Goal: Task Accomplishment & Management: Use online tool/utility

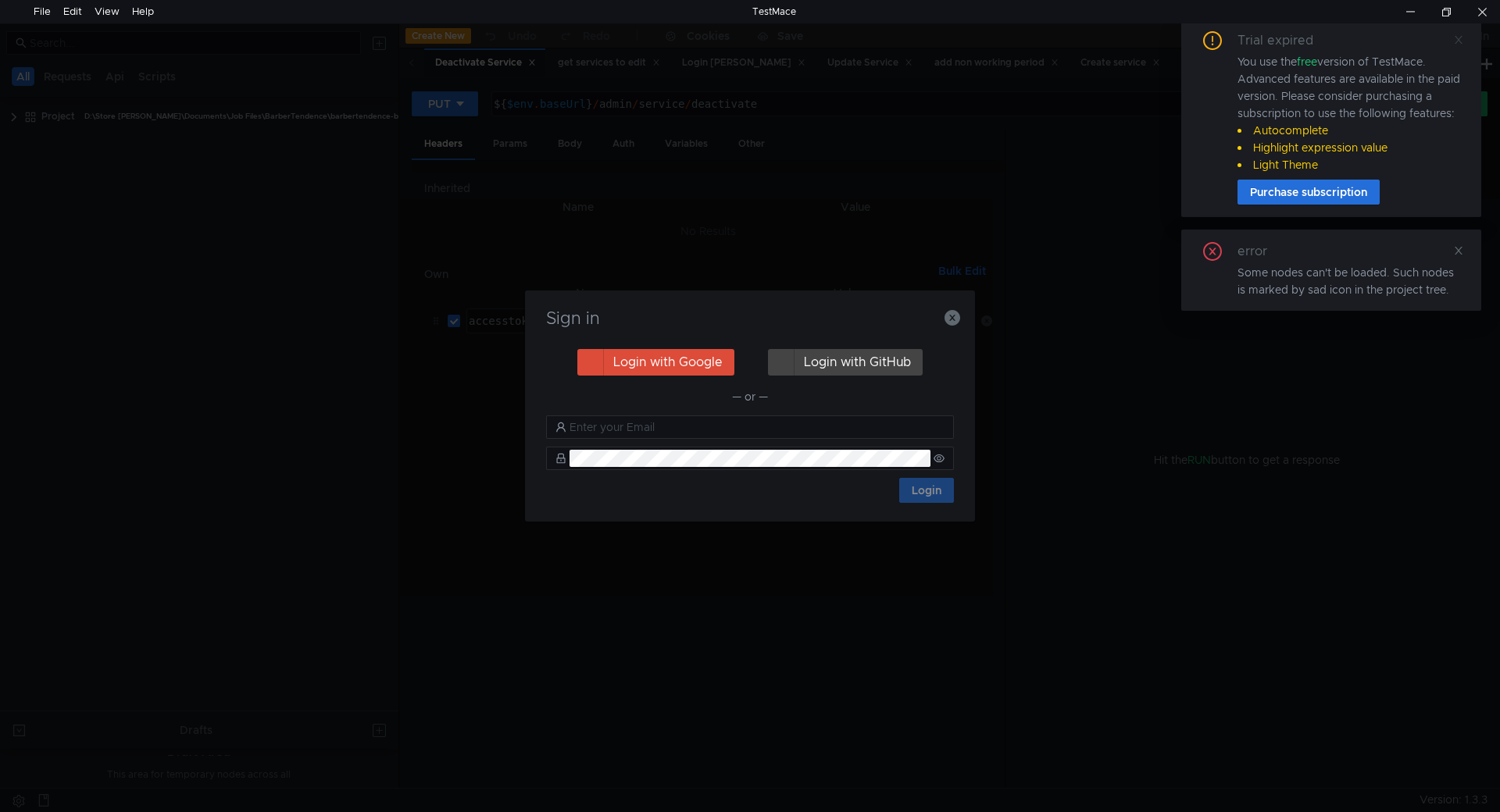
click at [1459, 39] on icon at bounding box center [1458, 40] width 7 height 7
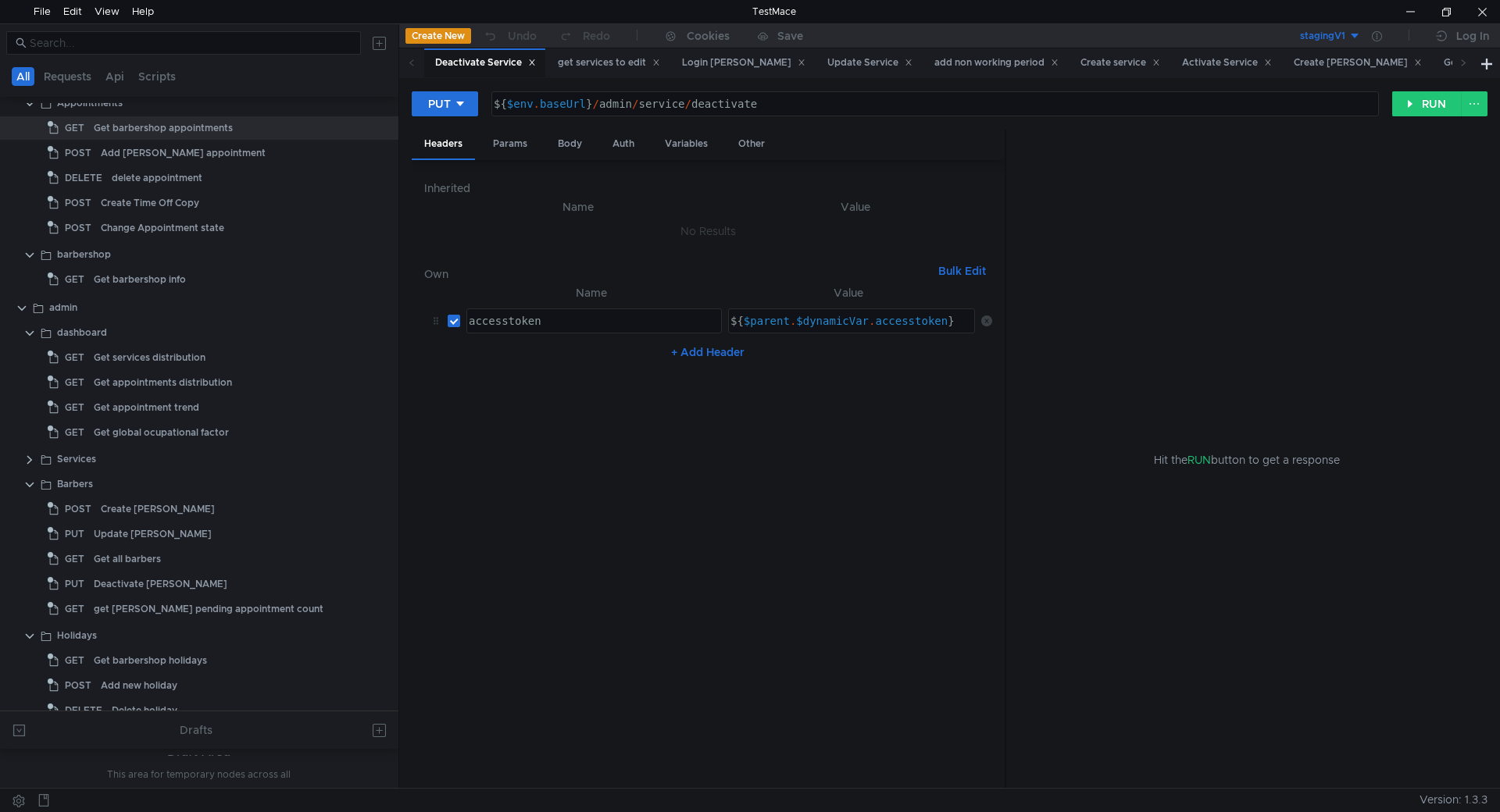
scroll to position [961, 0]
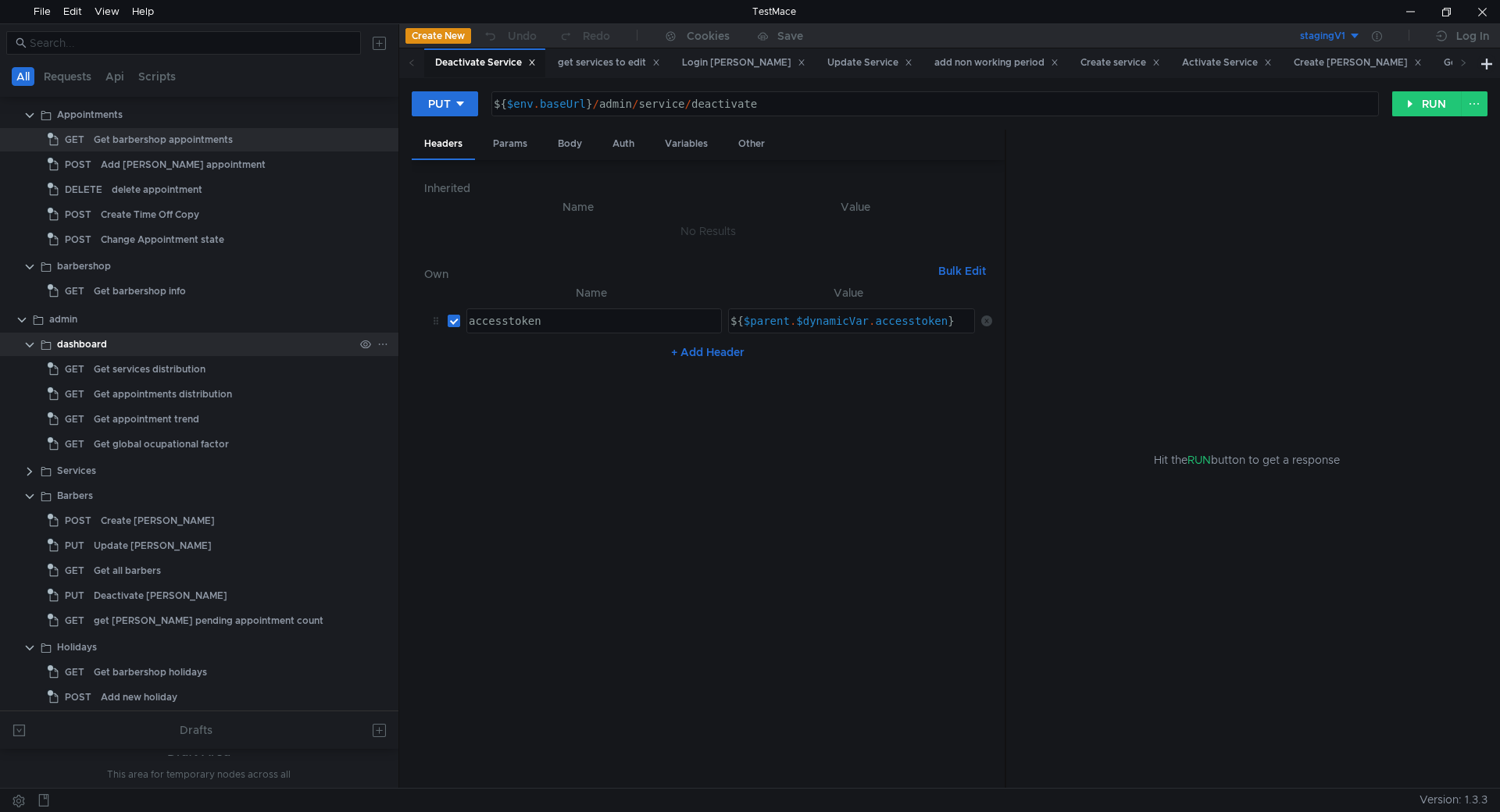
click at [385, 347] on div at bounding box center [374, 344] width 40 height 23
click at [378, 347] on icon at bounding box center [382, 344] width 11 height 11
click at [575, 384] on button "Request" at bounding box center [594, 383] width 189 height 23
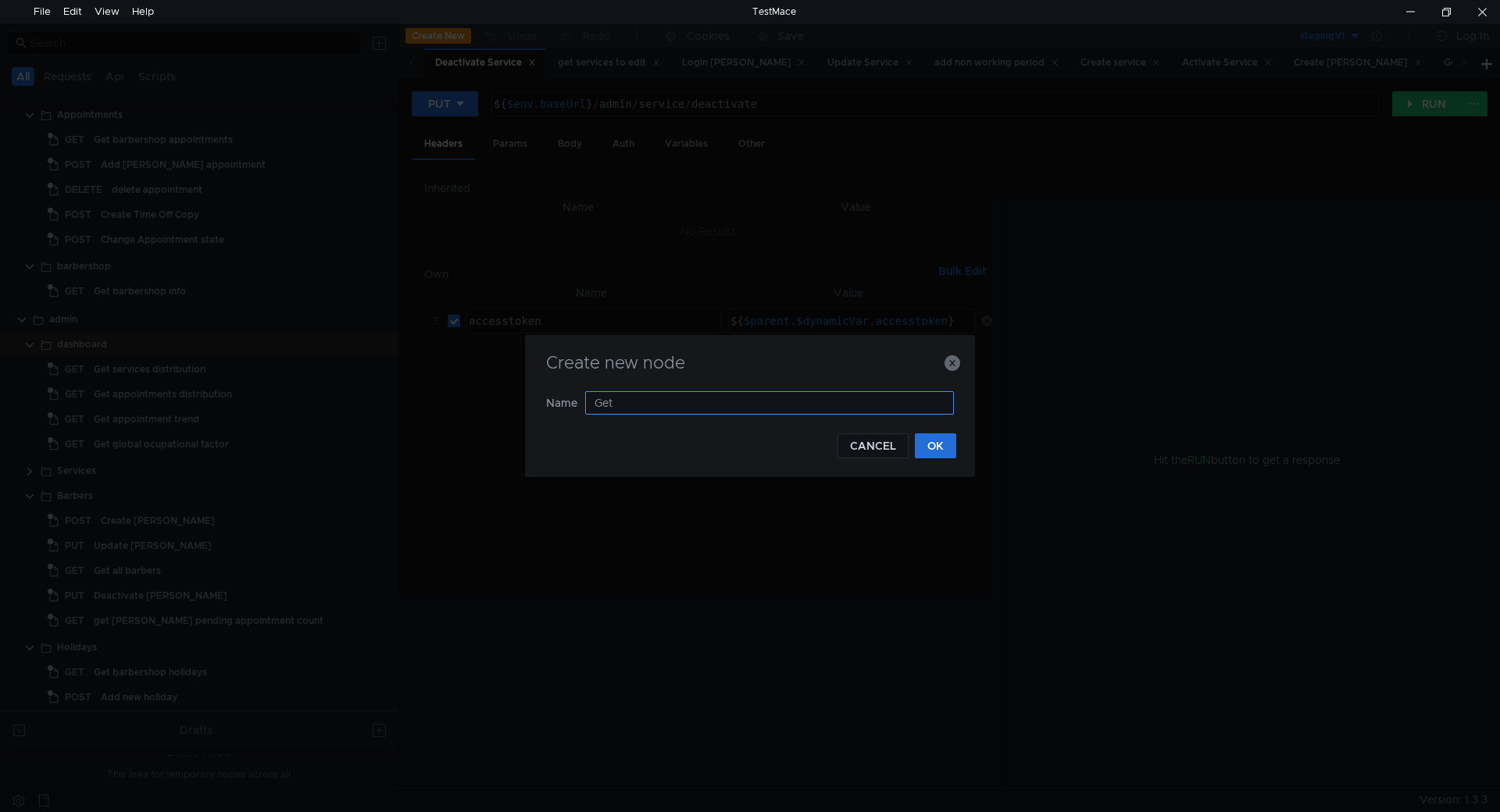
click at [635, 404] on input "Get" at bounding box center [769, 403] width 369 height 23
click at [674, 399] on input "Get Statistiscsurvery" at bounding box center [769, 403] width 369 height 23
click at [660, 402] on input "Get StatistiscSurvery" at bounding box center [769, 403] width 369 height 23
type input "Get StatisticsSurvery"
click at [935, 443] on button "OK" at bounding box center [935, 446] width 41 height 25
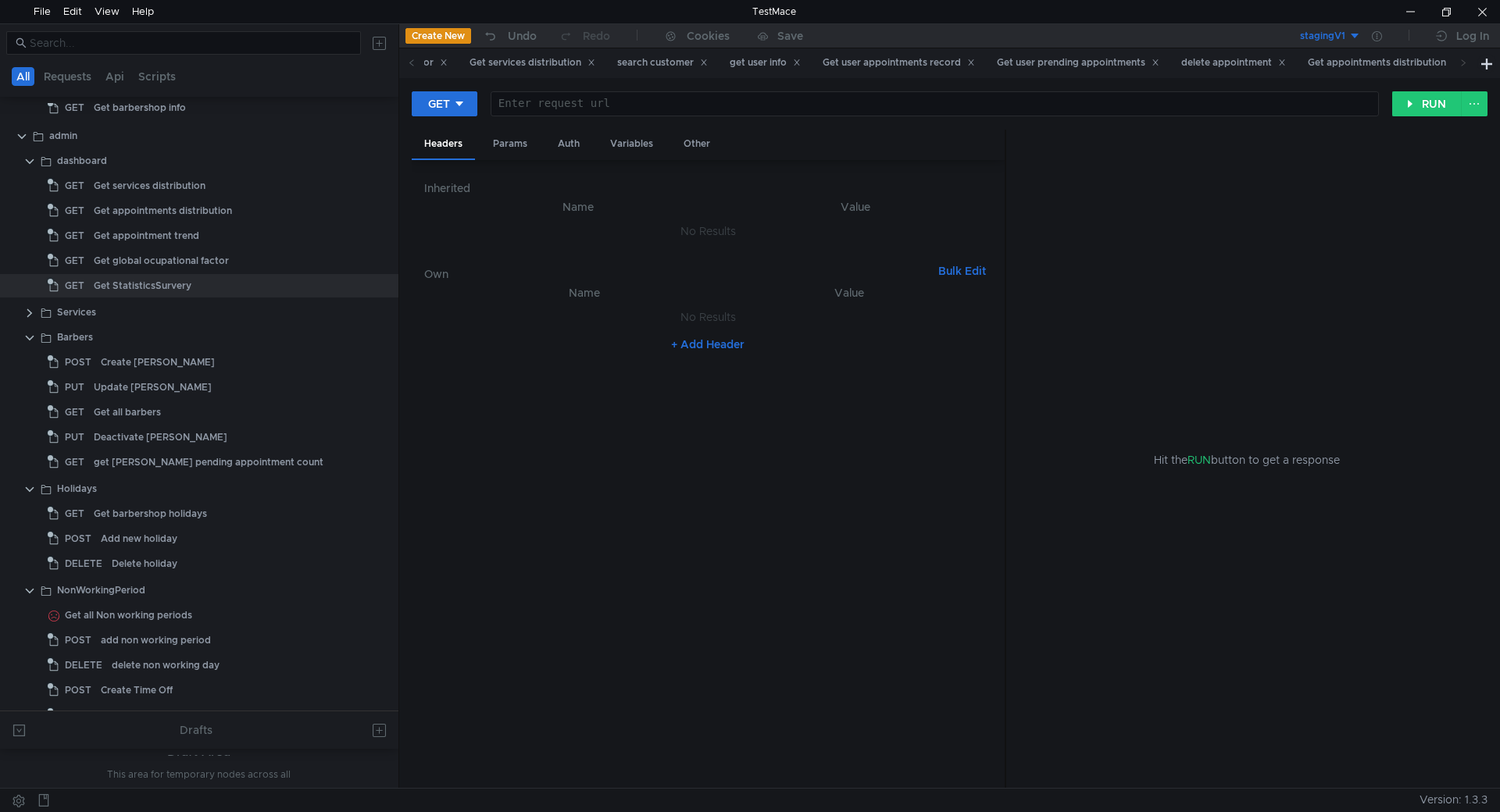
scroll to position [1064, 0]
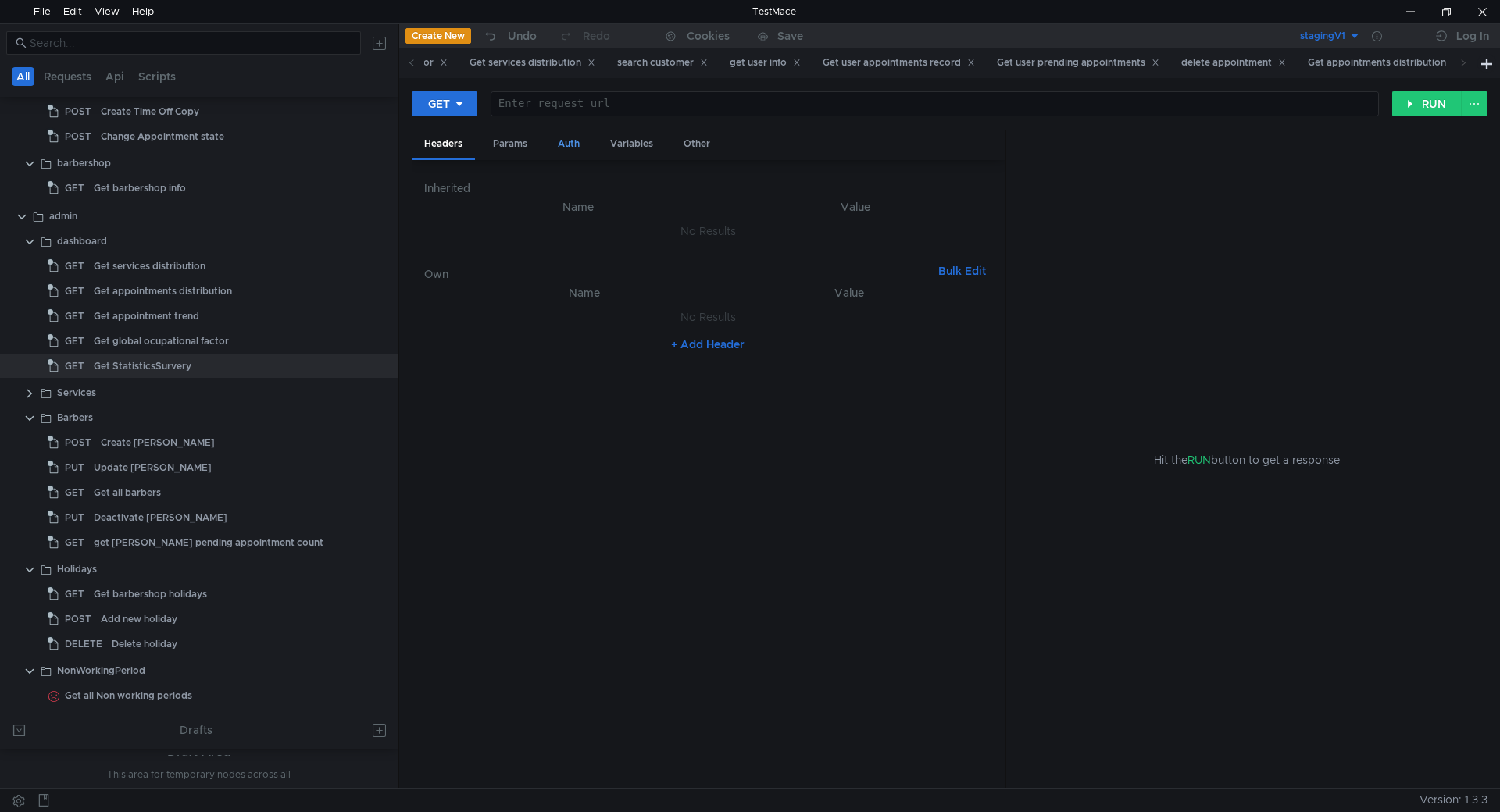
click at [568, 154] on div "Auth" at bounding box center [568, 144] width 47 height 29
click at [517, 144] on div "Params" at bounding box center [510, 144] width 59 height 29
click at [556, 140] on div "Auth" at bounding box center [568, 144] width 47 height 29
click at [606, 140] on div "Variables" at bounding box center [632, 144] width 68 height 29
click at [558, 139] on div "Auth" at bounding box center [568, 144] width 47 height 29
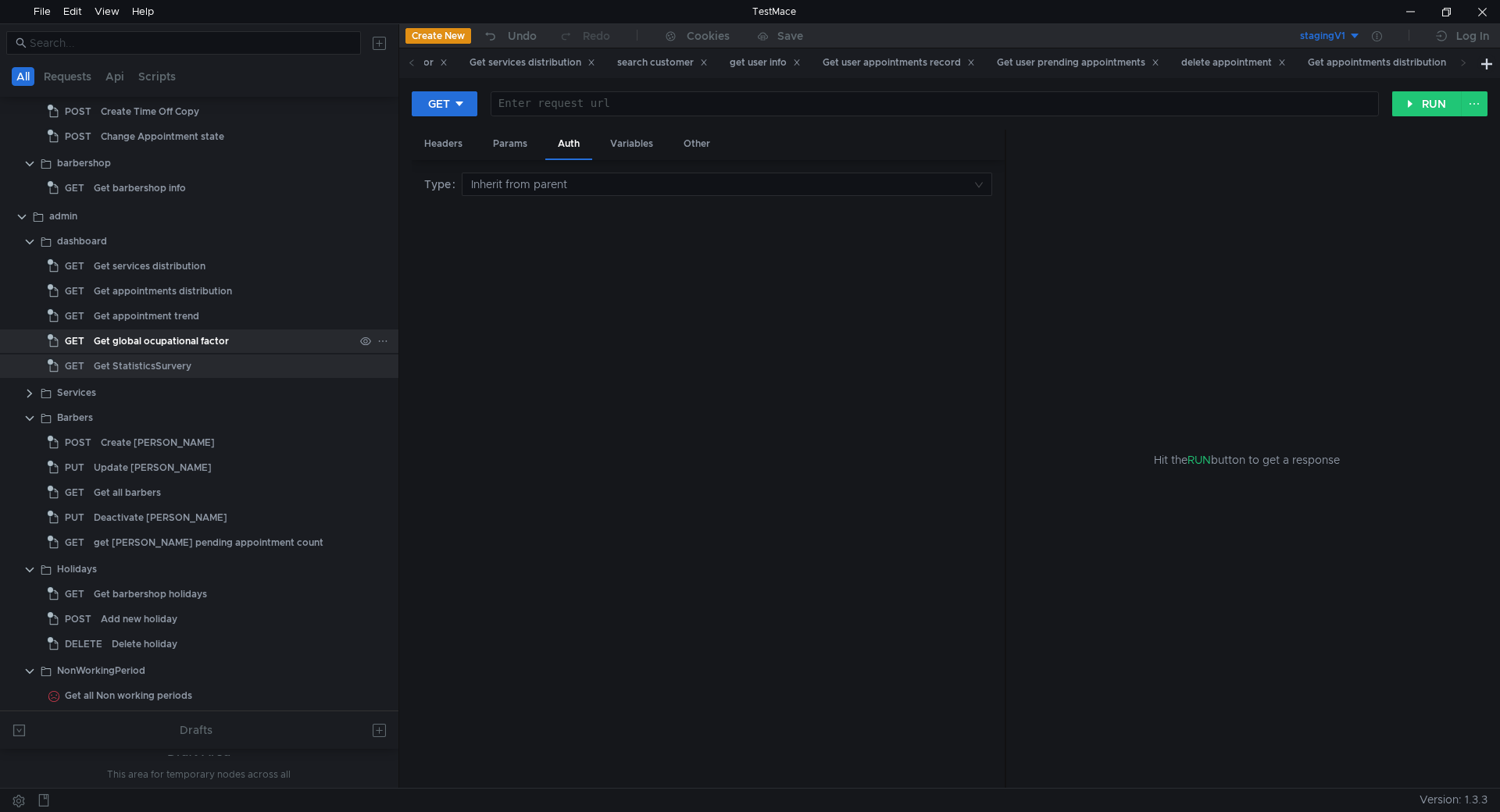
click at [196, 351] on div "Get global ocupational factor" at bounding box center [162, 341] width 135 height 23
click at [211, 339] on div "Get global ocupational factor" at bounding box center [162, 341] width 135 height 23
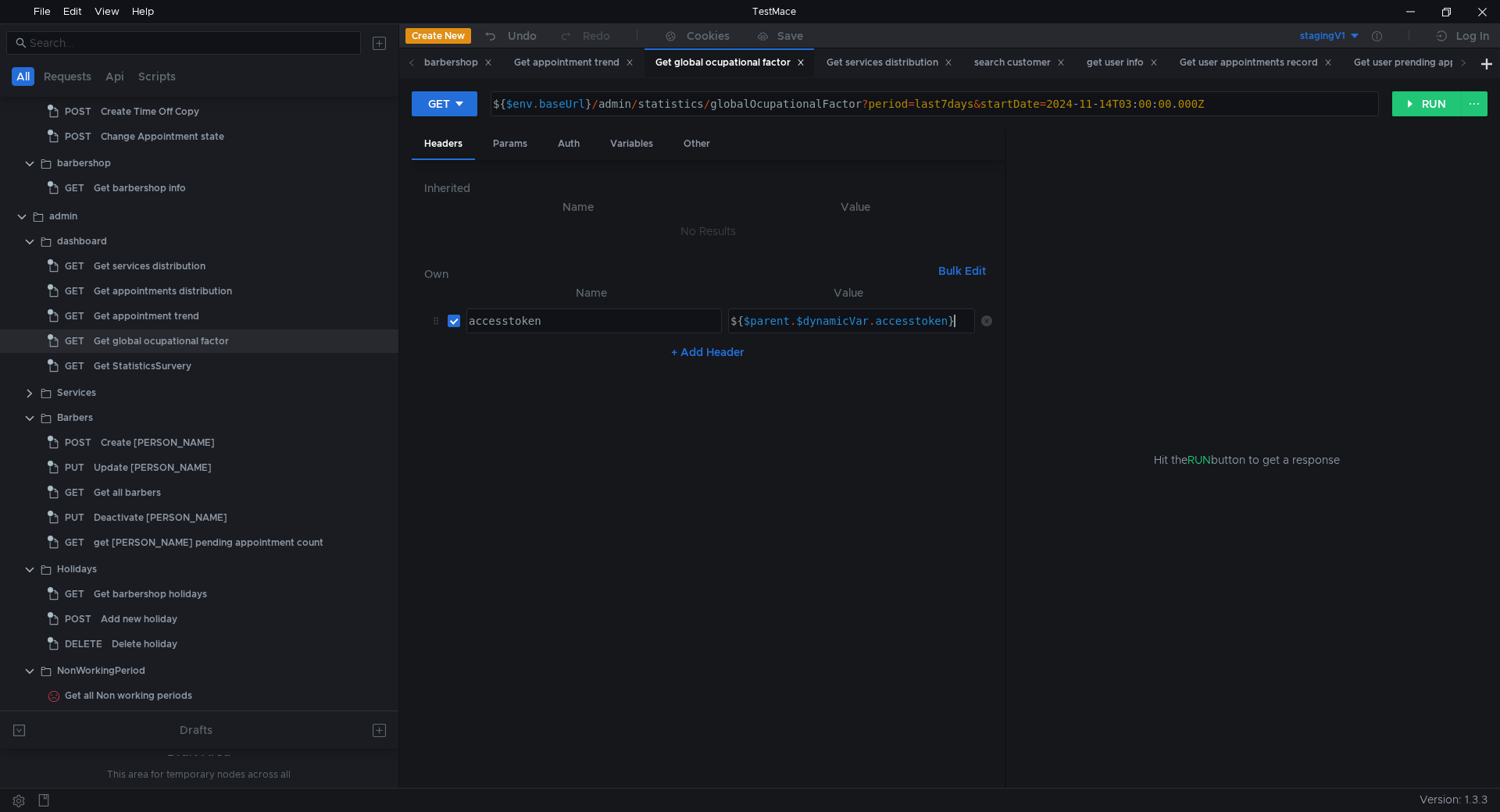
type textarea "${$parent.$dynamicVar.accesstoken}"
drag, startPoint x: 961, startPoint y: 319, endPoint x: 717, endPoint y: 334, distance: 244.5
click at [717, 334] on tr "accesstoken ההההההההההההההההההההההההההההההההההההההההההההההההההההההההההההההההההה…" at bounding box center [708, 320] width 568 height 37
type textarea "accesstoken"
drag, startPoint x: 578, startPoint y: 326, endPoint x: 457, endPoint y: 329, distance: 121.0
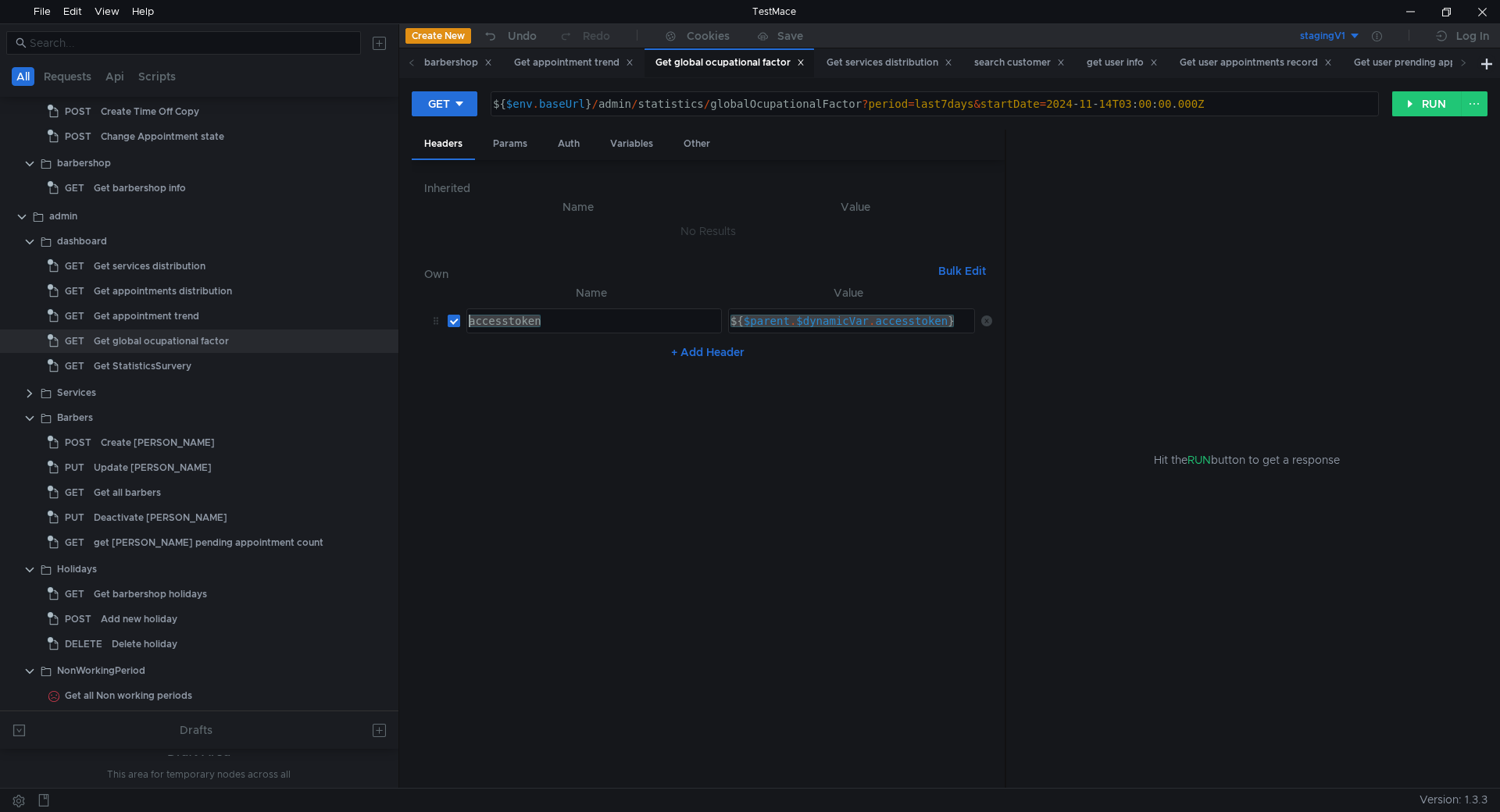
click at [457, 329] on tr "accesstoken accesstoken ההההההההההההההההההההההההההההההההההההההההההההההההההההההה…" at bounding box center [708, 320] width 568 height 37
click at [174, 372] on div "Get StatisticsSurvery" at bounding box center [143, 366] width 97 height 23
click at [201, 364] on div "Get StatisticsSurvery" at bounding box center [224, 366] width 260 height 23
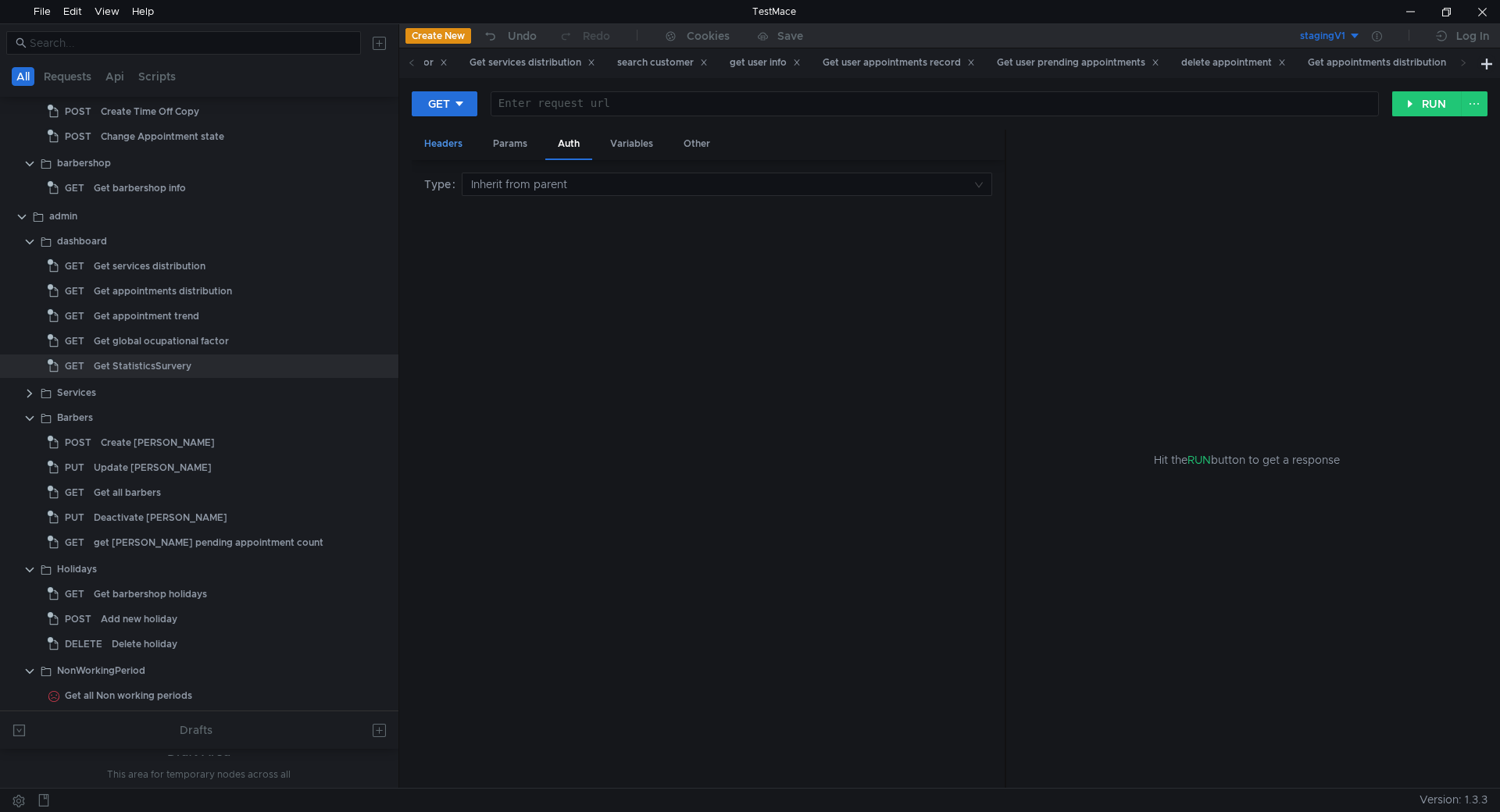
click at [458, 148] on div "Headers" at bounding box center [443, 144] width 64 height 29
click at [711, 350] on button "+ Add Header" at bounding box center [707, 344] width 86 height 19
click at [544, 330] on div at bounding box center [593, 333] width 254 height 37
paste textarea "accesstoken"
type textarea "accesstoken"
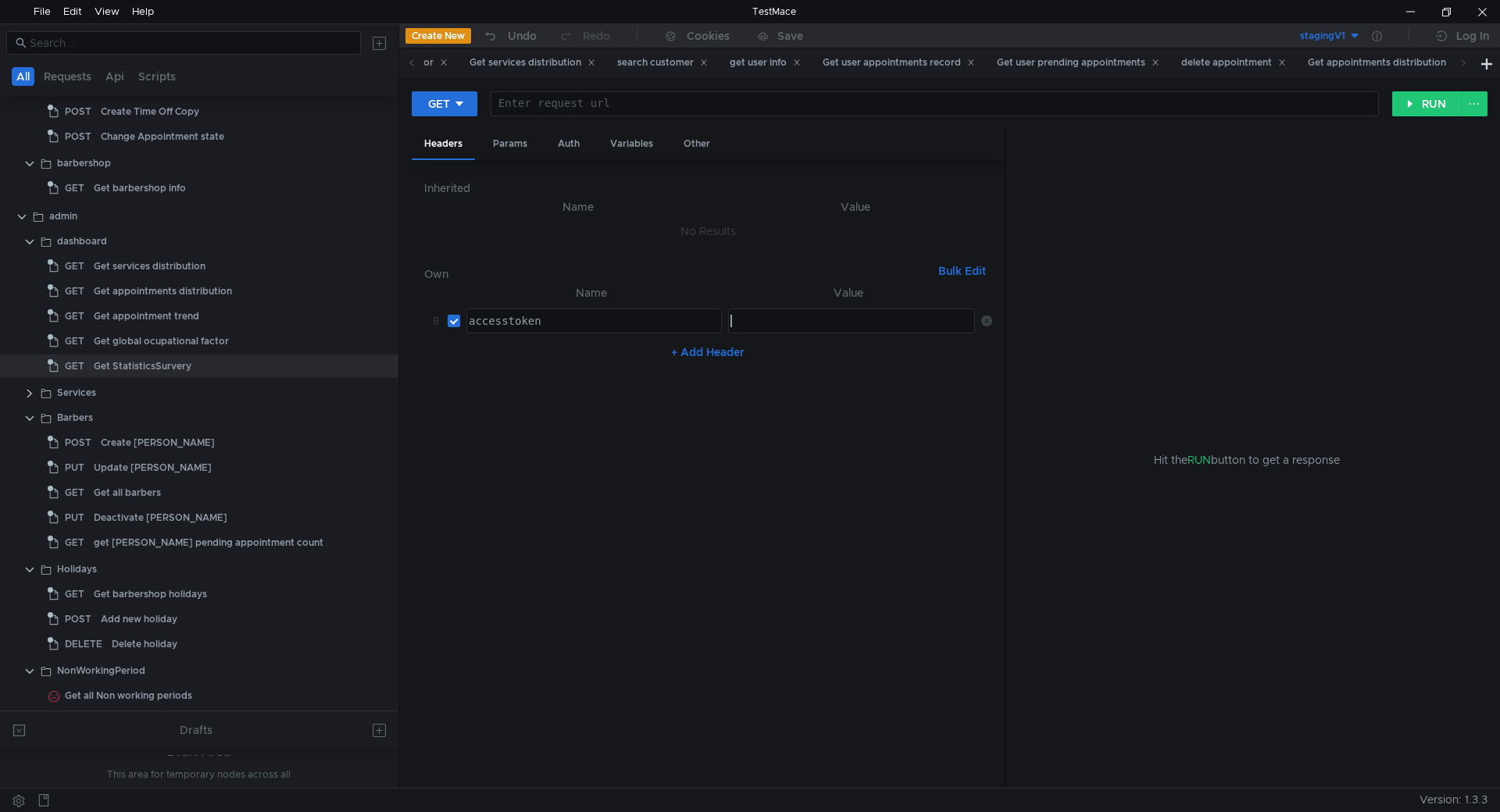
click at [793, 318] on div at bounding box center [851, 333] width 248 height 37
paste textarea "${$parent.$dynamicVar.accesstoken}"
type textarea "${$parent.$dynamicVar.accesstoken}"
click at [829, 457] on nz-table "Name Value accesstoken accesstoken הההההההההההההההההההההההההההההההההההההההההההה…" at bounding box center [708, 529] width 568 height 493
click at [1308, 68] on div "Get appointments distribution" at bounding box center [1384, 63] width 152 height 17
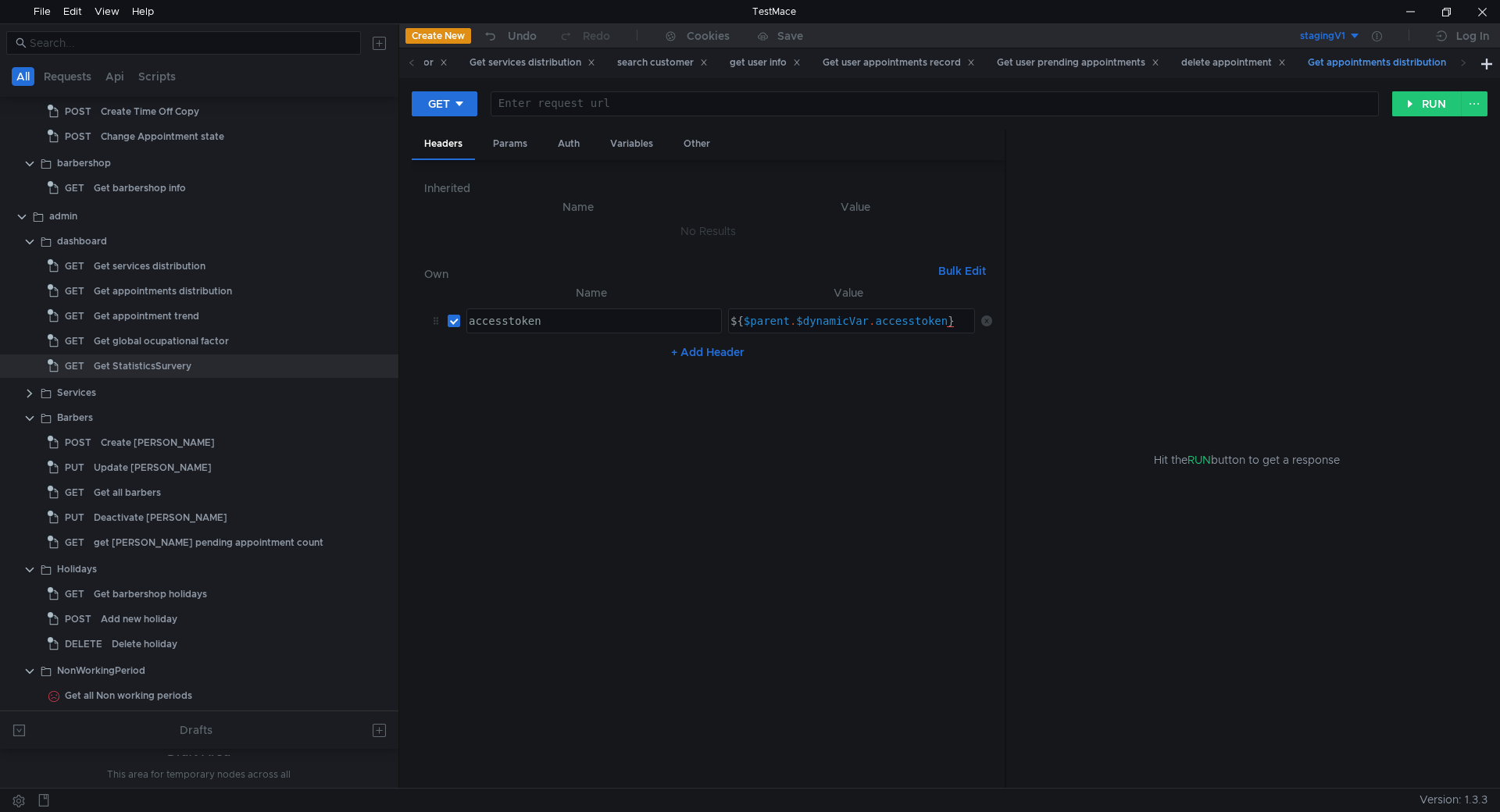
click at [1308, 55] on div "Get appointments distribution" at bounding box center [1384, 63] width 152 height 17
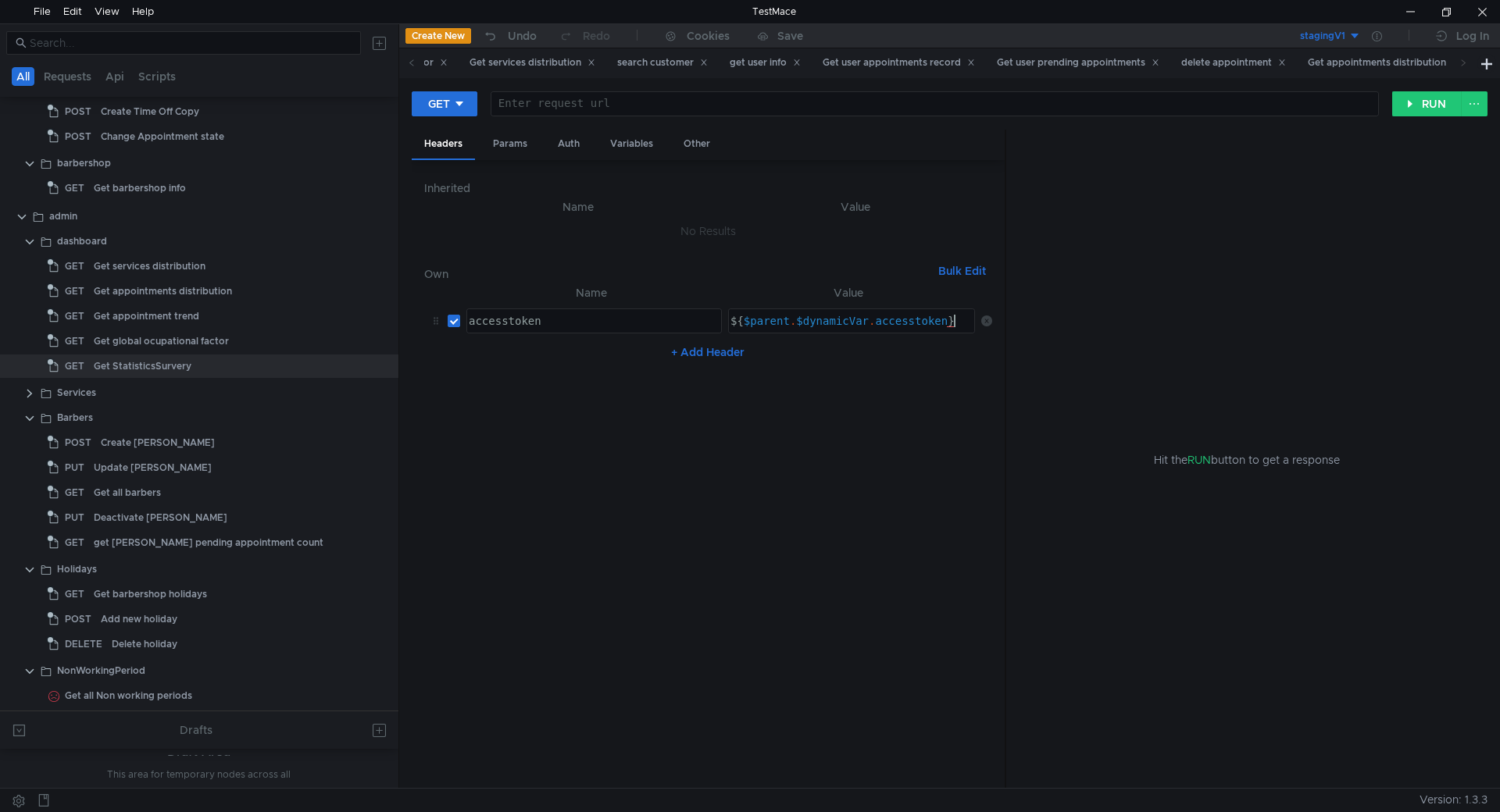
click at [951, 326] on div "${ $parent . $dynamicVar . accesstoken }" at bounding box center [851, 333] width 248 height 37
click at [735, 321] on div "${ $parent . $dynamicVar . accesstoken }" at bounding box center [851, 333] width 248 height 37
type textarea "${$parent.$dynamicVar.accesstoken}"
click at [1297, 52] on div "Get appointments distribution" at bounding box center [1383, 63] width 173 height 29
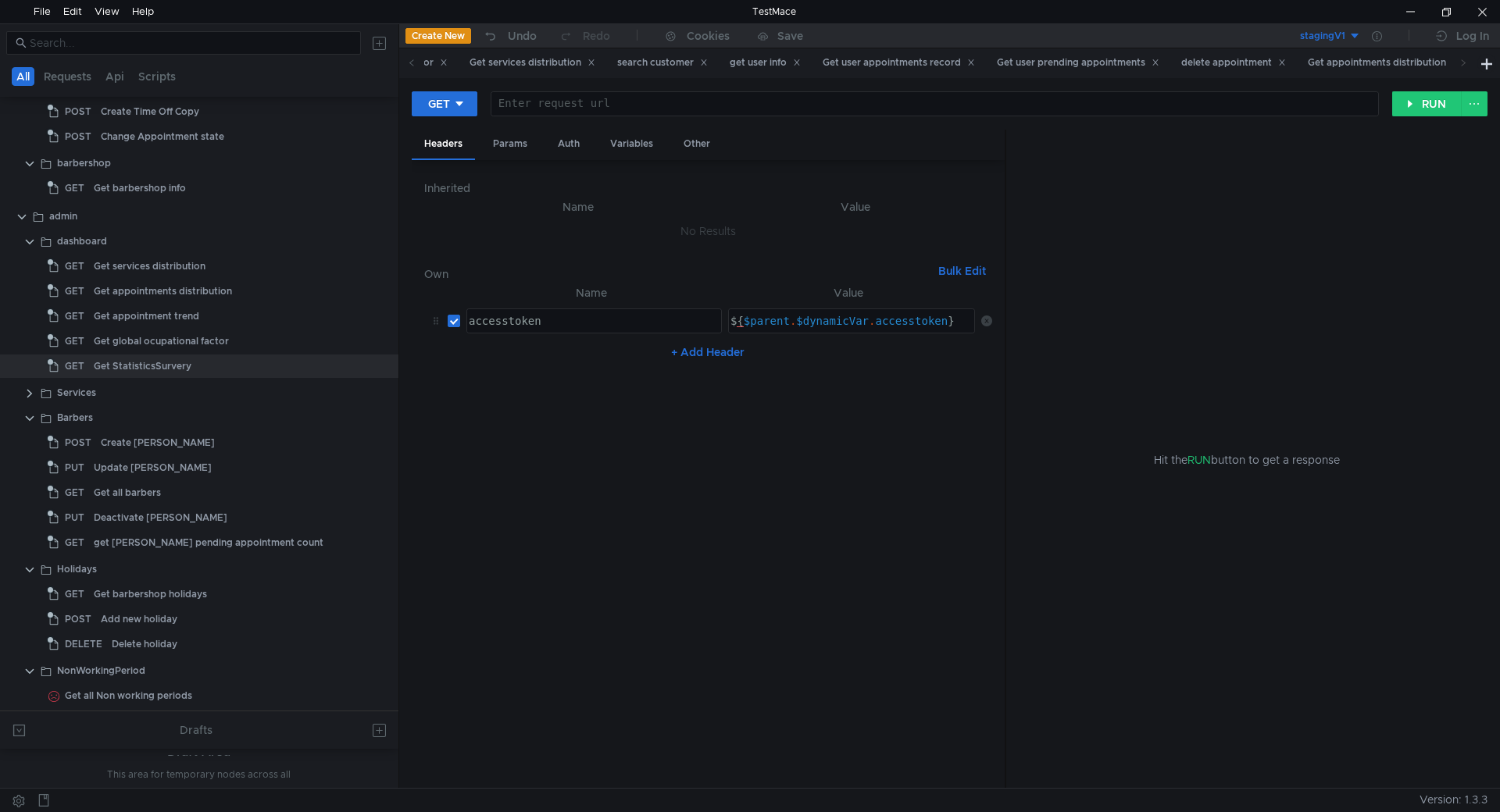
click at [911, 409] on nz-table "Name Value accesstoken accesstoken הההההההההההההההההההההההההההההההההההההההההההה…" at bounding box center [708, 529] width 568 height 493
click at [1308, 56] on div "Get appointments distribution" at bounding box center [1384, 63] width 152 height 17
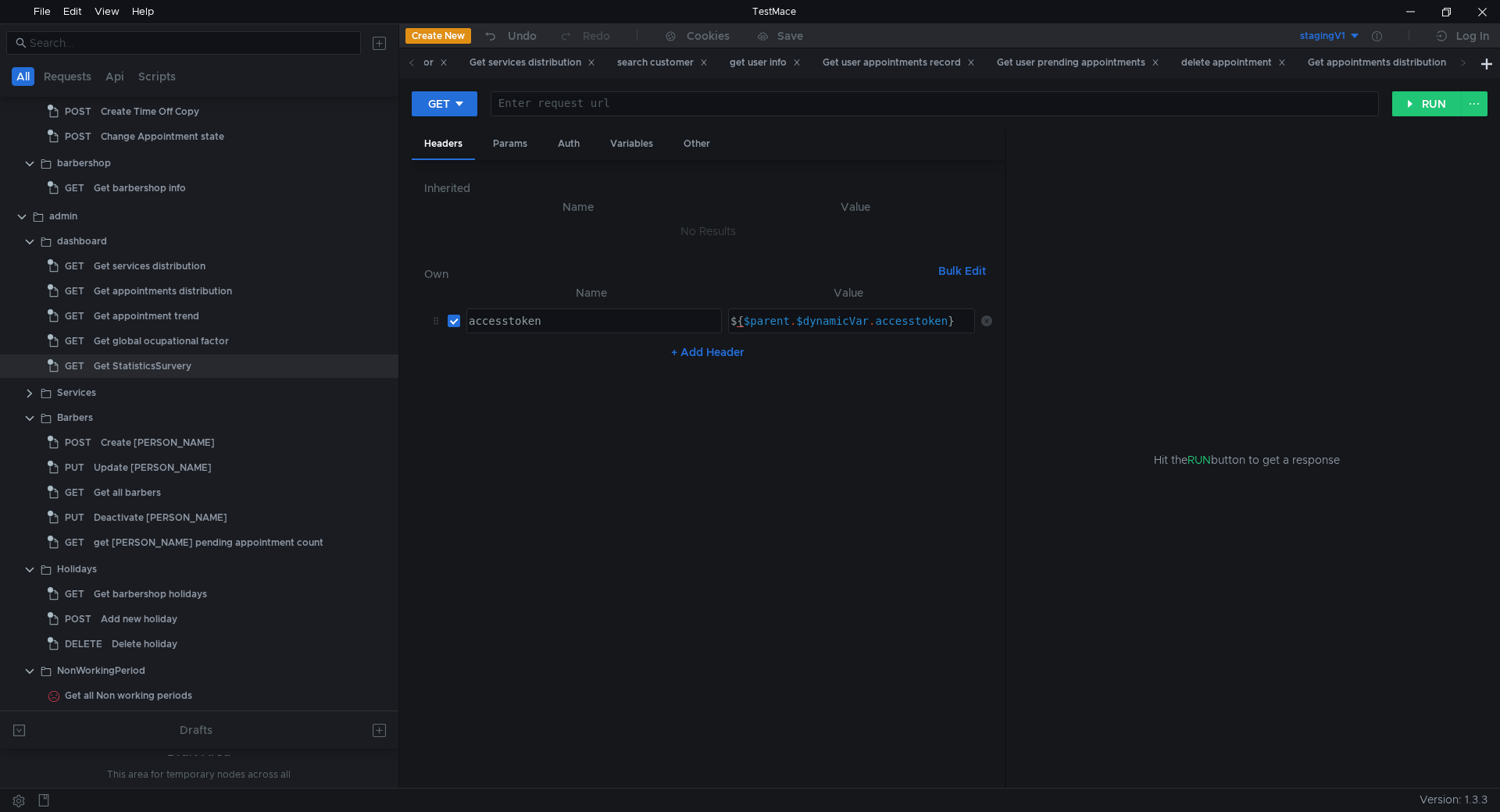
click at [566, 97] on div at bounding box center [933, 116] width 887 height 37
paste textarea "/admin/statistics/surveys?startDate=${startDate}&endDate=${endDate}&page=${page…"
type textarea "/admin/statistics/surveys?startDate=${startDate}&endDate=${endDate}&page=${page…"
click at [1308, 64] on div "Get appointments distribution" at bounding box center [1384, 63] width 152 height 17
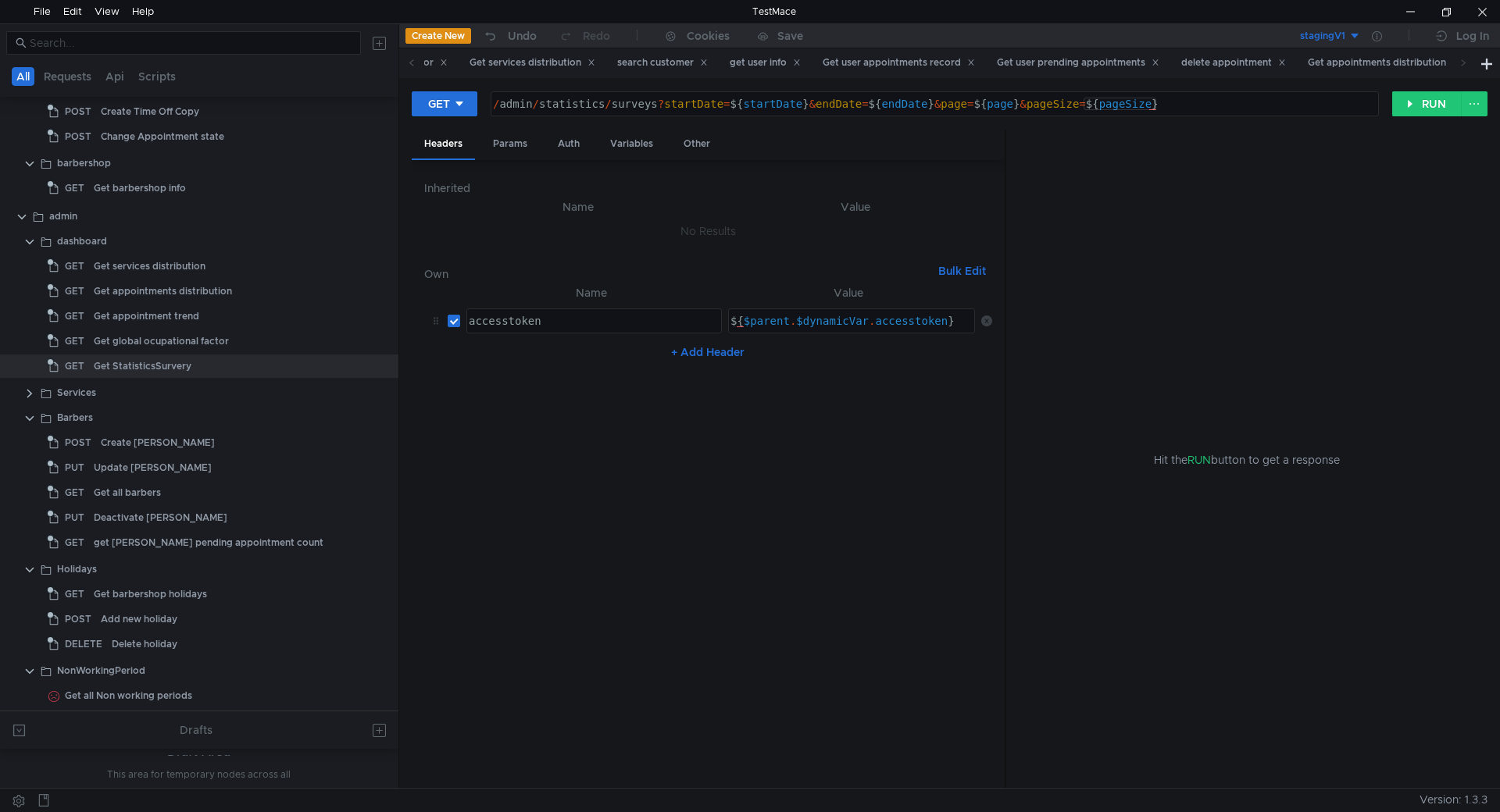
click at [1176, 111] on div "/ admin / statistics / surveys ? startDate = ${ startDate } & endDate = ${ endD…" at bounding box center [933, 116] width 887 height 37
drag, startPoint x: 810, startPoint y: 103, endPoint x: 781, endPoint y: 103, distance: 29.0
click at [781, 103] on div "/ admin / statistics / surveys ? startDate = ${ startDate } & endDate = ${ endD…" at bounding box center [933, 116] width 887 height 37
click at [1308, 69] on div "Get appointments distribution" at bounding box center [1384, 63] width 152 height 17
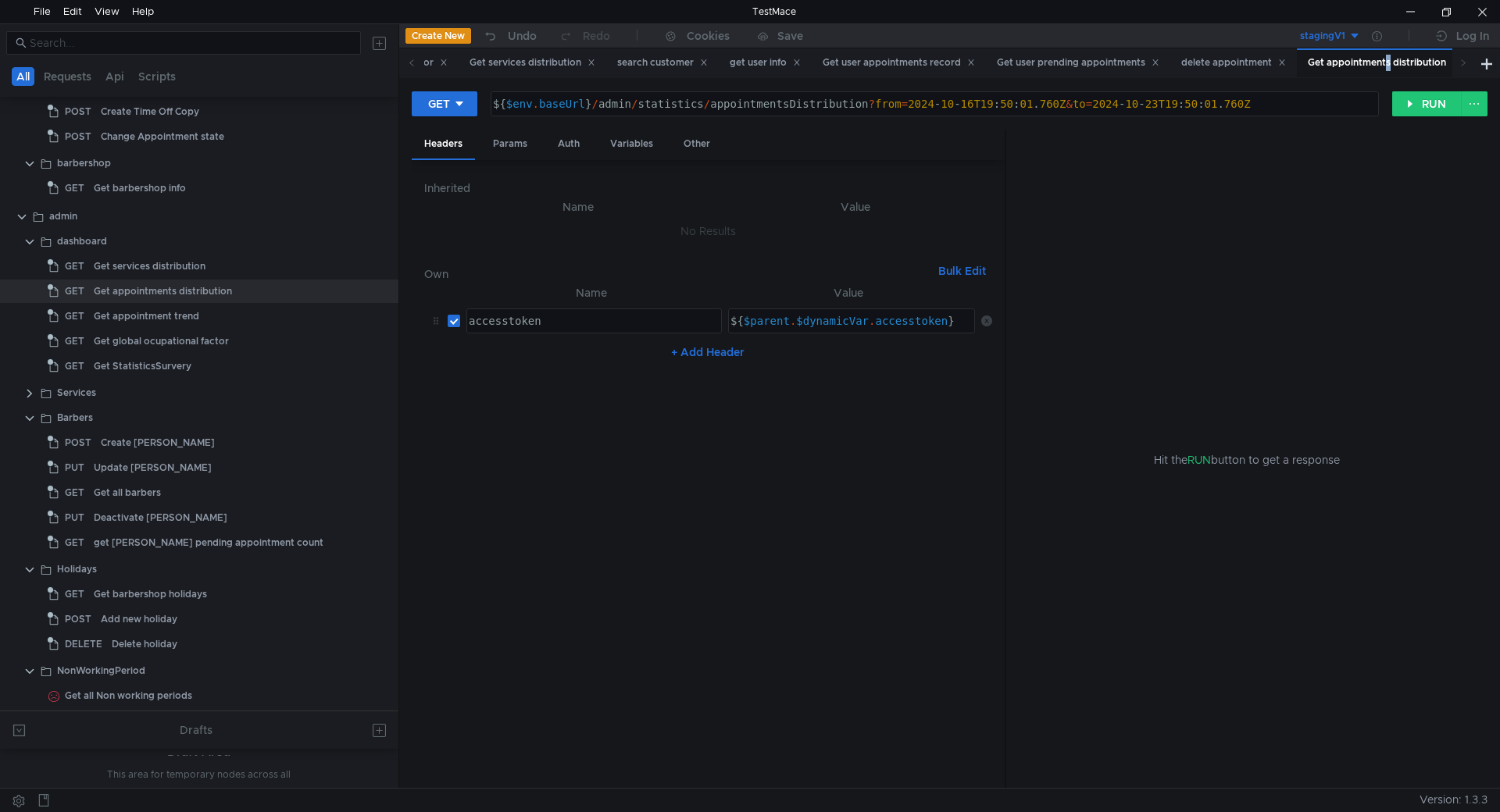
type textarea "${$env.baseUrl}/admin/statistics/appointmentsDistribution?from=2024-10-16T19:50…"
drag, startPoint x: 1062, startPoint y: 104, endPoint x: 1001, endPoint y: 100, distance: 61.1
click at [1001, 100] on div "${ $env . baseUrl } / admin / statistics / appointmentsDistribution ? from = 20…" at bounding box center [933, 116] width 887 height 37
drag, startPoint x: 1063, startPoint y: 102, endPoint x: 910, endPoint y: 96, distance: 153.1
click at [910, 96] on div "${ $env . baseUrl } / admin / statistics / appointmentsDistribution ? from = 20…" at bounding box center [935, 104] width 887 height 23
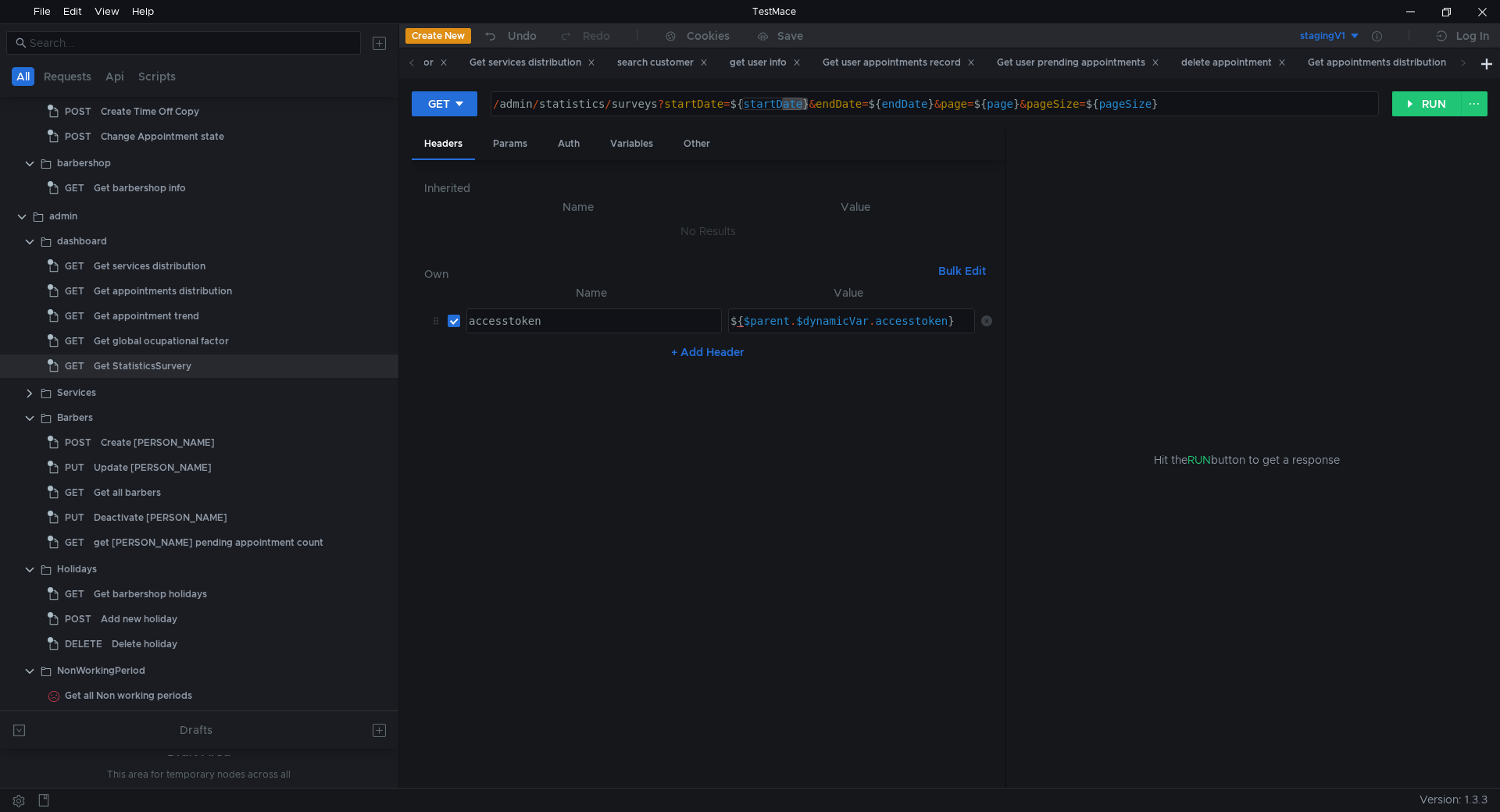
click at [775, 104] on div "/ admin / statistics / surveys ? startDate = ${ startDate } & endDate = ${ endD…" at bounding box center [933, 116] width 887 height 37
drag, startPoint x: 807, startPoint y: 105, endPoint x: 731, endPoint y: 103, distance: 76.0
click at [731, 103] on div "/ admin / statistics / surveys ? startDate = ${ startDate } & endDate = ${ endD…" at bounding box center [933, 116] width 887 height 37
paste textarea "2024-10-16T19:50:01.760Z"
type textarea "/admin/statistics/surveys?startDate=2024-10-16T19:50:01.760Z&endDate=${endDate}…"
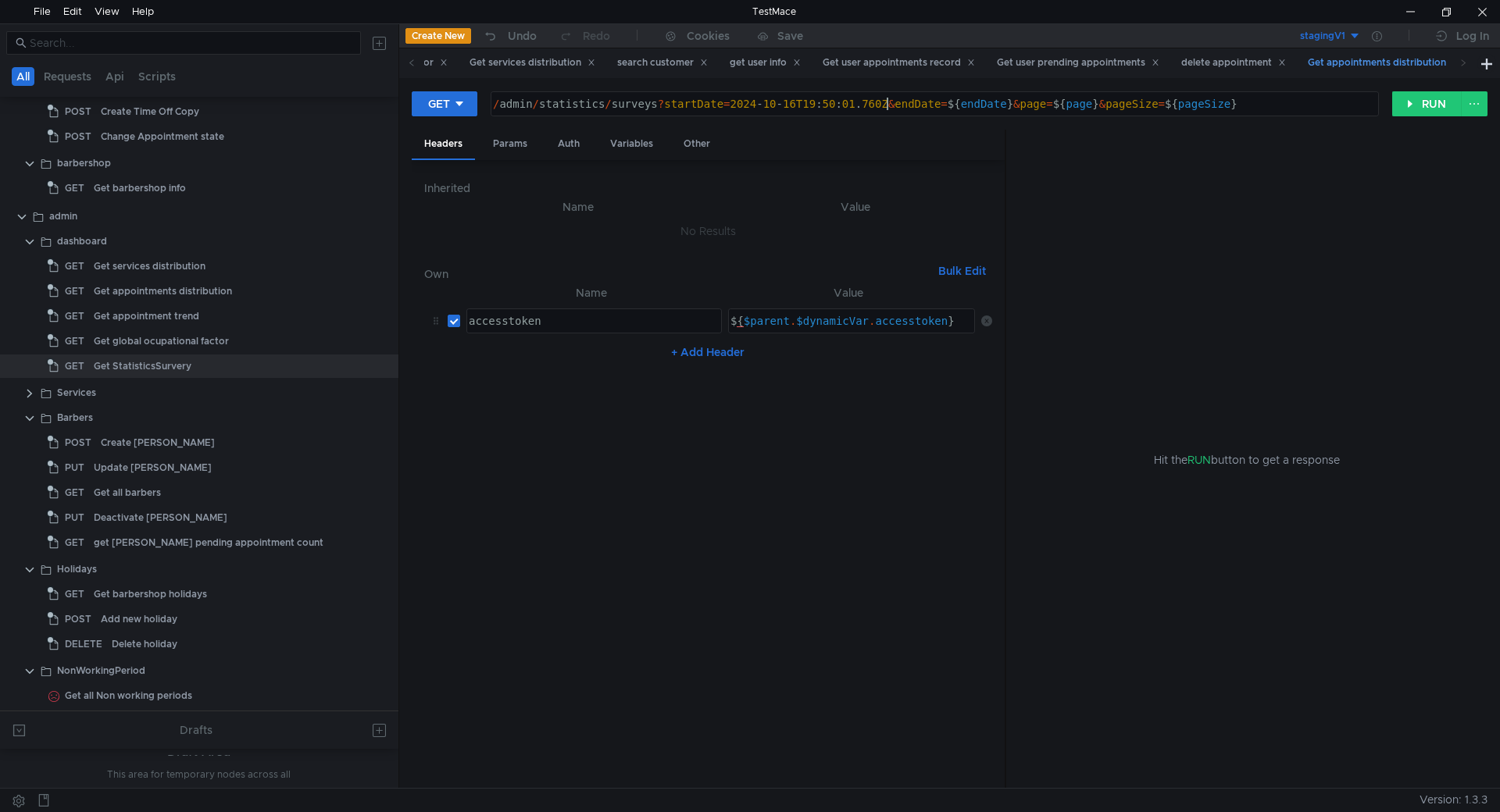
click at [1308, 70] on div "Get appointments distribution" at bounding box center [1384, 63] width 152 height 17
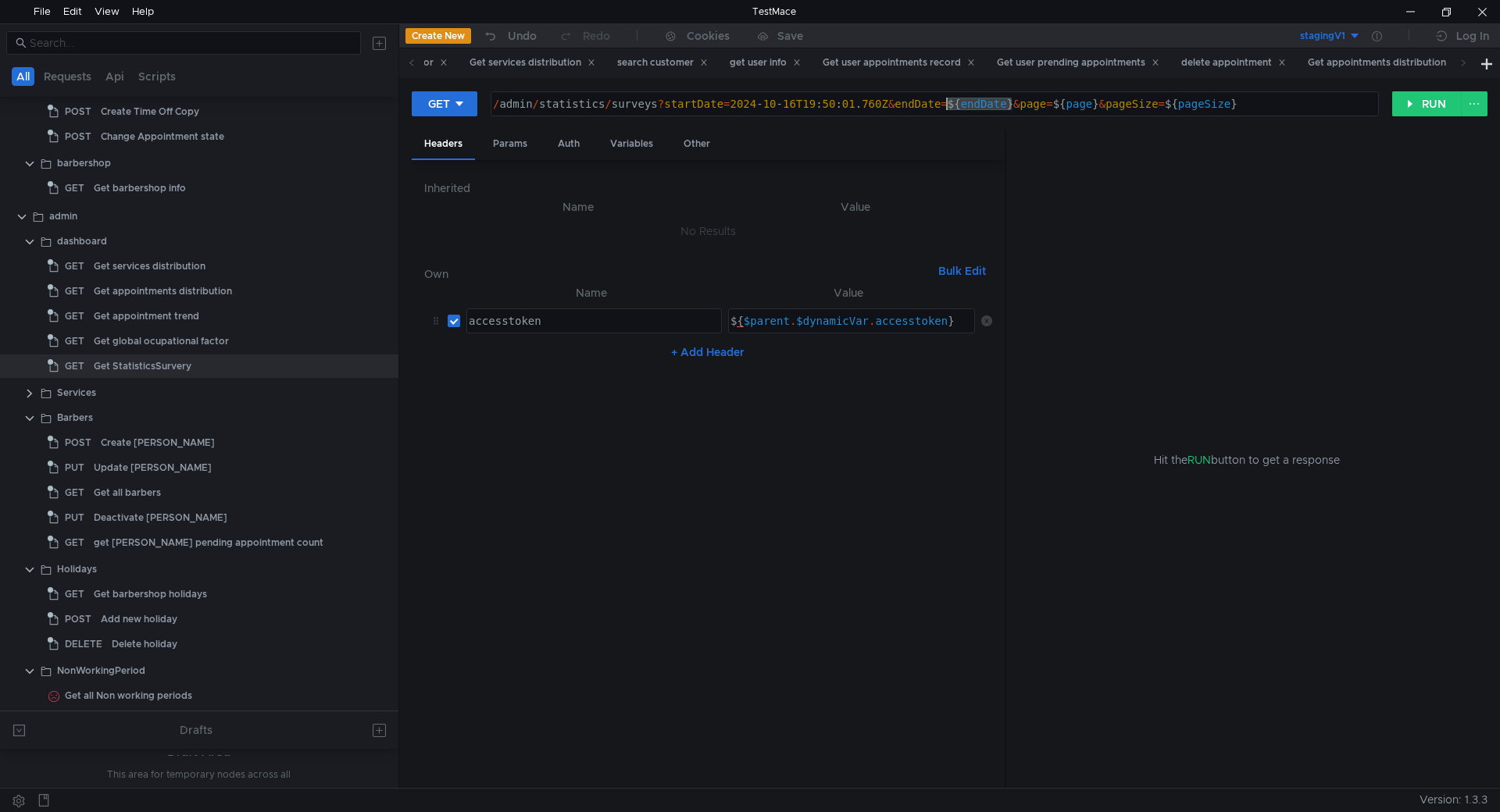
drag, startPoint x: 1012, startPoint y: 103, endPoint x: 948, endPoint y: 104, distance: 64.0
click at [948, 104] on div "/ admin / statistics / surveys ? startDate = 2024 - 10 - 16T19 : 50 : 01 . 760Z…" at bounding box center [933, 116] width 887 height 37
paste textarea "2024-10-16T19:50:01.760Z"
drag, startPoint x: 1187, startPoint y: 105, endPoint x: 1145, endPoint y: 104, distance: 42.0
click at [1145, 104] on div "/ admin / statistics / surveys ? startDate = 2024 - 10 - 16T19 : 50 : 01 . 760Z…" at bounding box center [933, 116] width 887 height 37
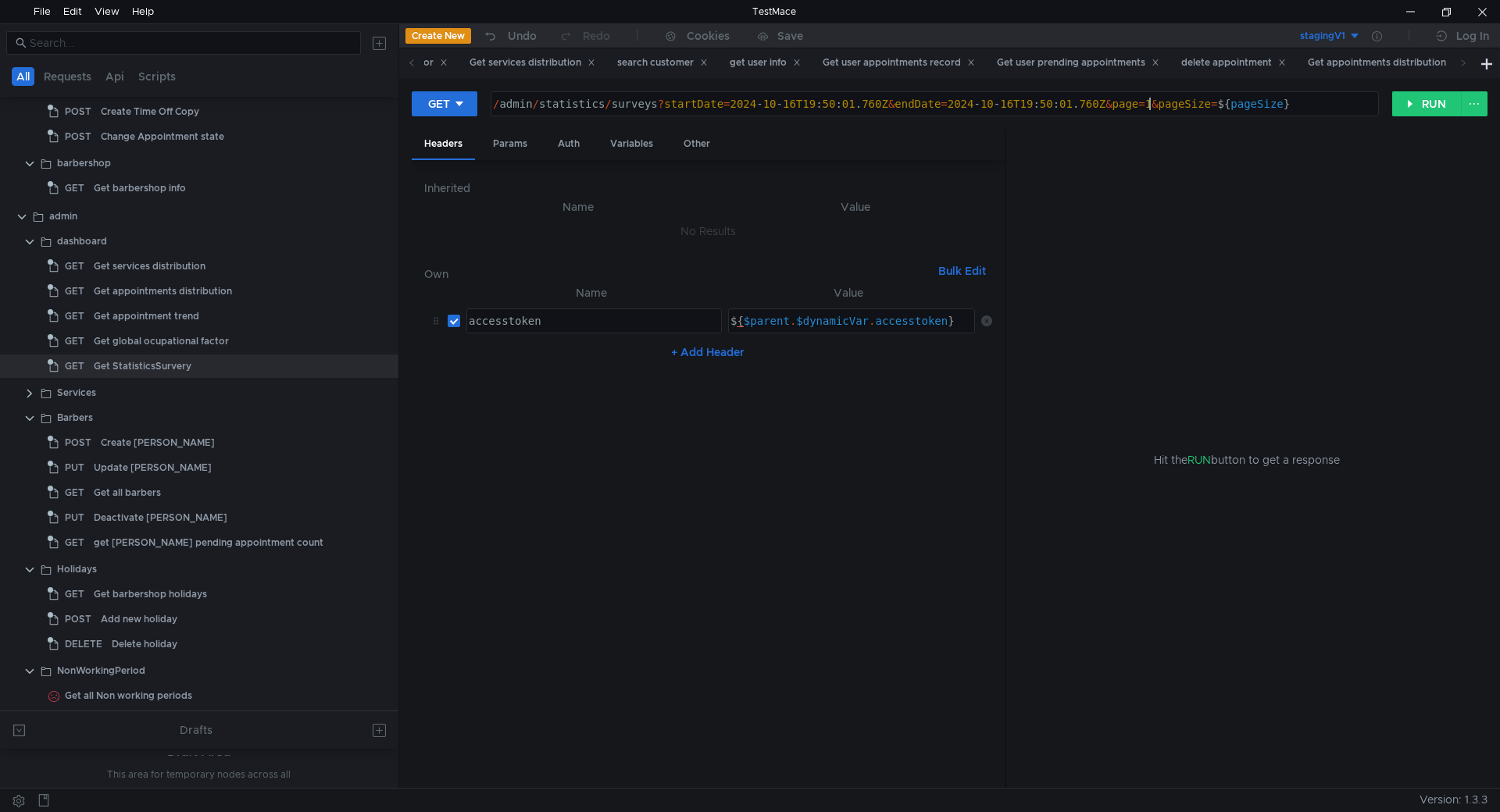
scroll to position [0, 47]
drag, startPoint x: 1289, startPoint y: 105, endPoint x: 1218, endPoint y: 103, distance: 71.0
click at [1218, 103] on div "/ admin / statistics / surveys ? startDate = 2024 - 10 - 16T19 : 50 : 01 . 760Z…" at bounding box center [933, 116] width 887 height 37
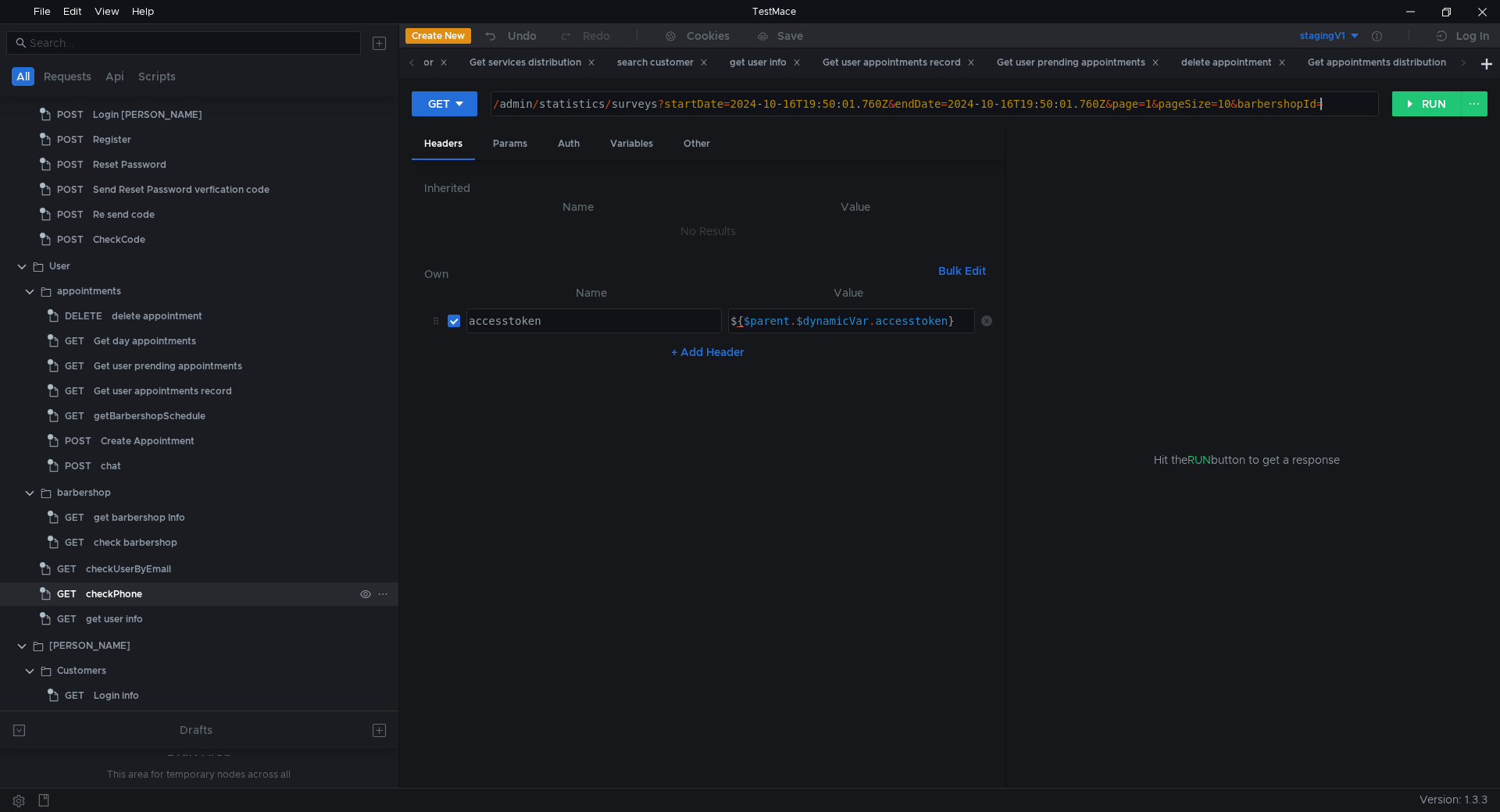
scroll to position [49, 0]
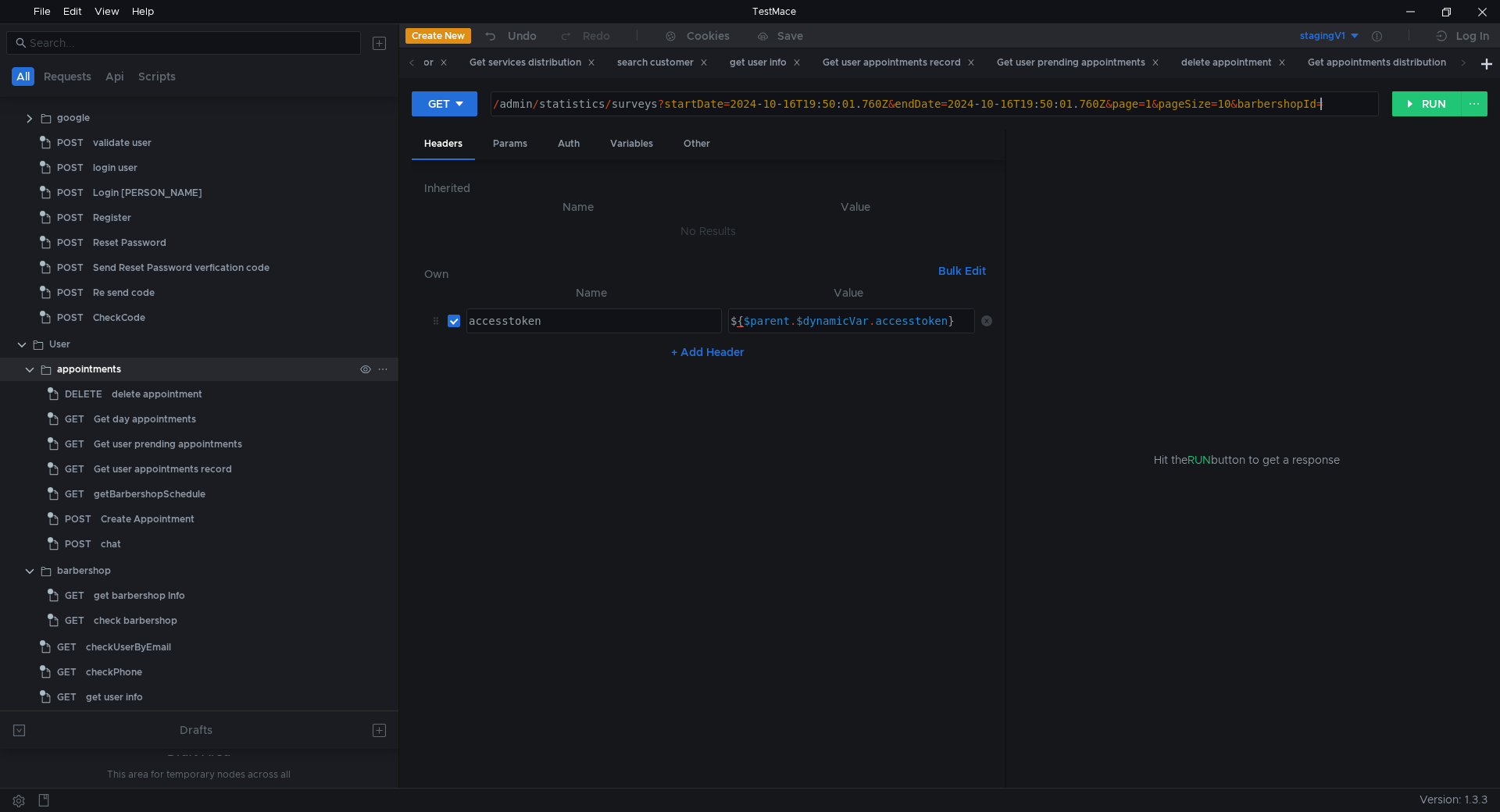
type textarea "/admin/statistics/surveys?startDate=2024-10-16T19:50:01.760Z&endDate=2024-10-16…"
click at [26, 371] on clr-icon at bounding box center [29, 370] width 12 height 12
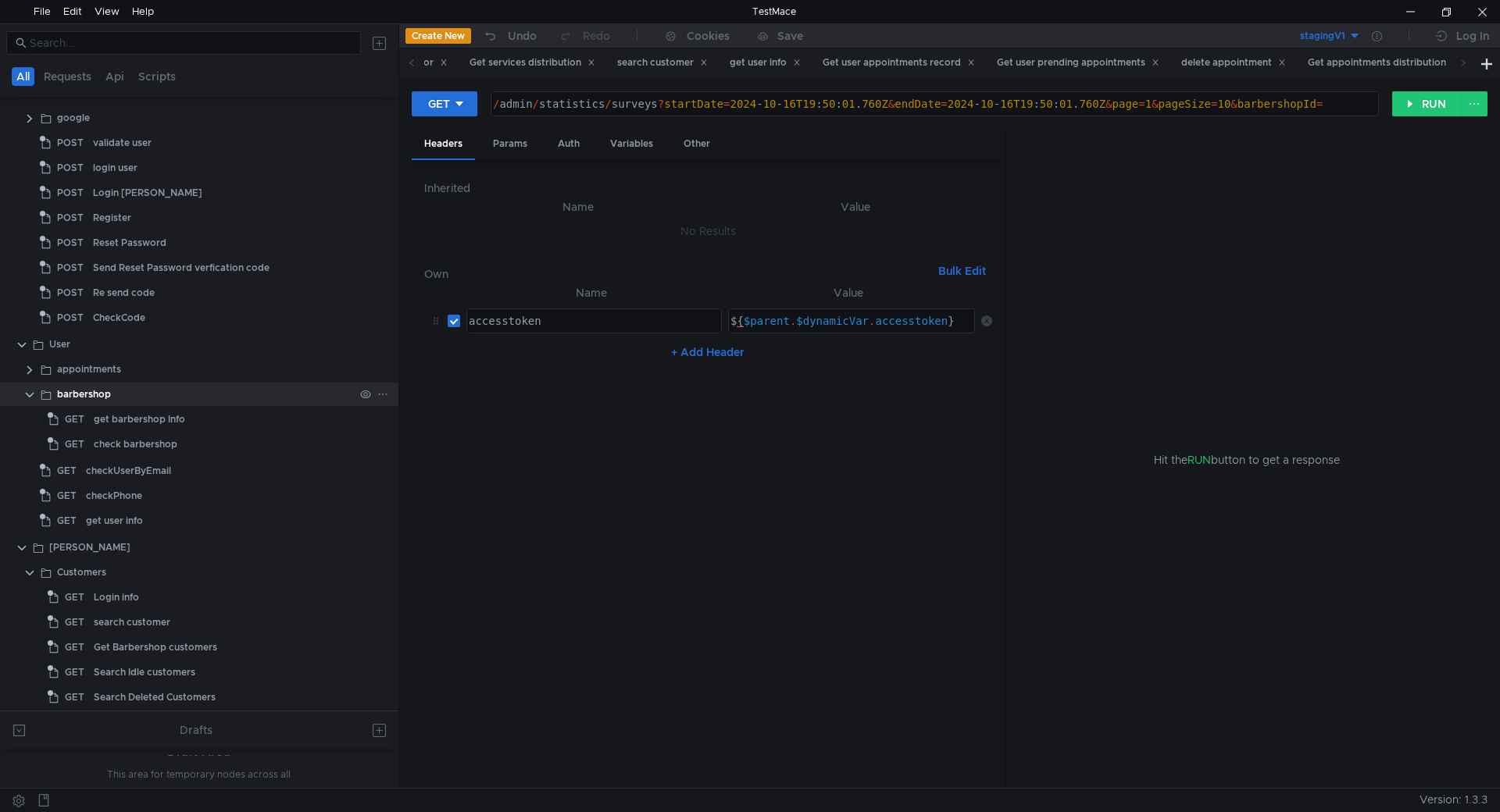
click at [34, 397] on clr-icon at bounding box center [29, 394] width 12 height 12
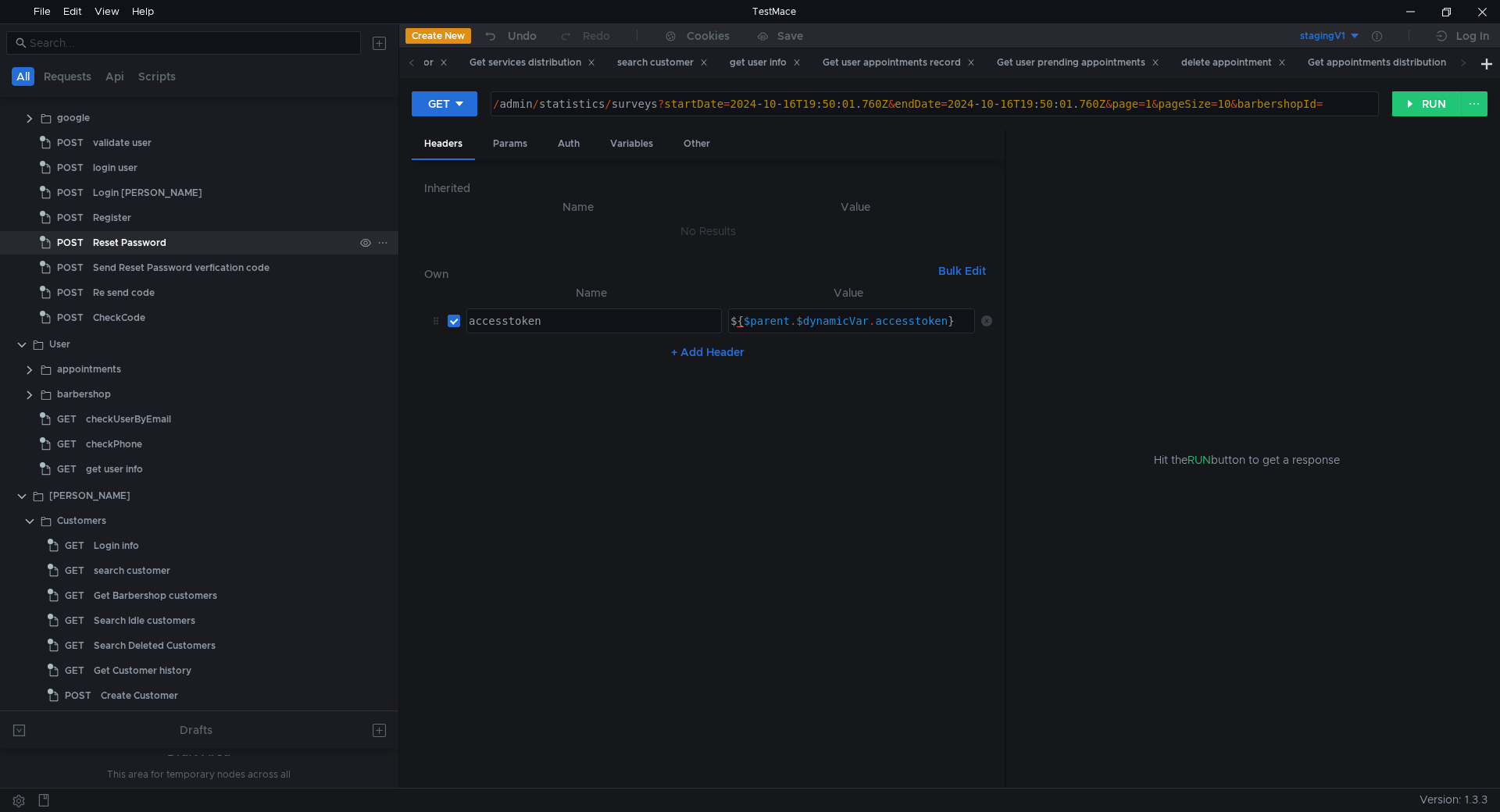
scroll to position [0, 0]
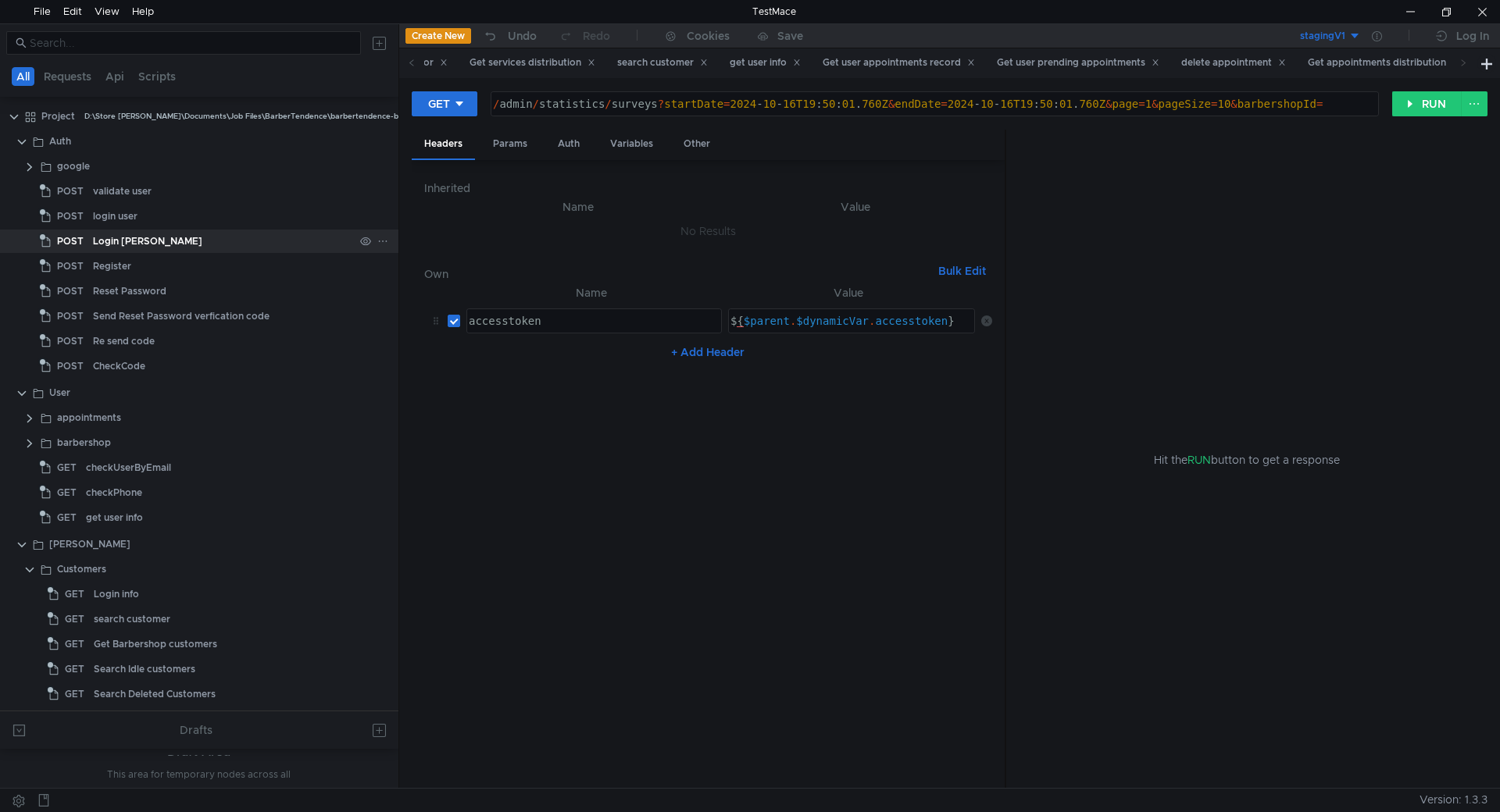
click at [146, 250] on div "Login [PERSON_NAME]" at bounding box center [148, 241] width 109 height 23
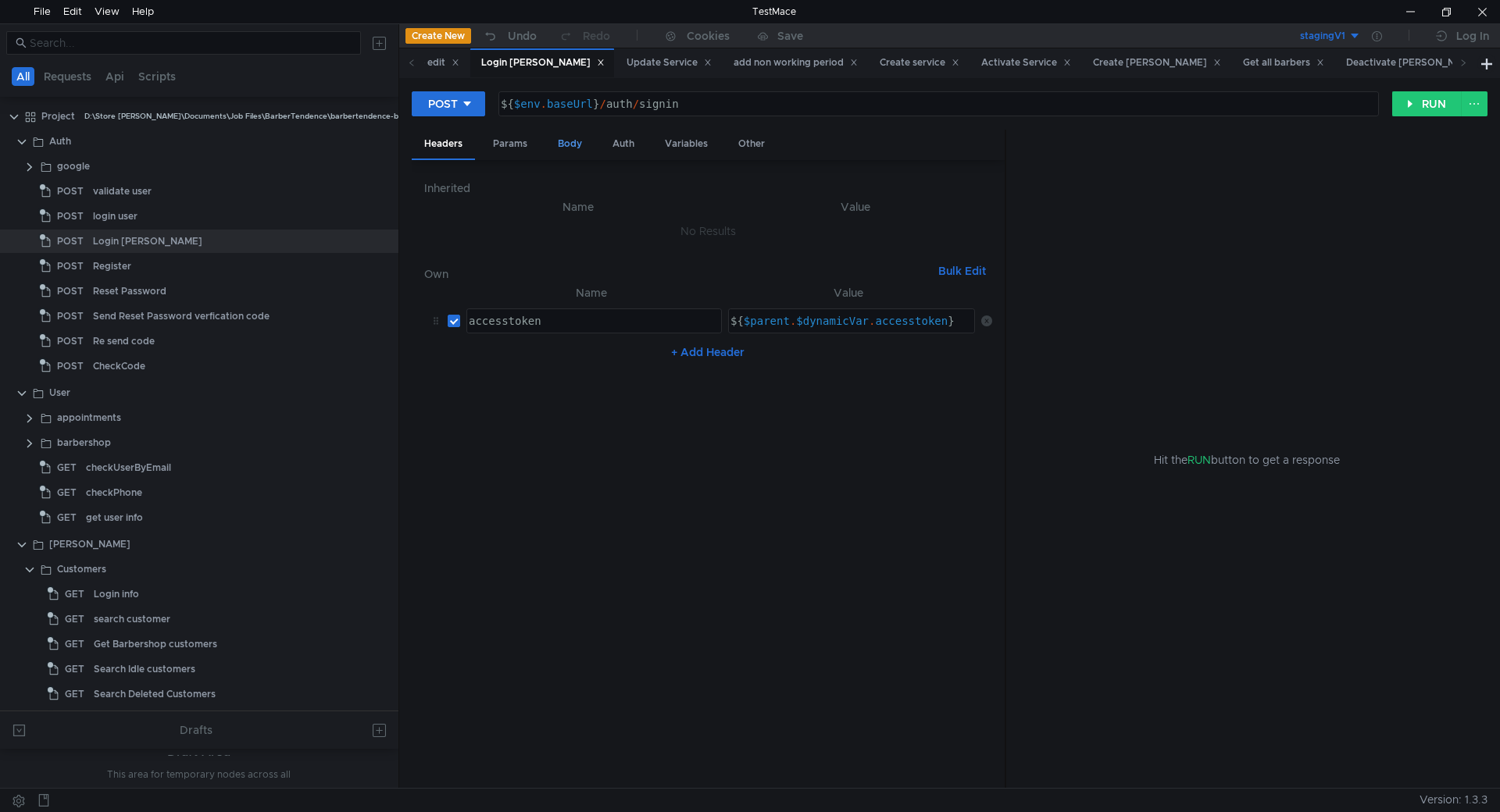
click at [569, 148] on div "Body" at bounding box center [570, 144] width 50 height 29
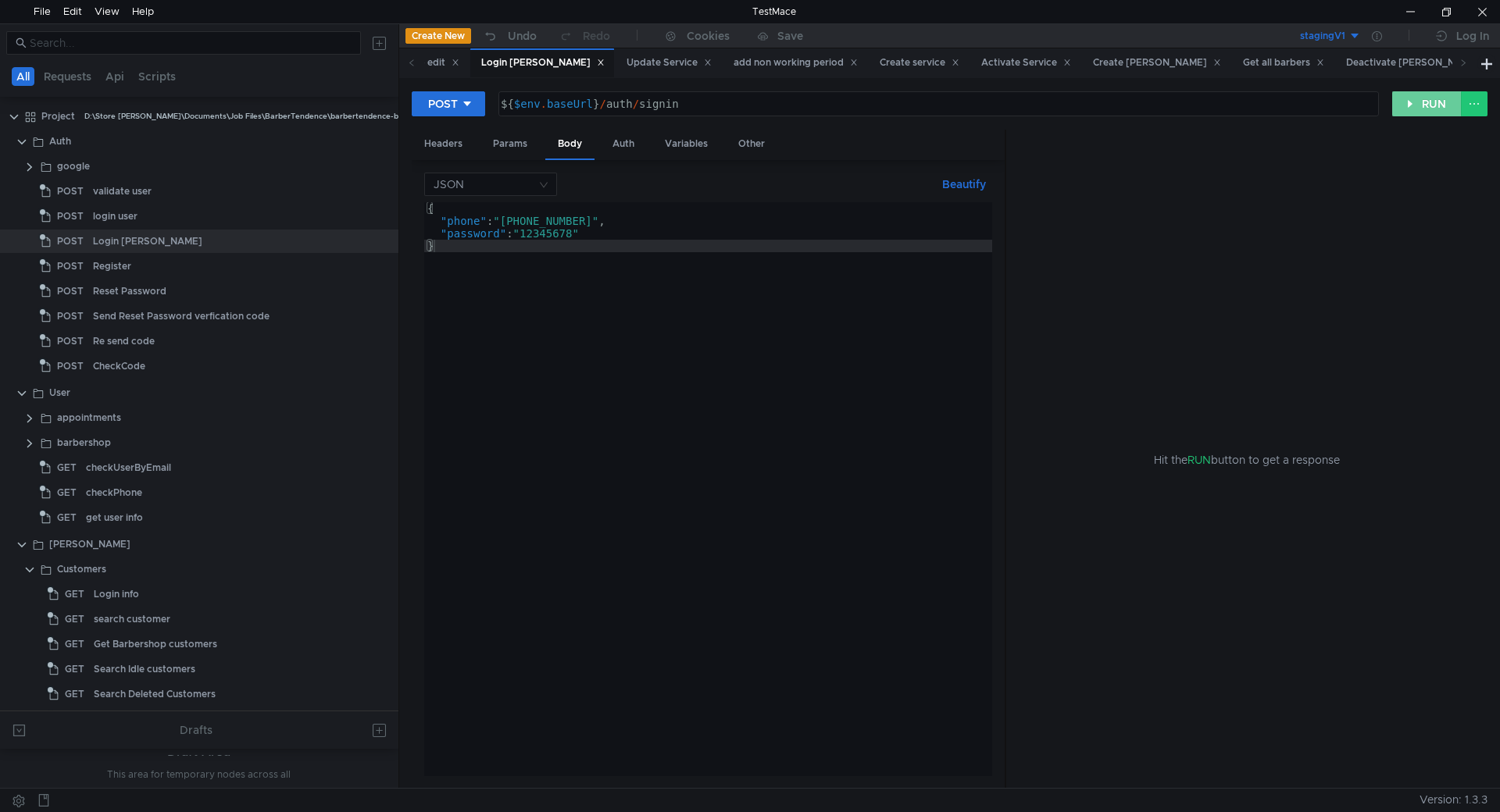
click at [1406, 113] on button "RUN" at bounding box center [1427, 104] width 69 height 25
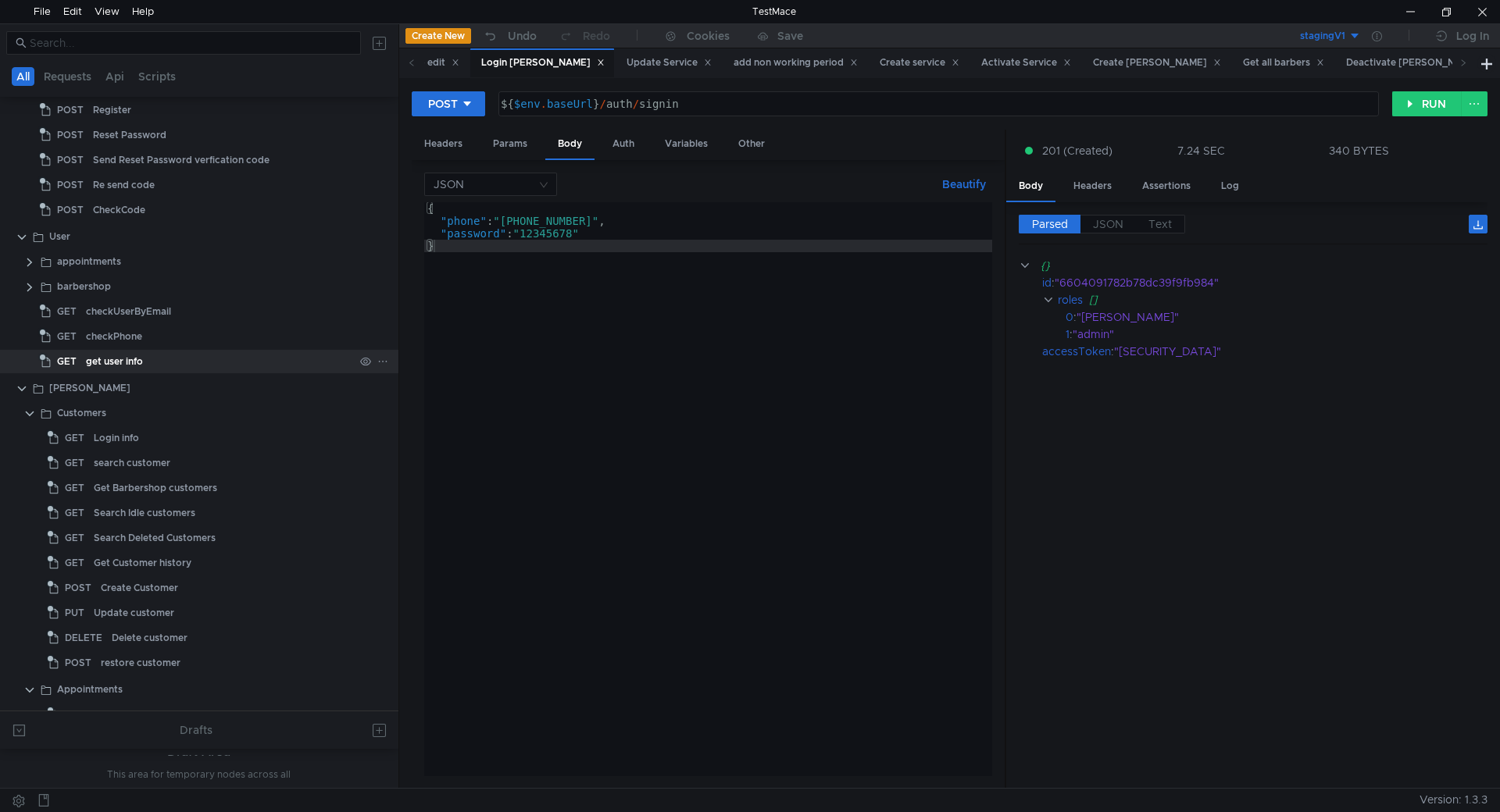
scroll to position [234, 0]
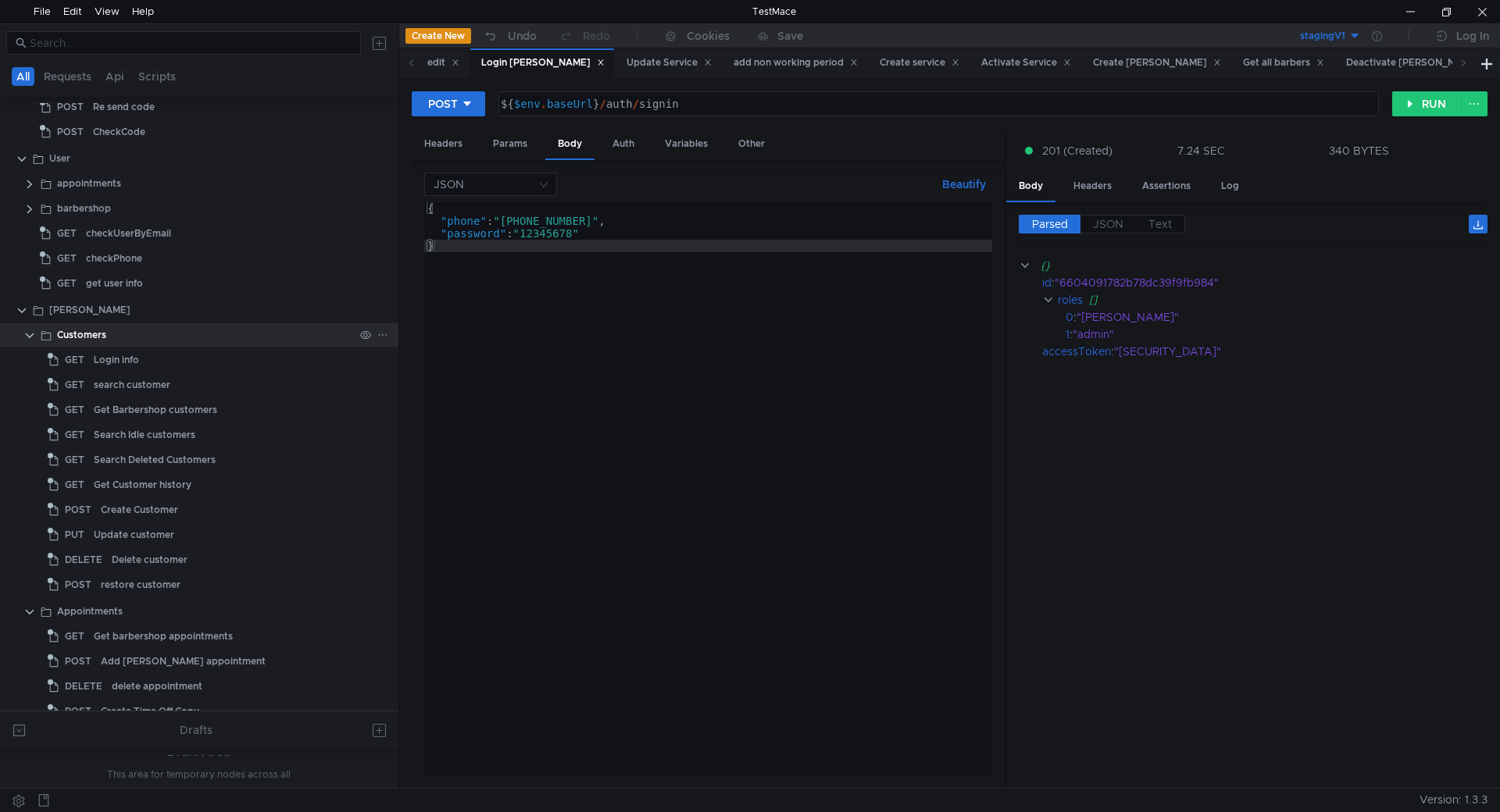
click at [27, 331] on clr-icon at bounding box center [29, 335] width 12 height 12
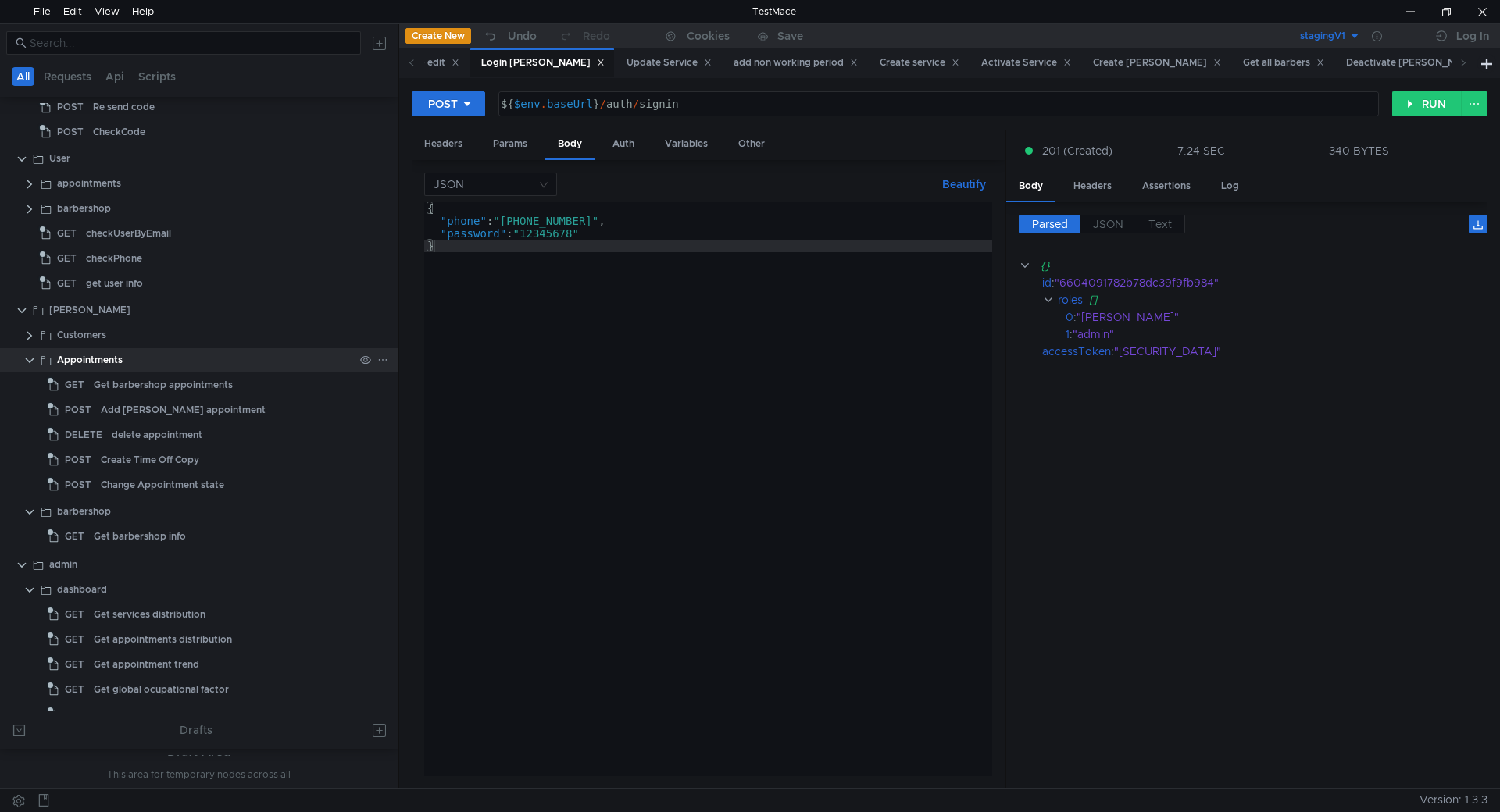
click at [26, 361] on clr-icon at bounding box center [29, 361] width 12 height 12
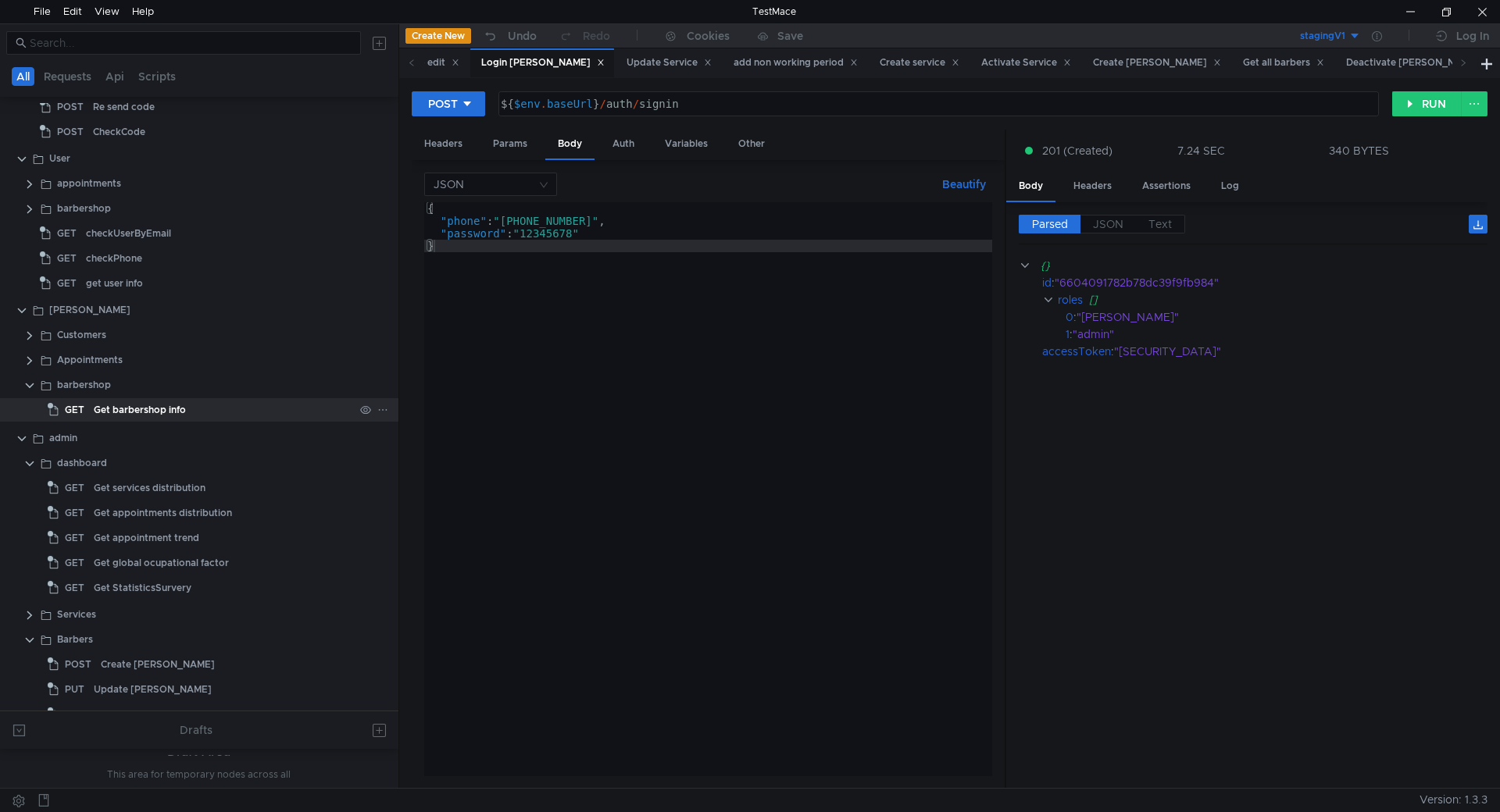
click at [117, 404] on div "Get barbershop info" at bounding box center [140, 410] width 92 height 23
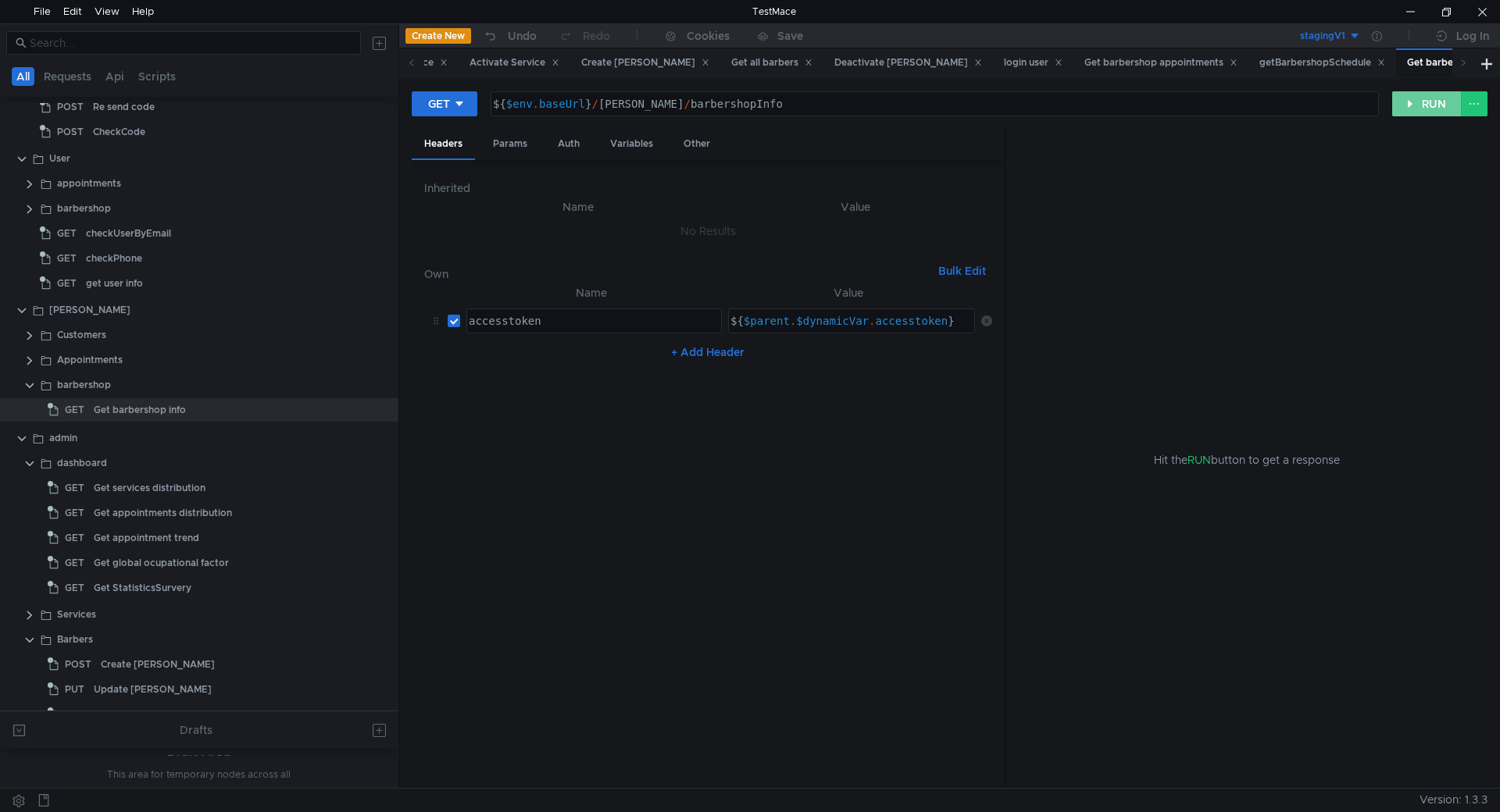
click at [1407, 108] on button "RUN" at bounding box center [1427, 104] width 69 height 25
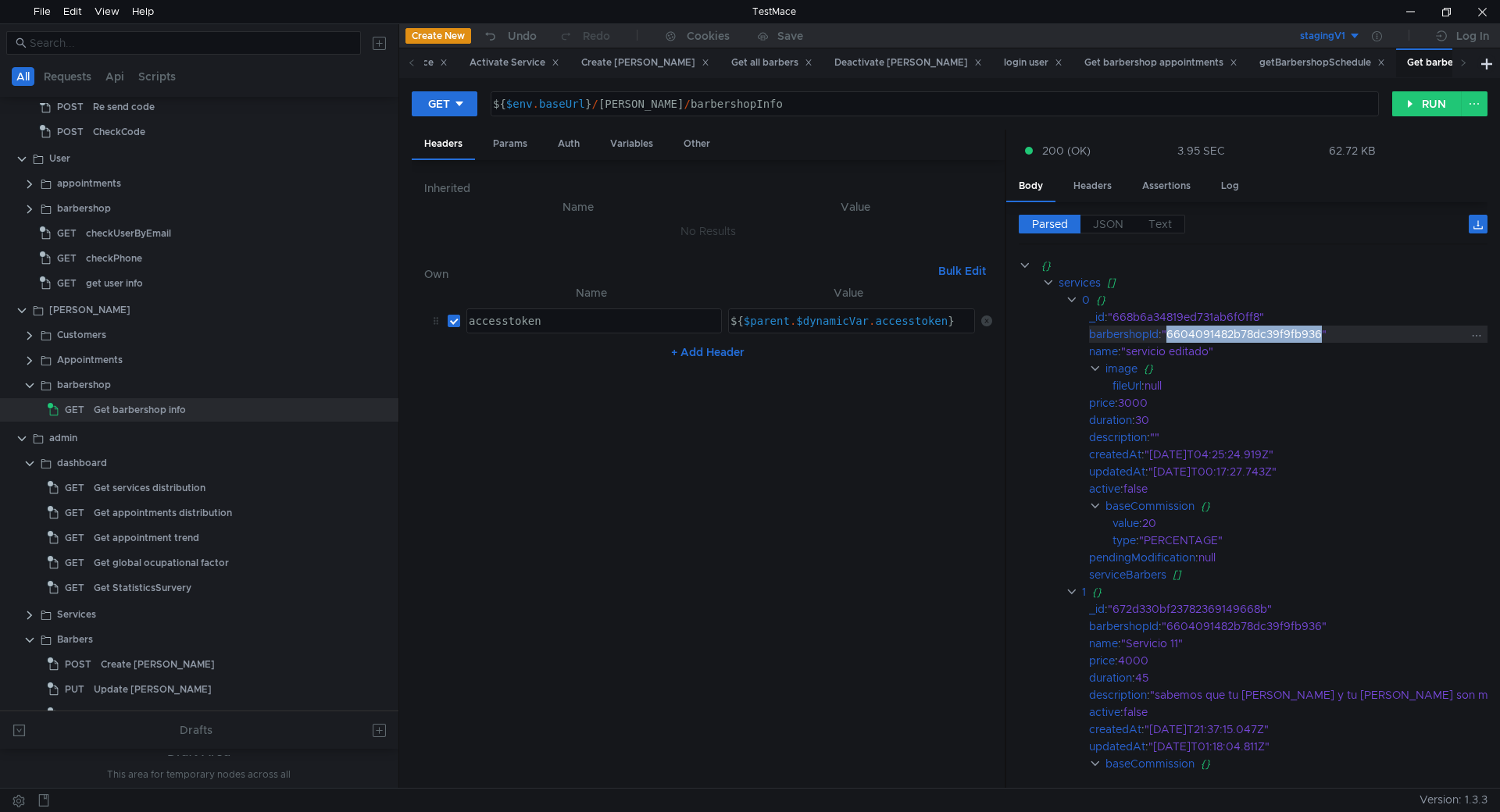
drag, startPoint x: 1324, startPoint y: 334, endPoint x: 1169, endPoint y: 334, distance: 155.0
click at [1169, 334] on div ""6604091482b78dc39f9fb936"" at bounding box center [1470, 334] width 618 height 17
copy div "6604091482b78dc39f9fb936"
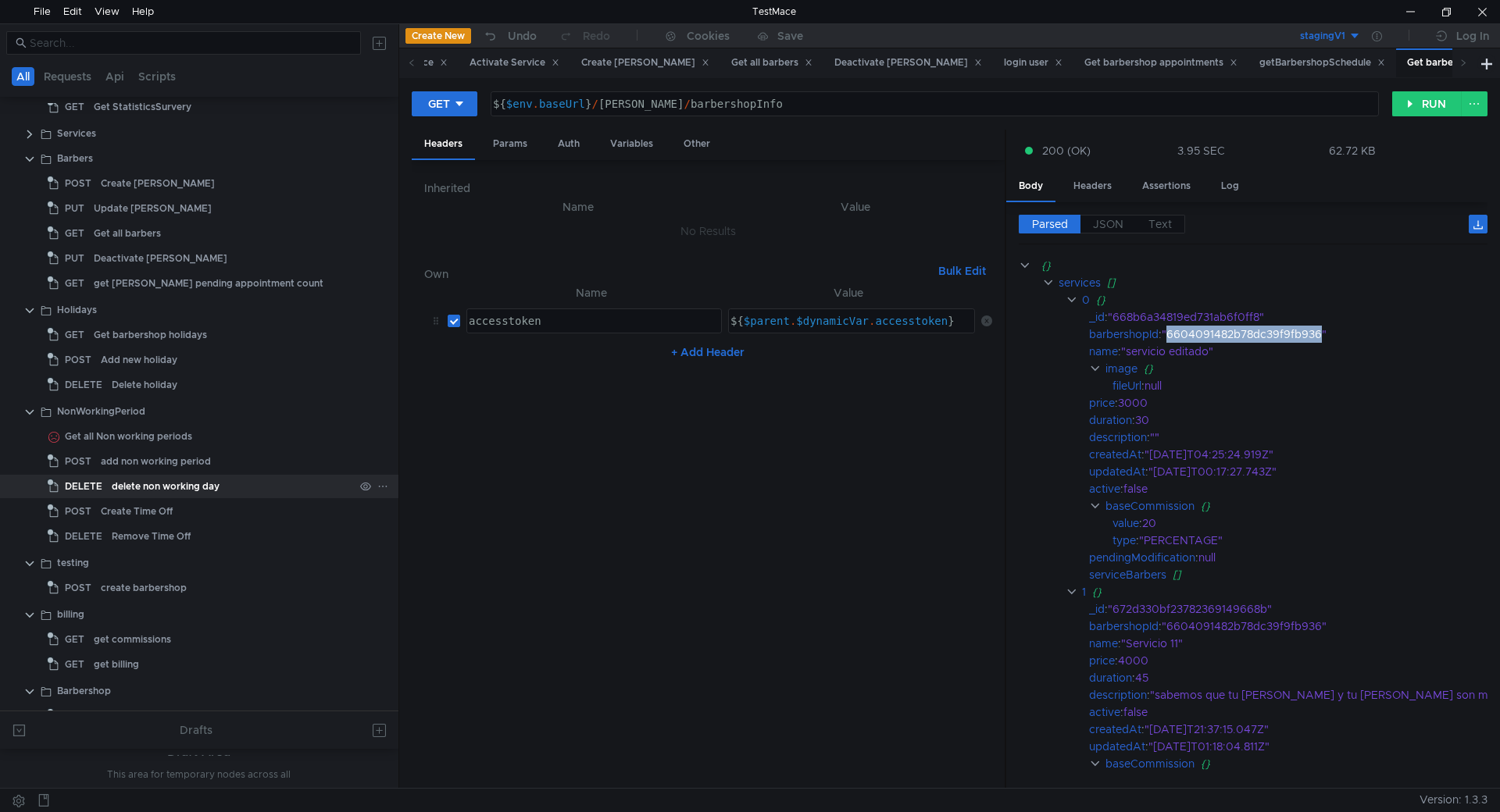
scroll to position [847, 0]
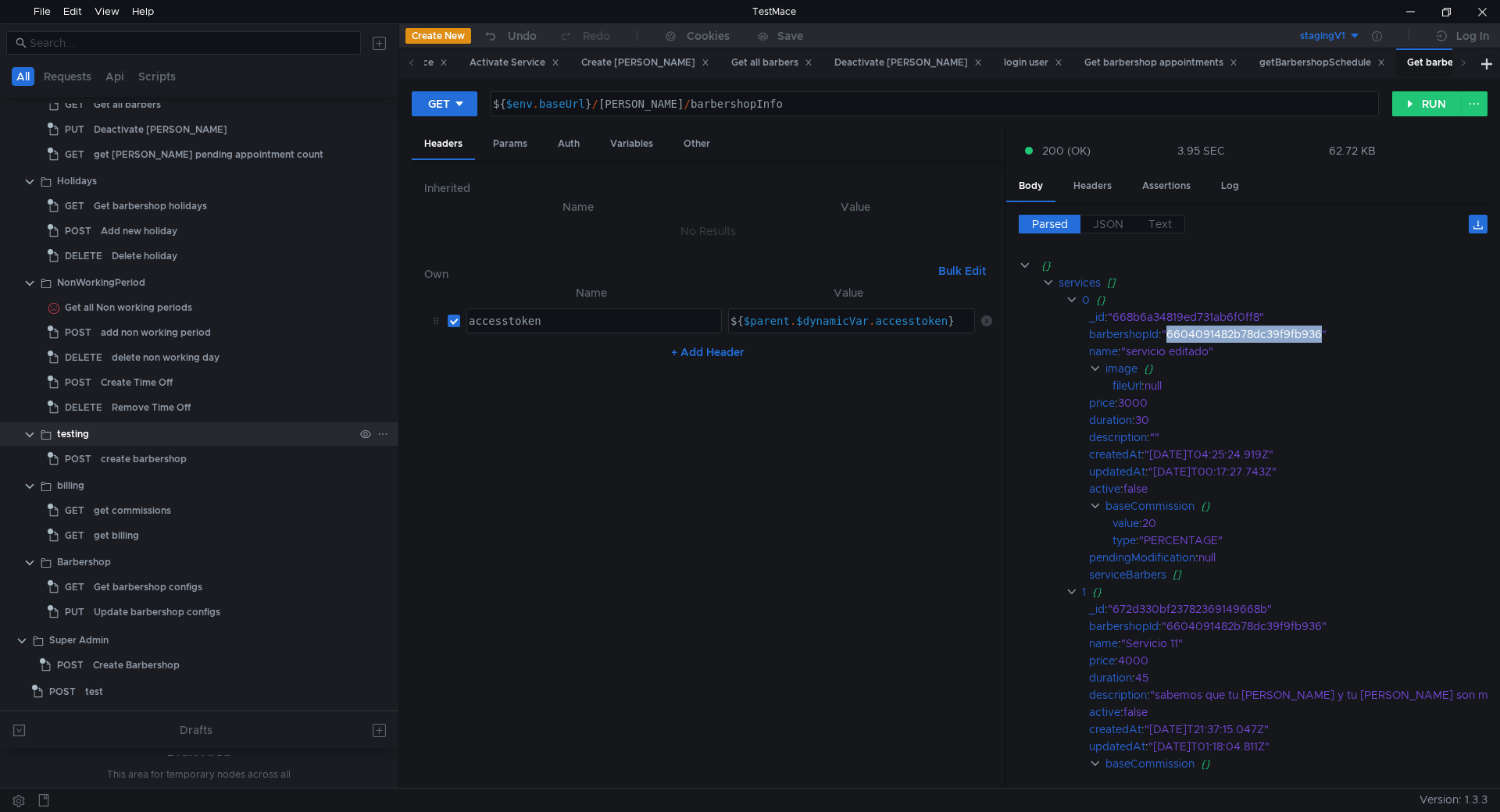
click at [32, 430] on clr-icon at bounding box center [29, 434] width 12 height 12
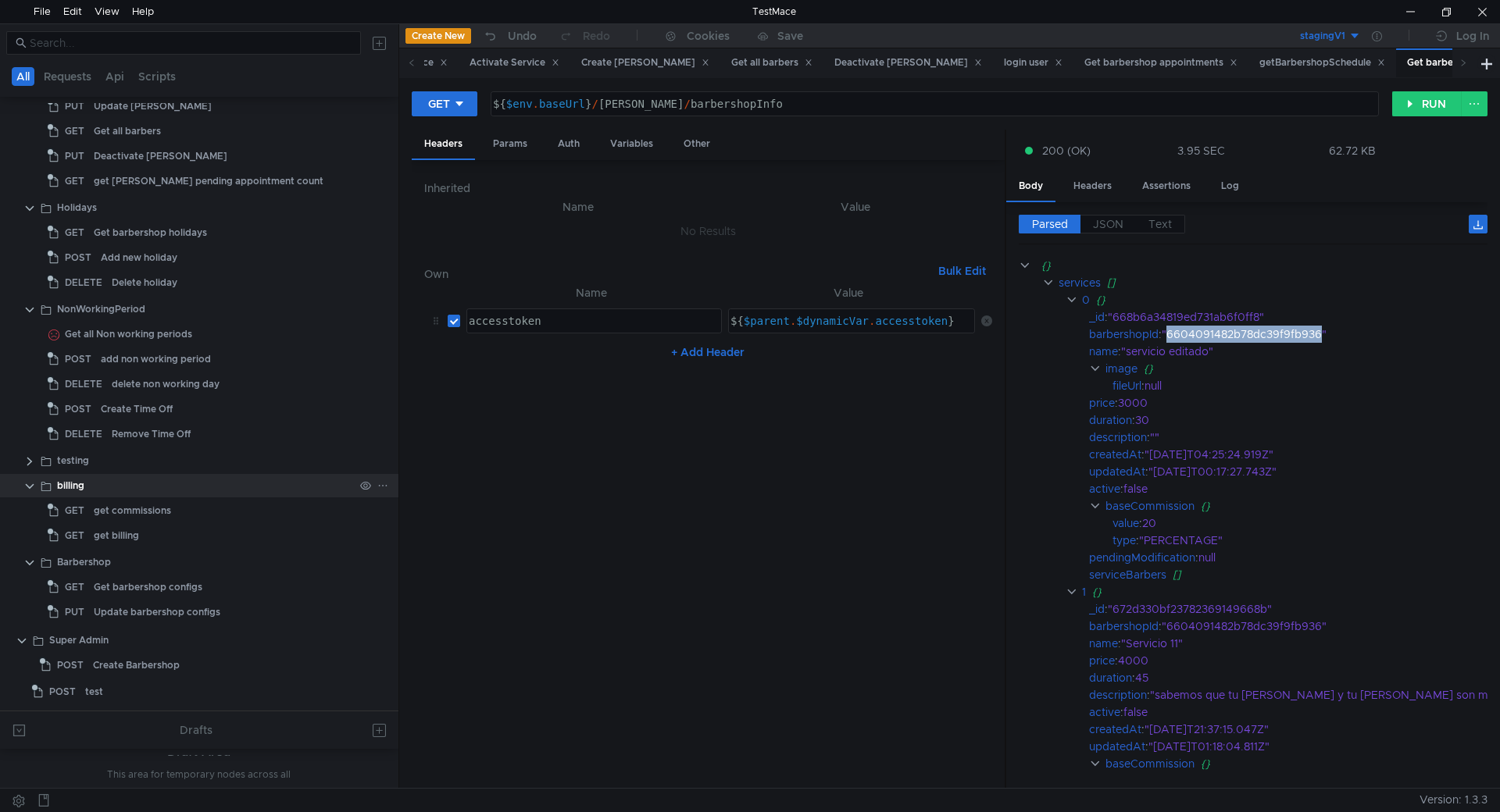
click at [29, 480] on clr-icon at bounding box center [29, 486] width 12 height 12
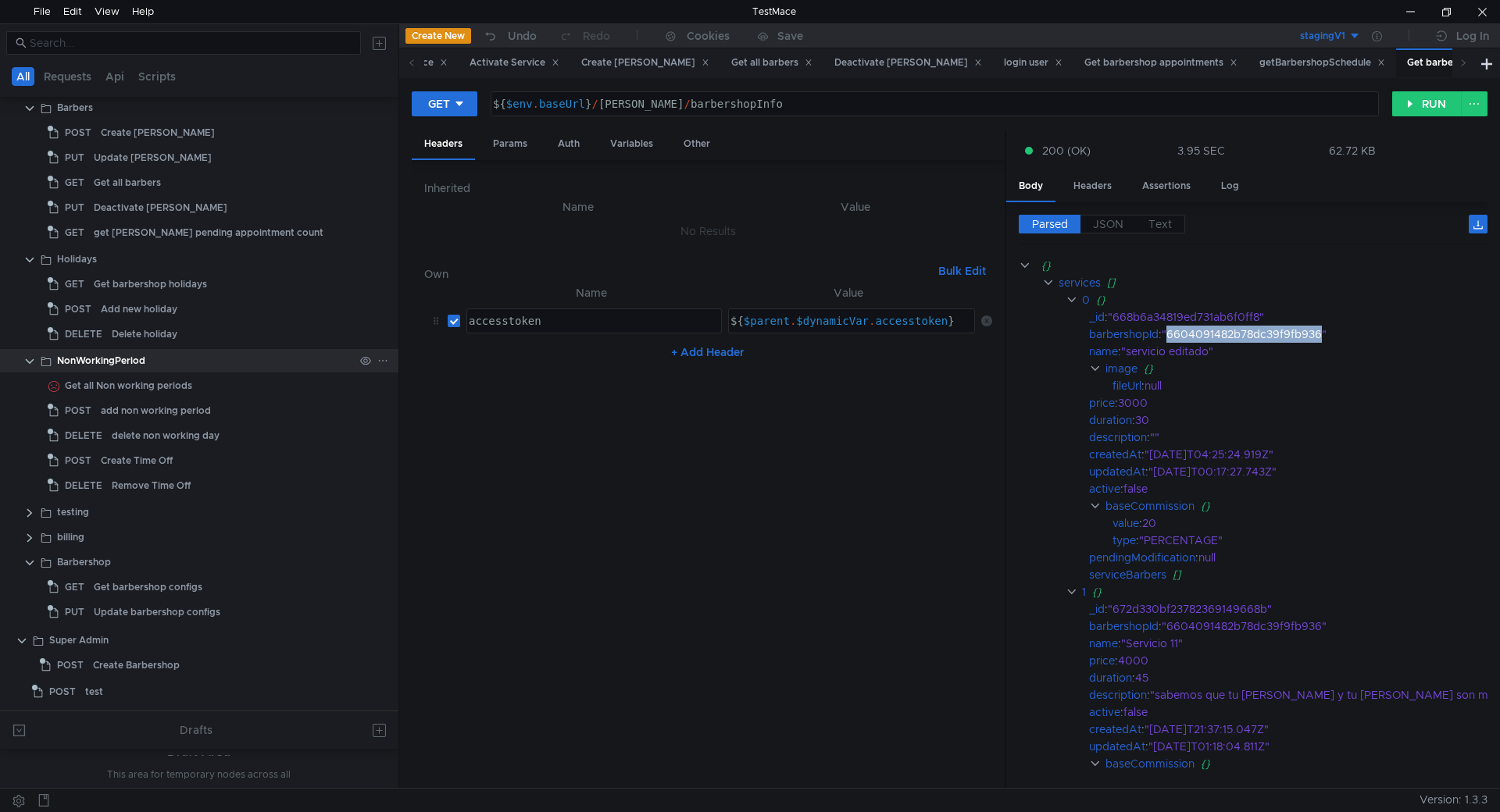
click at [26, 357] on clr-icon at bounding box center [29, 361] width 12 height 12
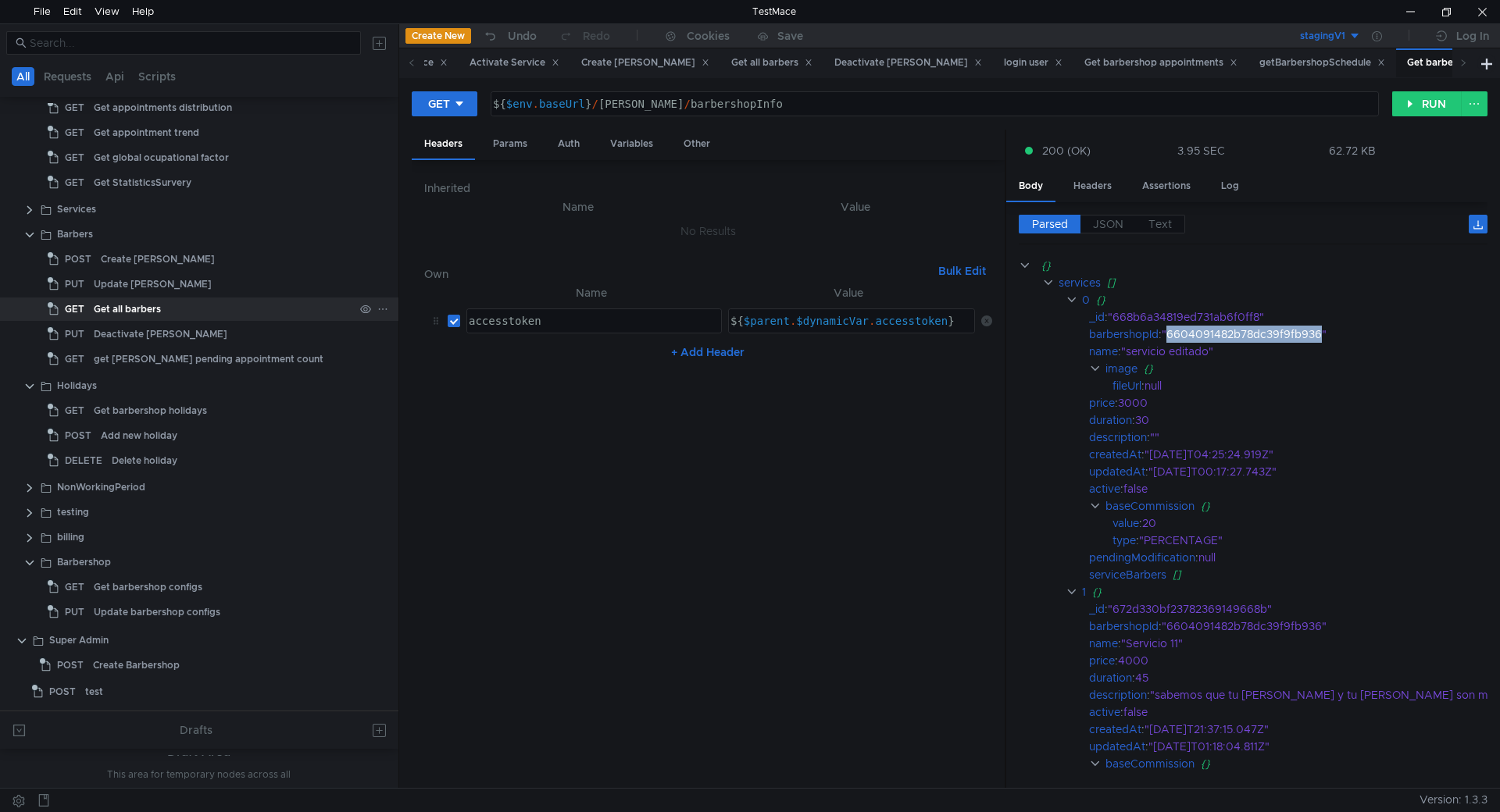
scroll to position [644, 0]
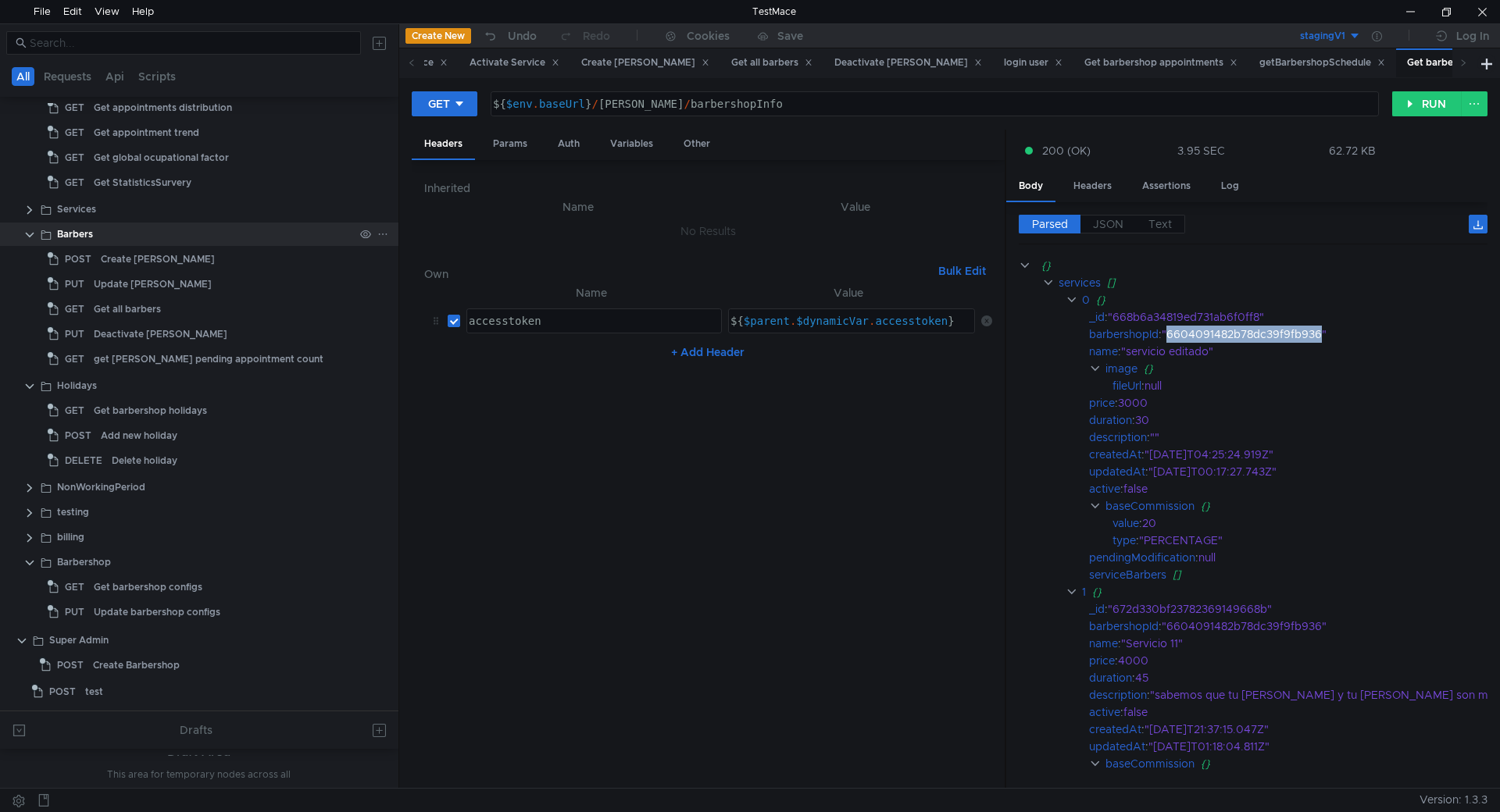
click at [35, 234] on div "Barbers" at bounding box center [199, 234] width 399 height 23
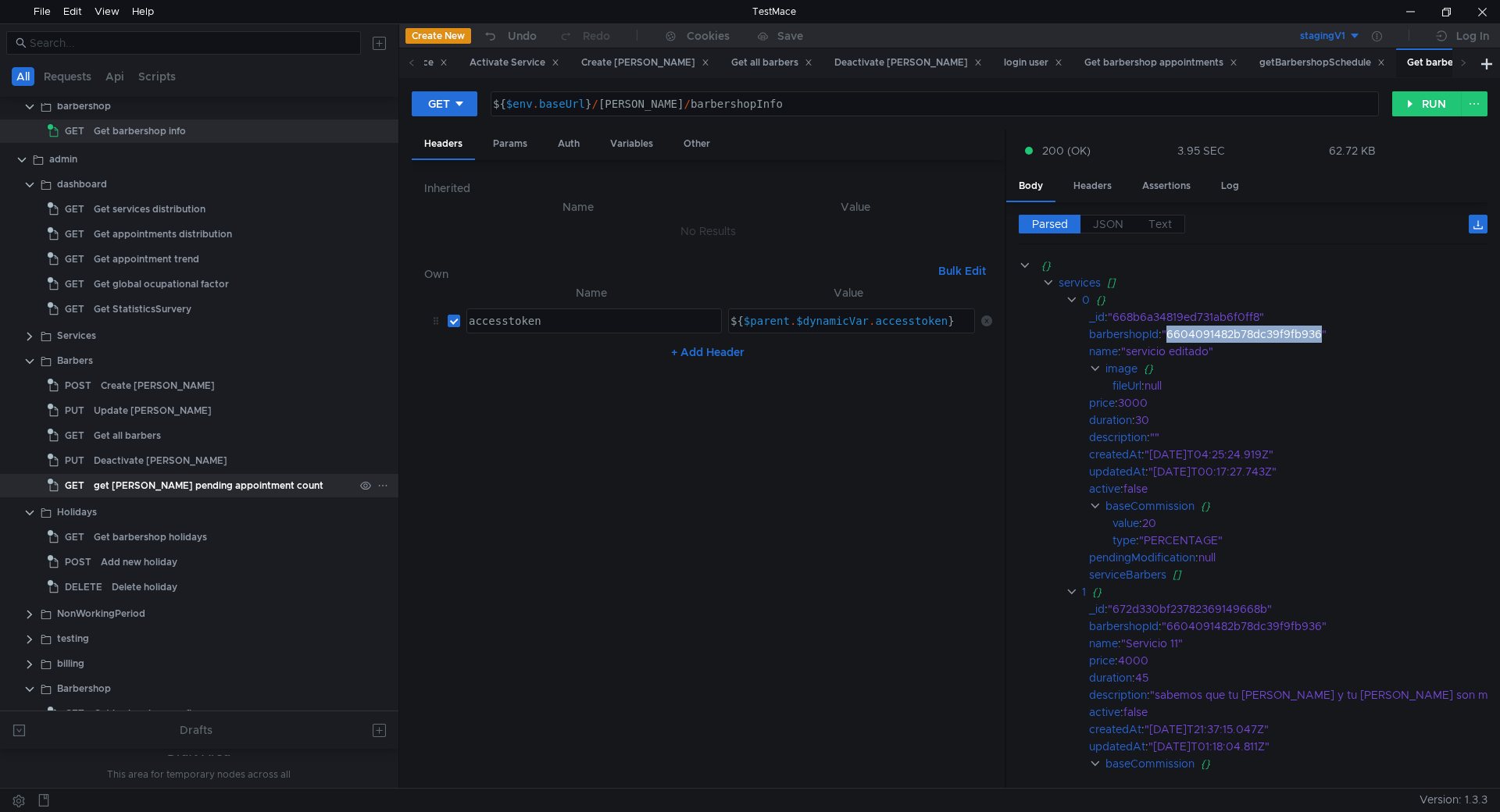
scroll to position [487, 0]
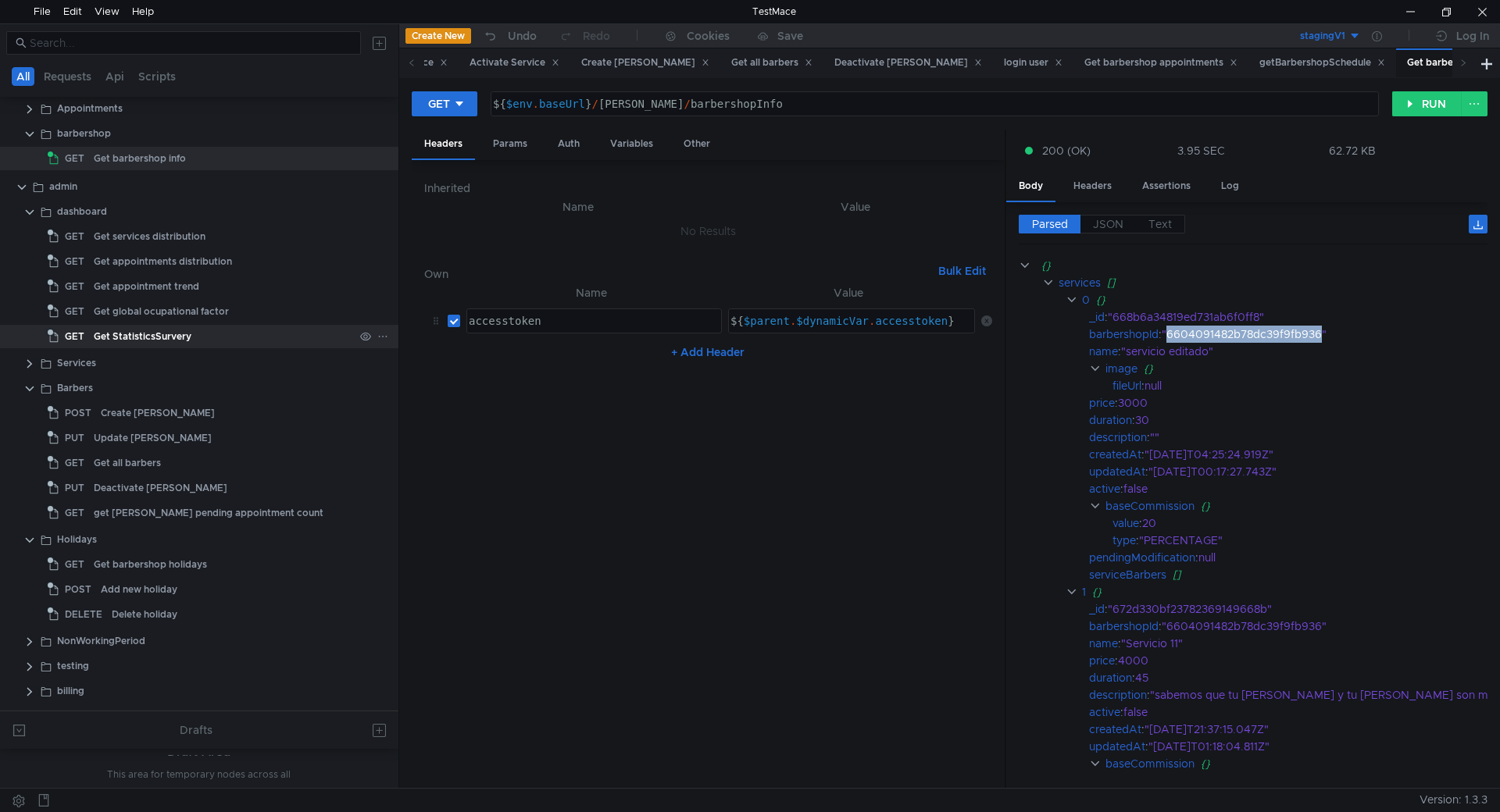
click at [167, 332] on div "Get StatisticsSurvery" at bounding box center [143, 337] width 97 height 23
click at [1259, 65] on div "getBarbershopSchedule" at bounding box center [1322, 63] width 125 height 17
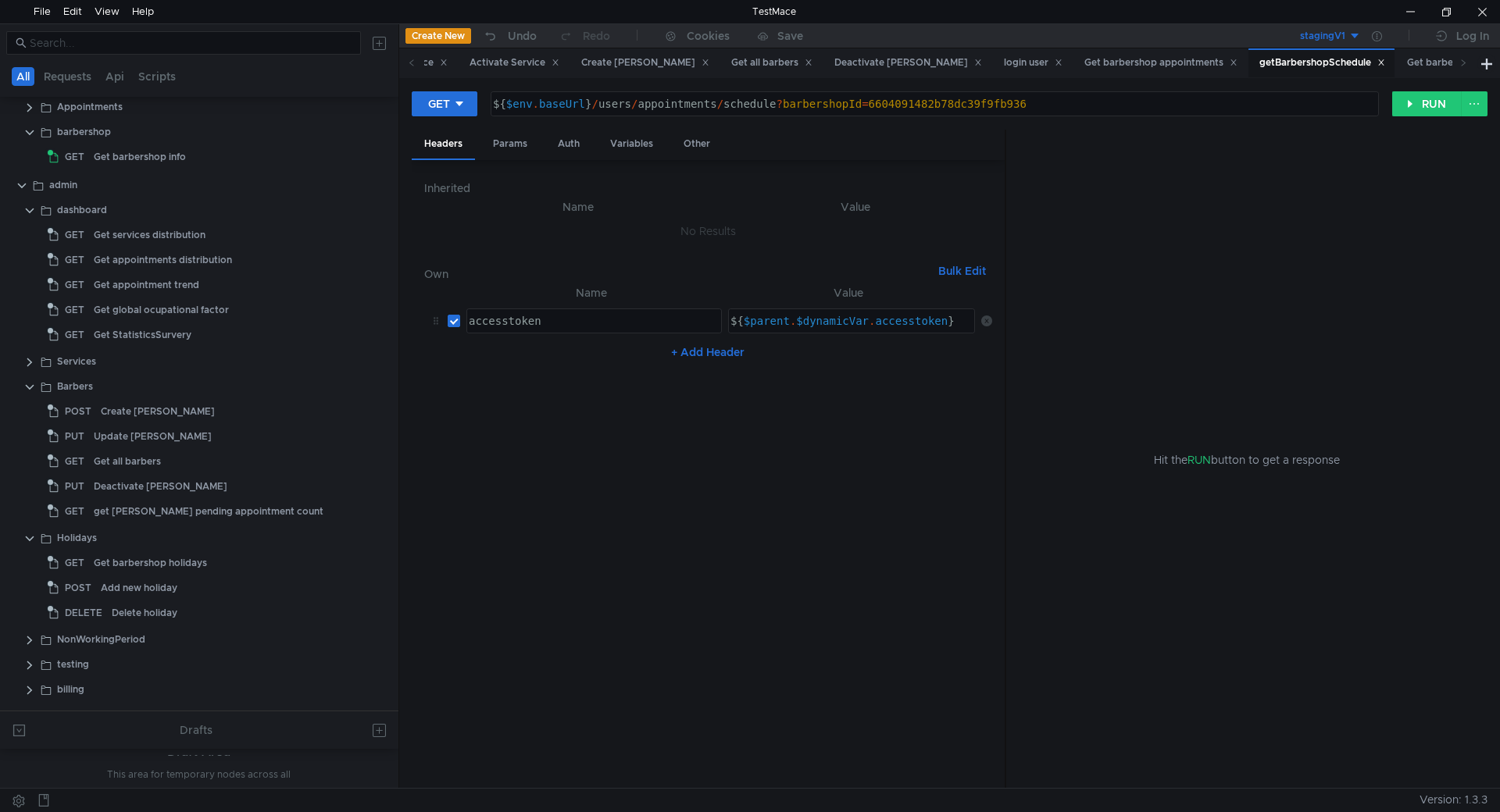
scroll to position [128, 0]
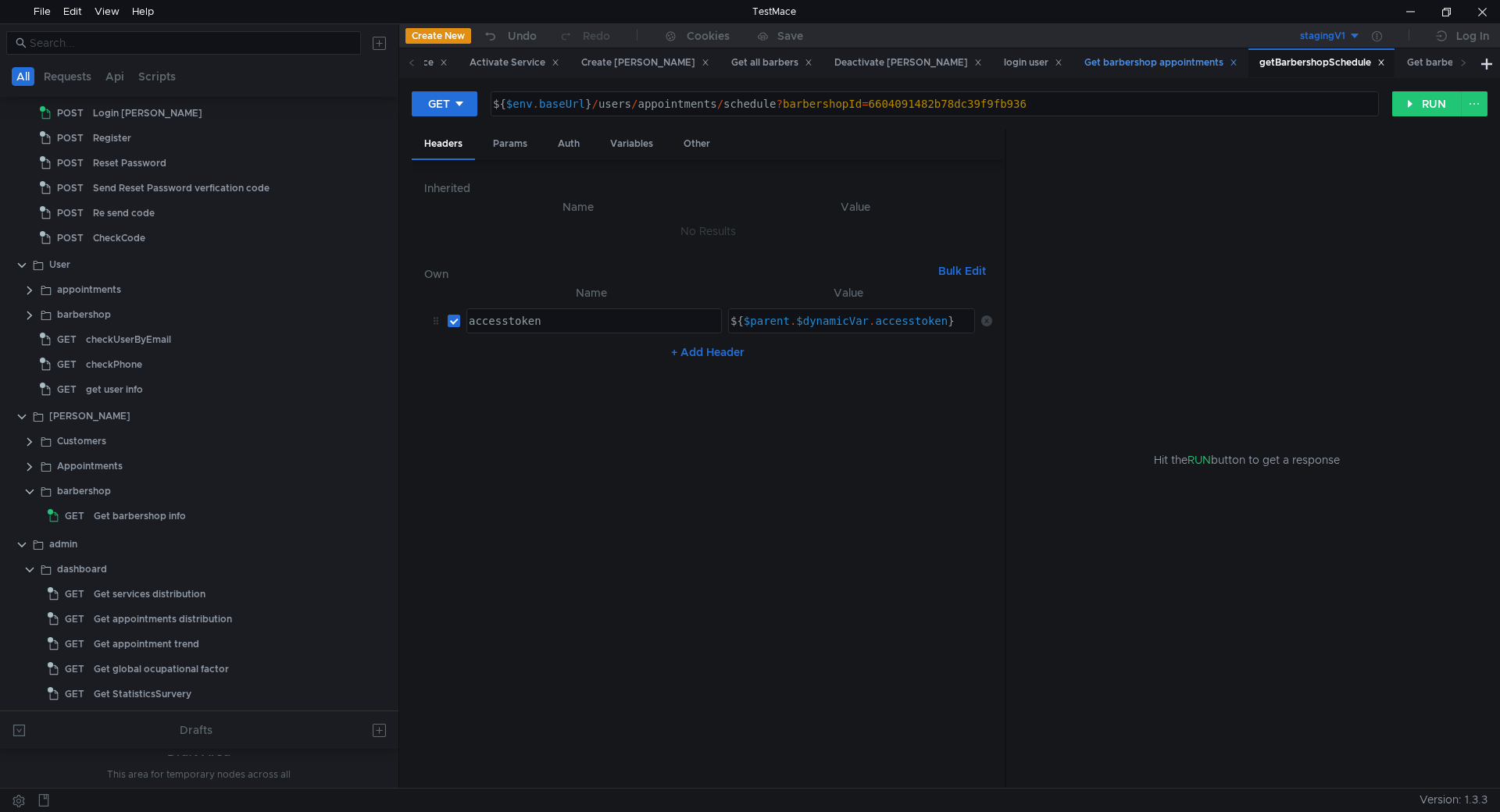
click at [1084, 59] on div "Get barbershop appointments" at bounding box center [1160, 63] width 153 height 17
click at [1259, 59] on div "getBarbershopSchedule" at bounding box center [1322, 63] width 125 height 17
click at [1377, 61] on icon at bounding box center [1380, 62] width 7 height 7
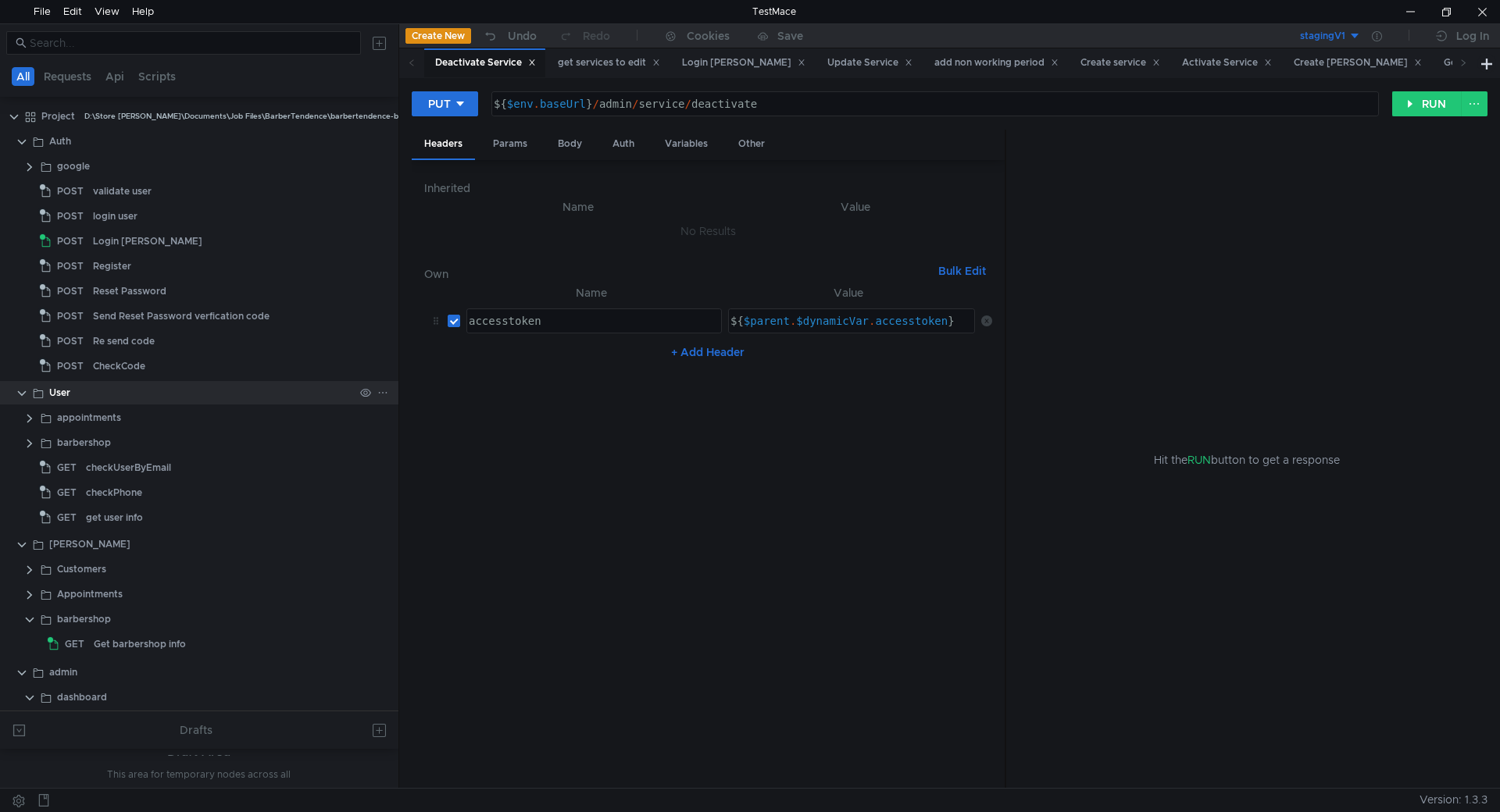
click at [19, 396] on clr-icon at bounding box center [21, 393] width 12 height 12
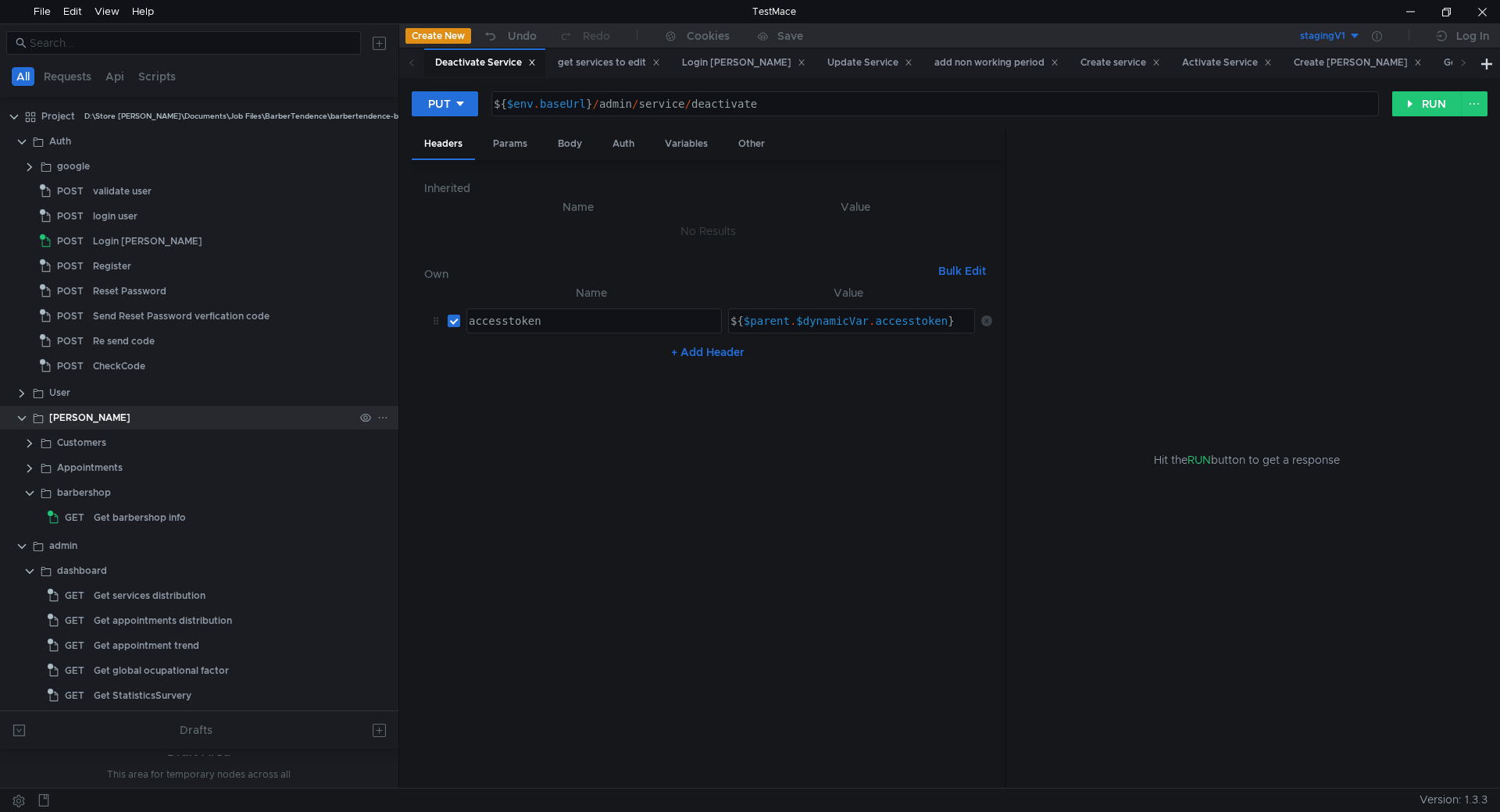
click at [21, 417] on clr-icon at bounding box center [21, 418] width 12 height 12
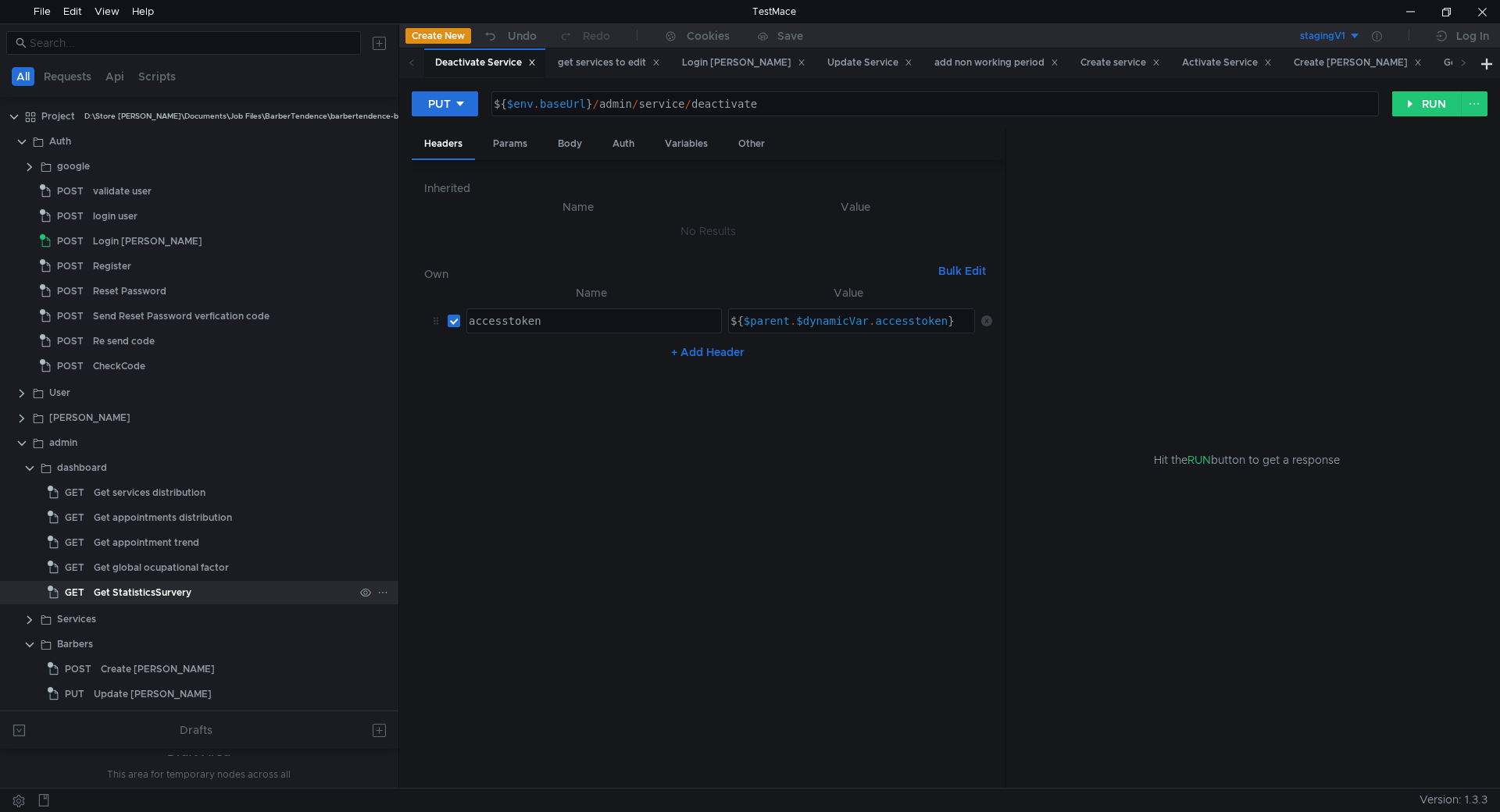
click at [173, 592] on div "Get StatisticsSurvery" at bounding box center [143, 592] width 97 height 23
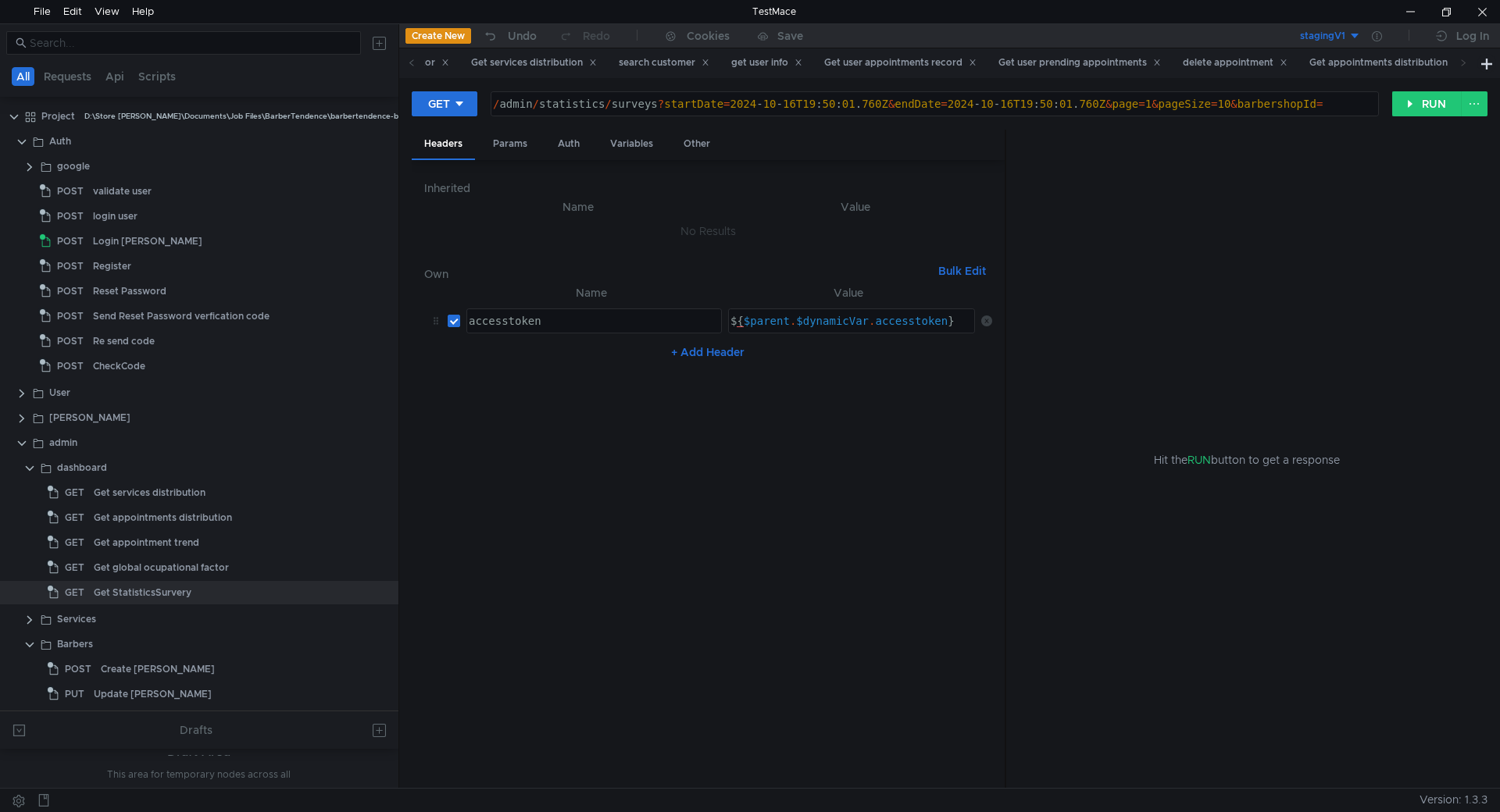
click at [1332, 109] on div "/ admin / statistics / surveys ? startDate = 2024 - 10 - 16T19 : 50 : 01 . 760Z…" at bounding box center [933, 116] width 887 height 37
paste textarea "6604091482b78dc39f9fb936"
type textarea "/admin/statistics/surveys?startDate=2024-10-16T19:50:01.760Z&endDate=2024-10-16…"
click at [506, 144] on div "Params" at bounding box center [510, 144] width 59 height 29
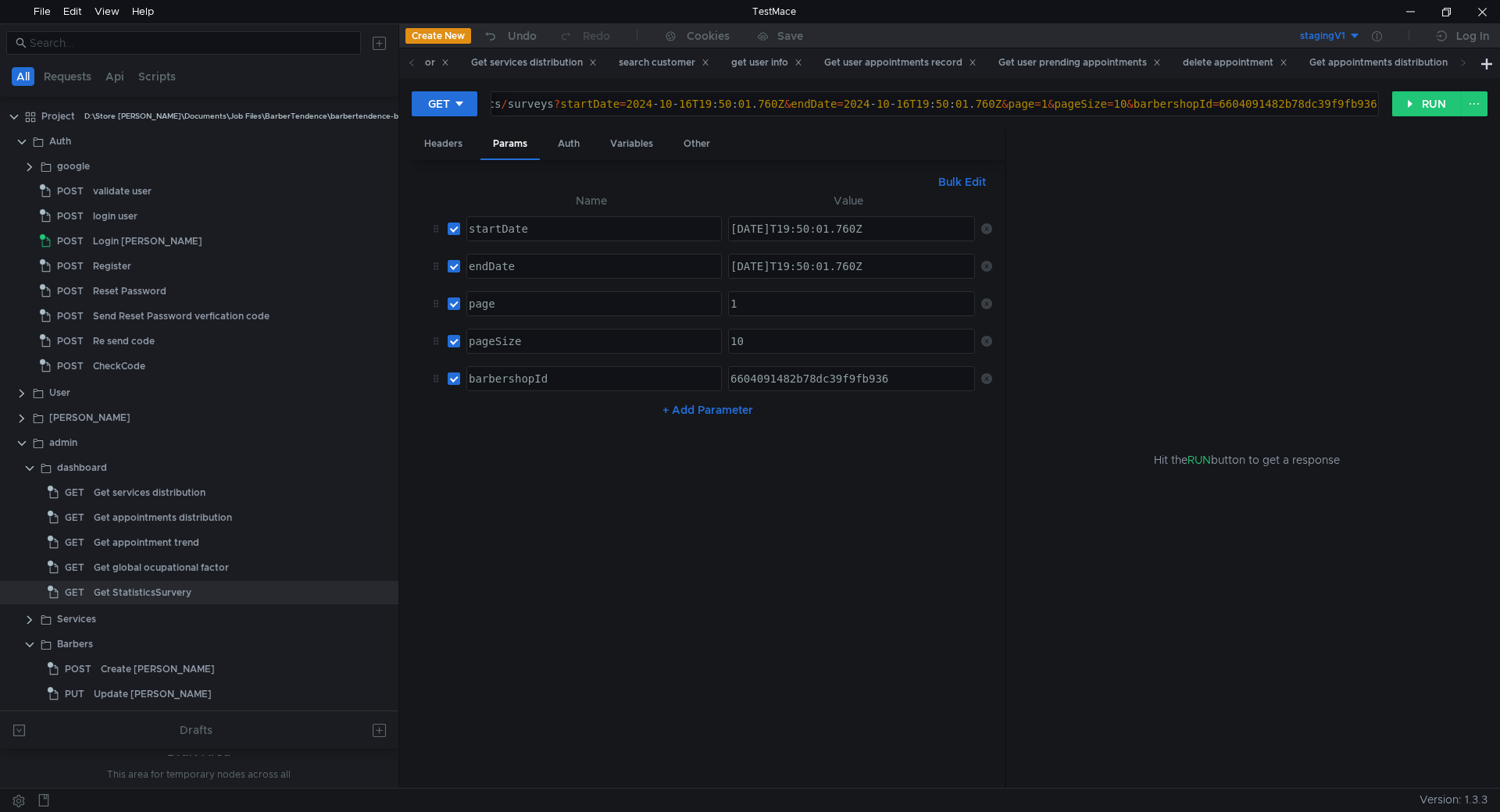
click at [772, 229] on div "2024-10-16T19:50:01.760Z" at bounding box center [851, 241] width 248 height 37
click at [754, 229] on div "2024-10-16T19:50:01.760Z" at bounding box center [851, 241] width 248 height 37
type textarea "[DATE]T19:50:01.760Z"
click at [774, 270] on div "2024-10-16T19:50:01.760Z" at bounding box center [851, 278] width 248 height 37
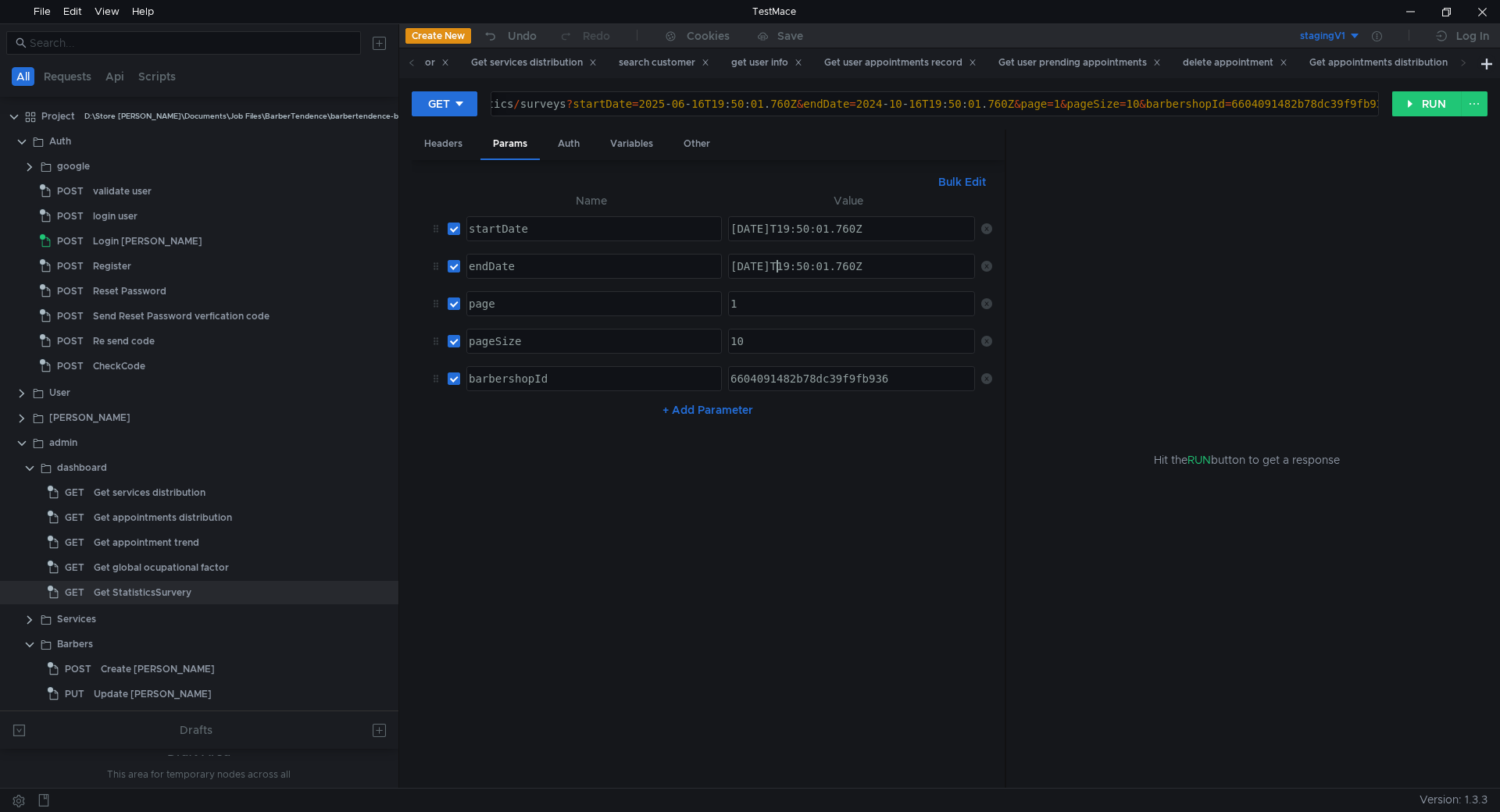
click at [756, 268] on div "2024-10-16T19:50:01.760Z" at bounding box center [851, 278] width 248 height 37
type textarea "[DATE]T19:50:01.760Z"
click at [1431, 111] on button "RUN" at bounding box center [1427, 104] width 69 height 25
click at [1092, 191] on div "Headers" at bounding box center [1092, 186] width 64 height 29
click at [1031, 187] on div "Body" at bounding box center [1031, 186] width 50 height 29
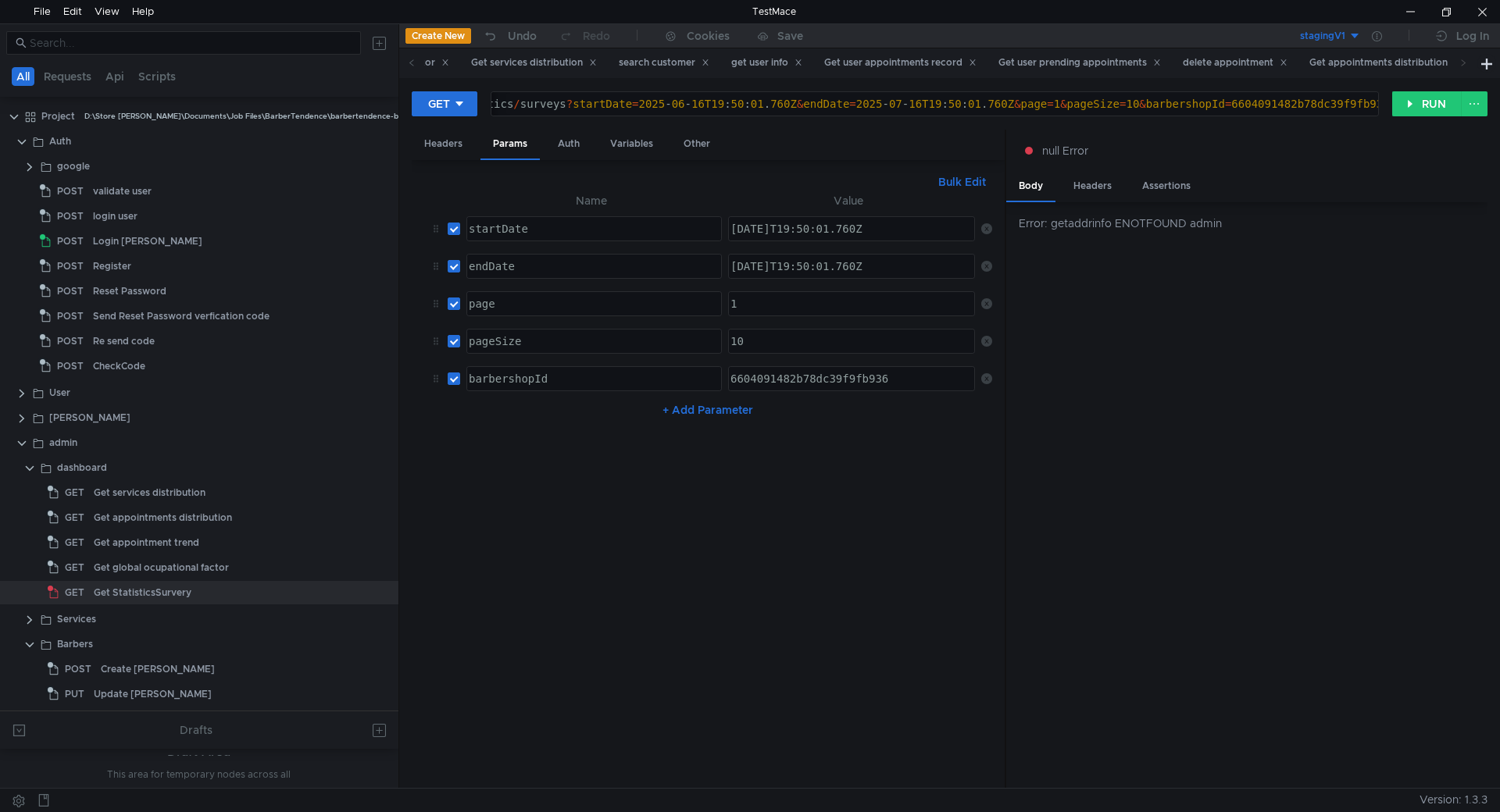
type textarea "/admin/statistics/surveys?startDate=2025-06-16T19:50:01.760Z&endDate=2025-07-16…"
click at [843, 104] on div "/ admin / statistics / surveys ? startDate = 2025 - 06 - 16T19 : 50 : 01 . 760Z…" at bounding box center [894, 116] width 991 height 37
click at [1309, 65] on div "Get appointments distribution" at bounding box center [1385, 63] width 152 height 17
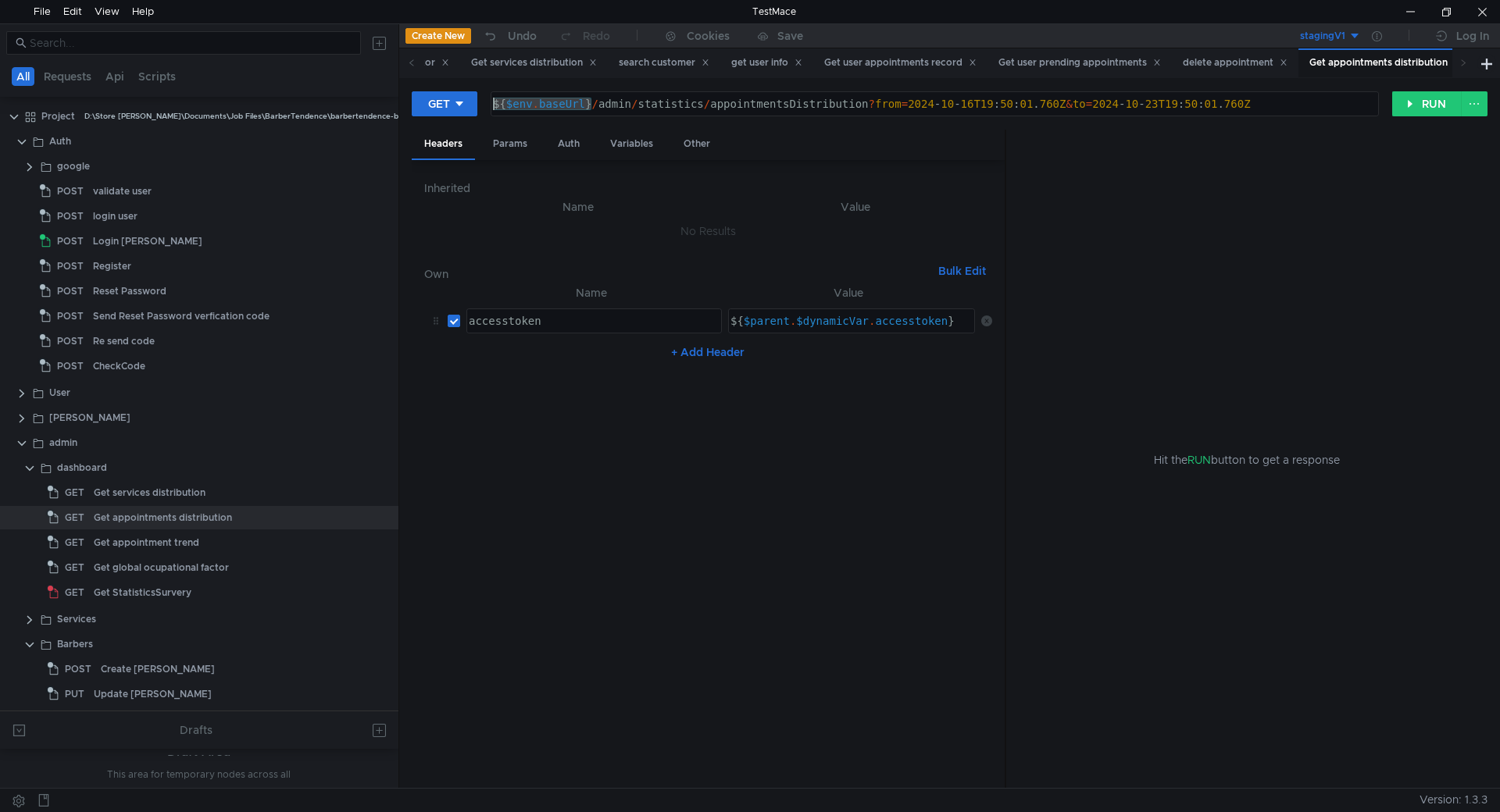
drag, startPoint x: 595, startPoint y: 104, endPoint x: 484, endPoint y: 105, distance: 111.0
click at [484, 105] on div "GET ${$env.baseUrl}/admin/statistics/appointmentsDistribution?from=2024-10-16T1…" at bounding box center [901, 104] width 980 height 26
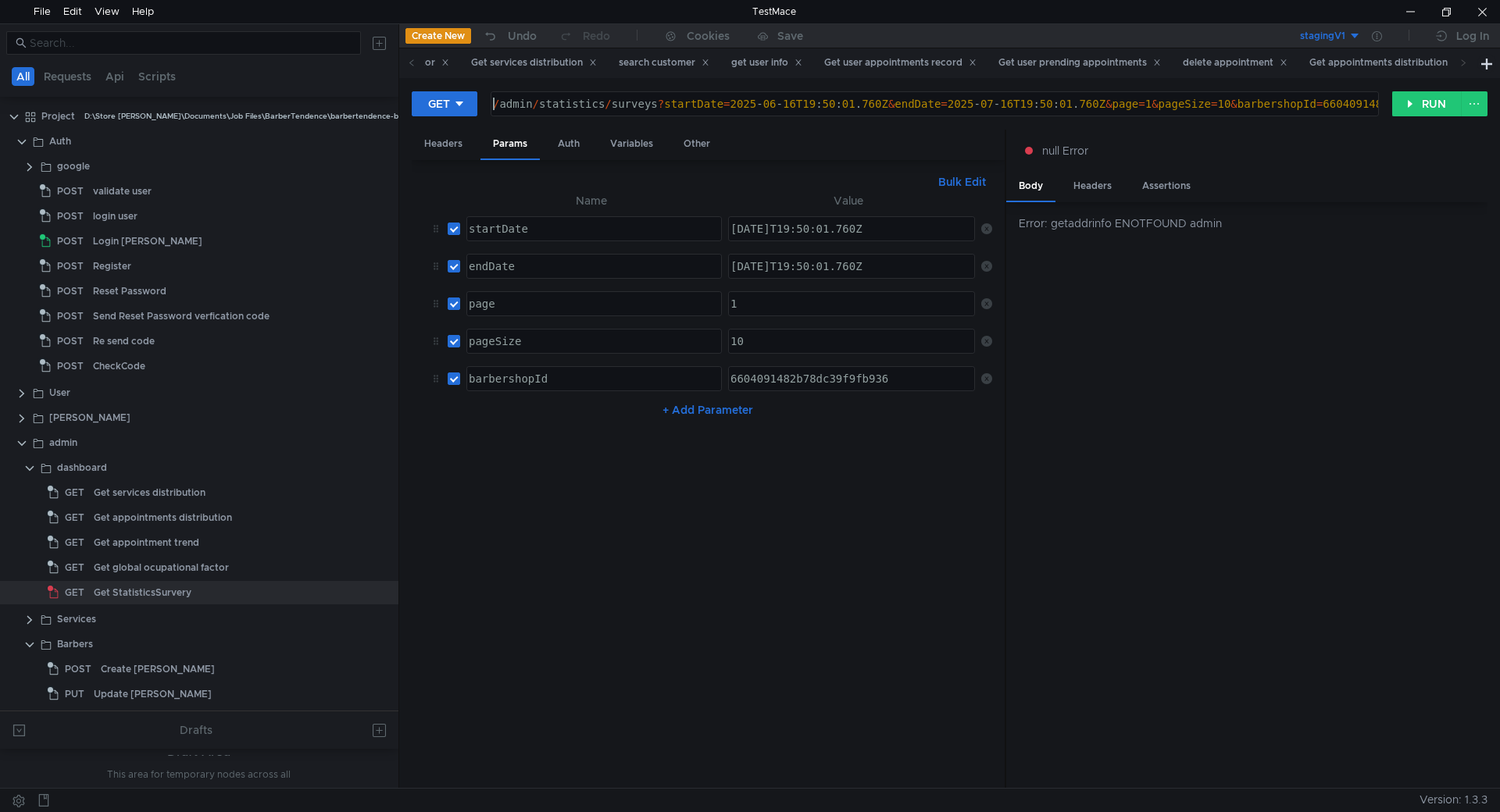
click at [498, 103] on div "/ admin / statistics / surveys ? startDate = 2025 - 06 - 16T19 : 50 : 01 . 760Z…" at bounding box center [985, 116] width 991 height 37
paste textarea "${$env.baseUrl}"
type textarea "${$env.baseUrl}/admin/statistics/surveys?startDate=2025-06-16T19:50:01.760Z&end…"
click at [1428, 106] on button "RUN" at bounding box center [1427, 104] width 69 height 25
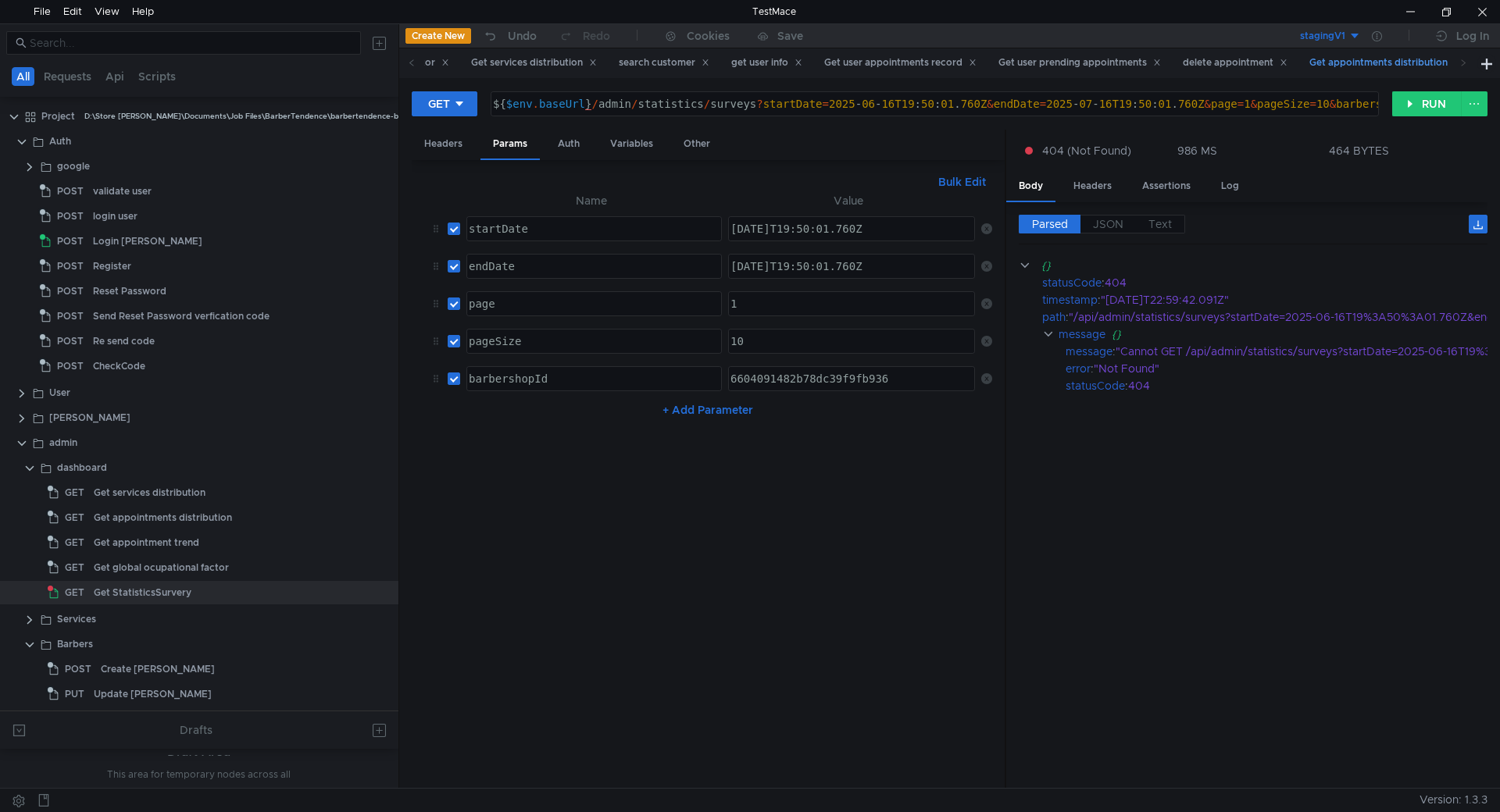
click at [1309, 63] on div "Get appointments distribution" at bounding box center [1385, 63] width 152 height 17
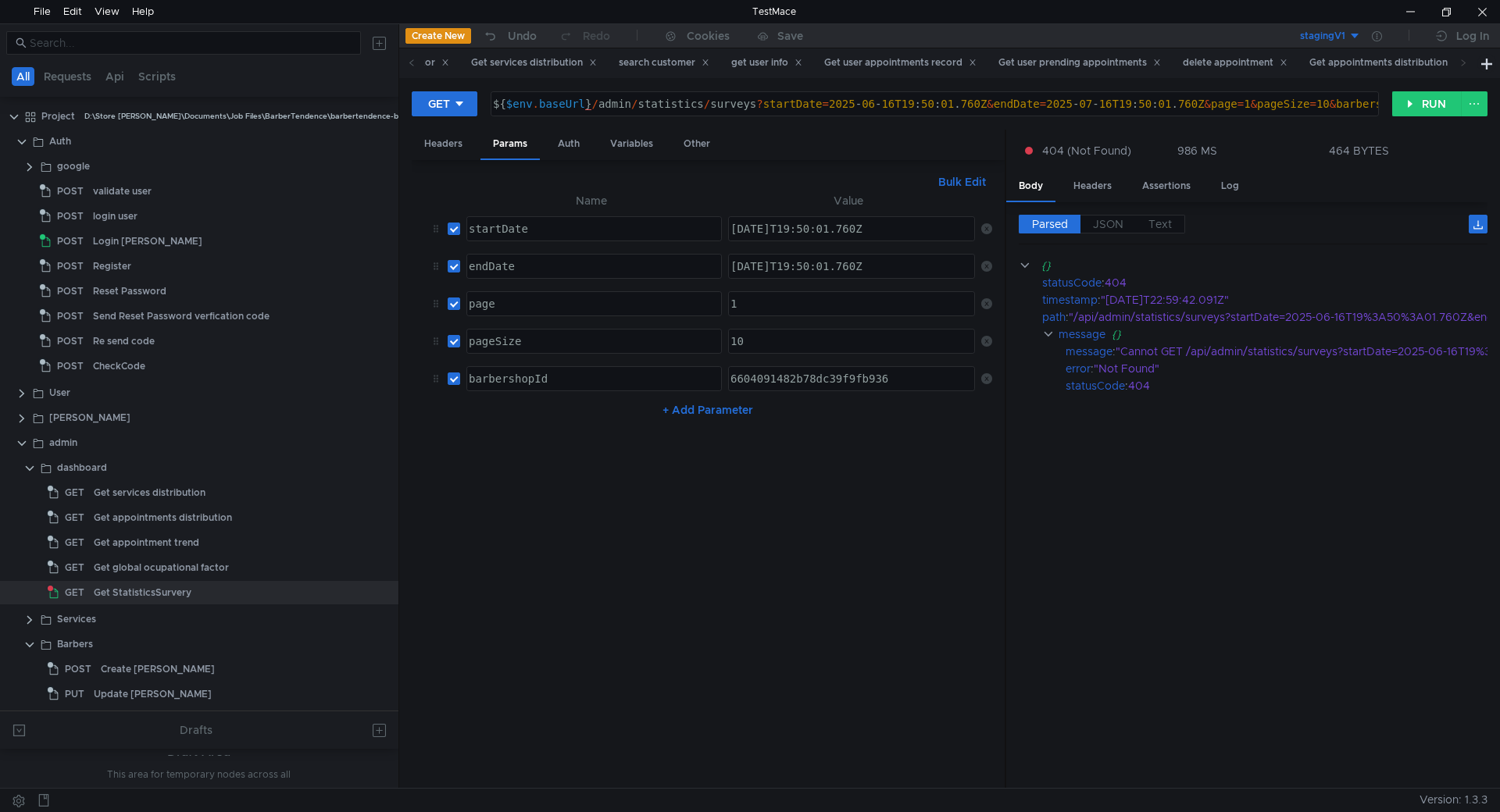
click at [1327, 104] on div "${ $env . baseUrl } / admin / statistics / surveys ? startDate = 2025 - 06 - 16…" at bounding box center [1034, 116] width 1089 height 37
type textarea "${$env.baseUrl}/admin/statistics/surveys?startDate=[DATE]T19:50:01.760Z&endDate…"
click at [1435, 109] on button "RUN" at bounding box center [1427, 104] width 69 height 25
click at [803, 484] on nz-table "Name Value startDate הההההההההההההההההההההההההההההההההההההההההההההההההההההההההה…" at bounding box center [708, 484] width 568 height 585
click at [1091, 186] on div "Headers" at bounding box center [1092, 186] width 64 height 29
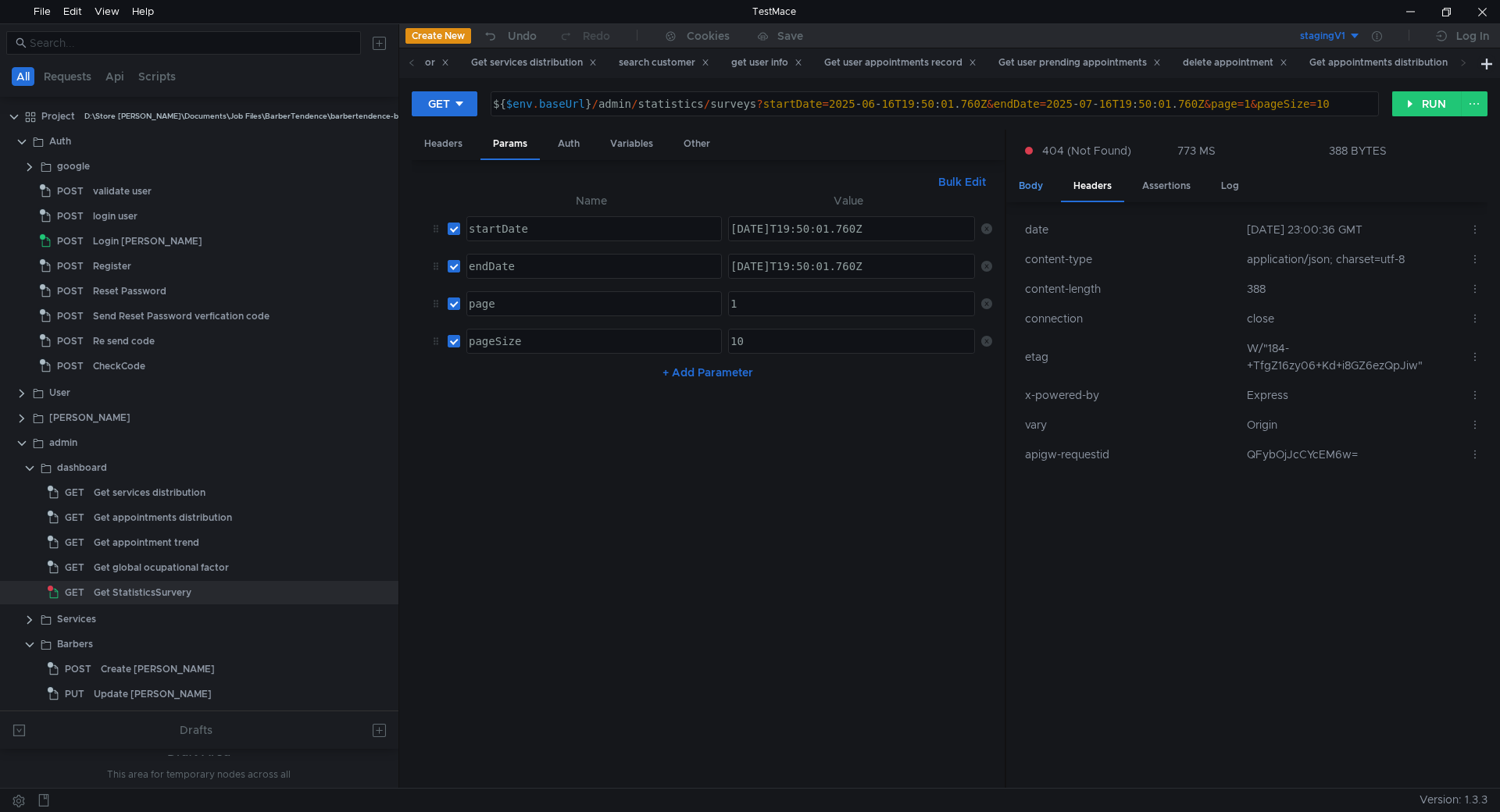
click at [1043, 183] on div "Body" at bounding box center [1031, 186] width 50 height 29
click at [1029, 183] on div "Body" at bounding box center [1031, 186] width 50 height 29
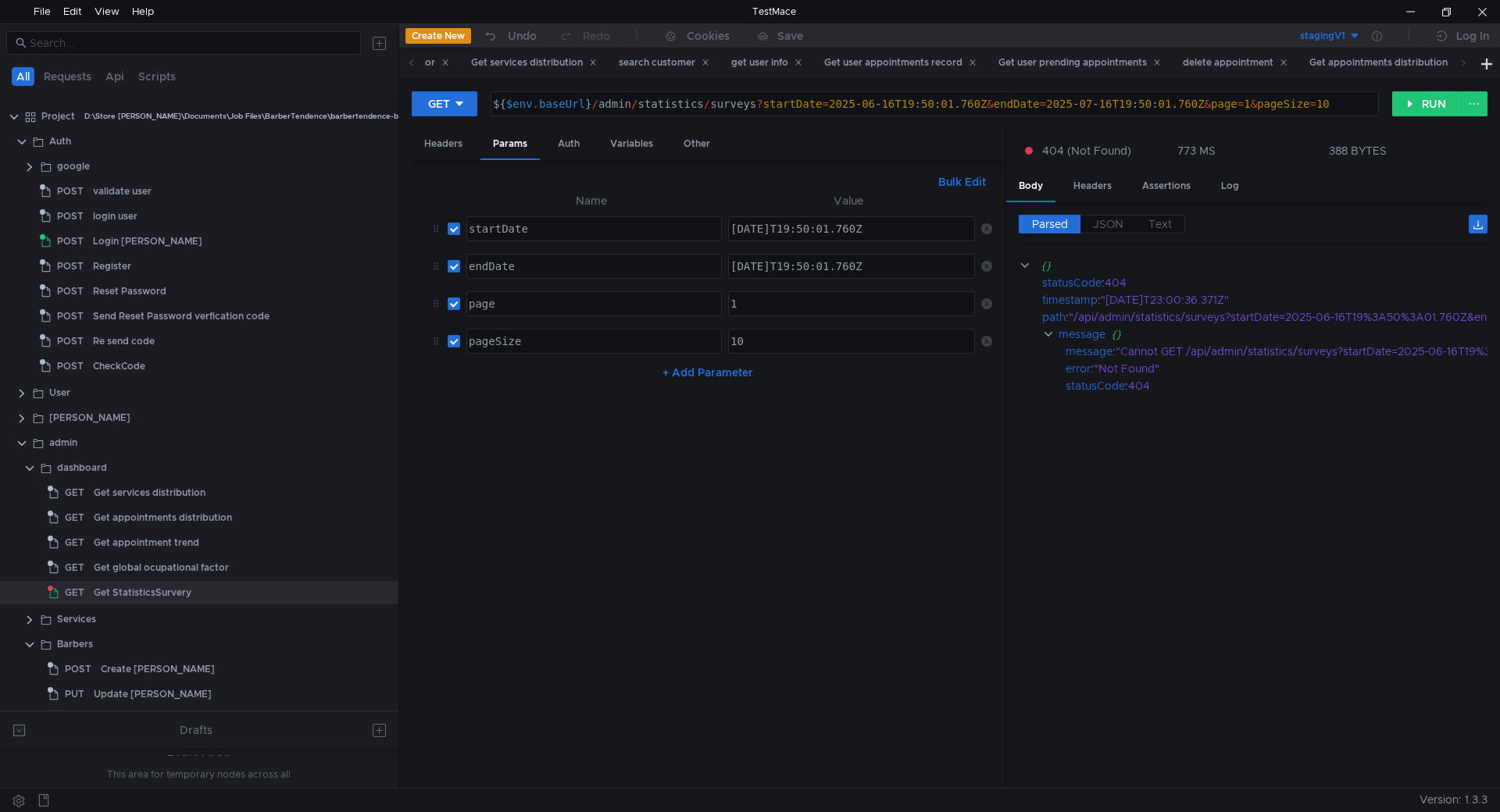
click at [1349, 33] on button "stagingV1" at bounding box center [1307, 35] width 109 height 25
click at [1298, 123] on li "staging" at bounding box center [1307, 119] width 109 height 25
click at [1340, 39] on div "staging" at bounding box center [1328, 36] width 35 height 15
click at [1300, 138] on li "stagingV1" at bounding box center [1307, 144] width 109 height 25
click at [1374, 34] on icon at bounding box center [1376, 36] width 10 height 10
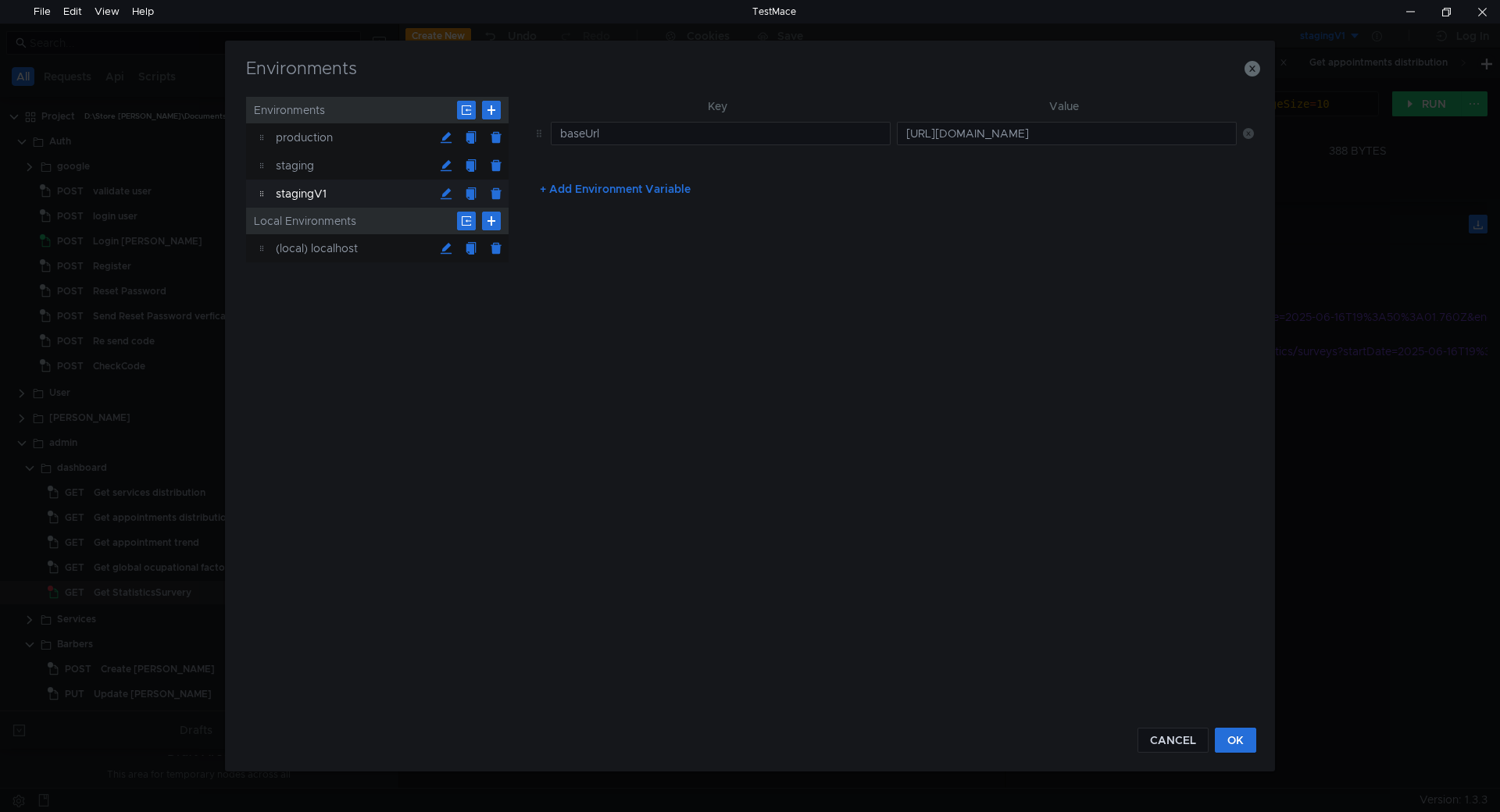
click at [326, 191] on div "stagingV1" at bounding box center [354, 194] width 158 height 28
click at [313, 194] on div "stagingV1" at bounding box center [354, 194] width 158 height 28
click at [305, 165] on div "staging" at bounding box center [354, 166] width 158 height 28
click at [304, 188] on div "stagingV1" at bounding box center [354, 194] width 158 height 28
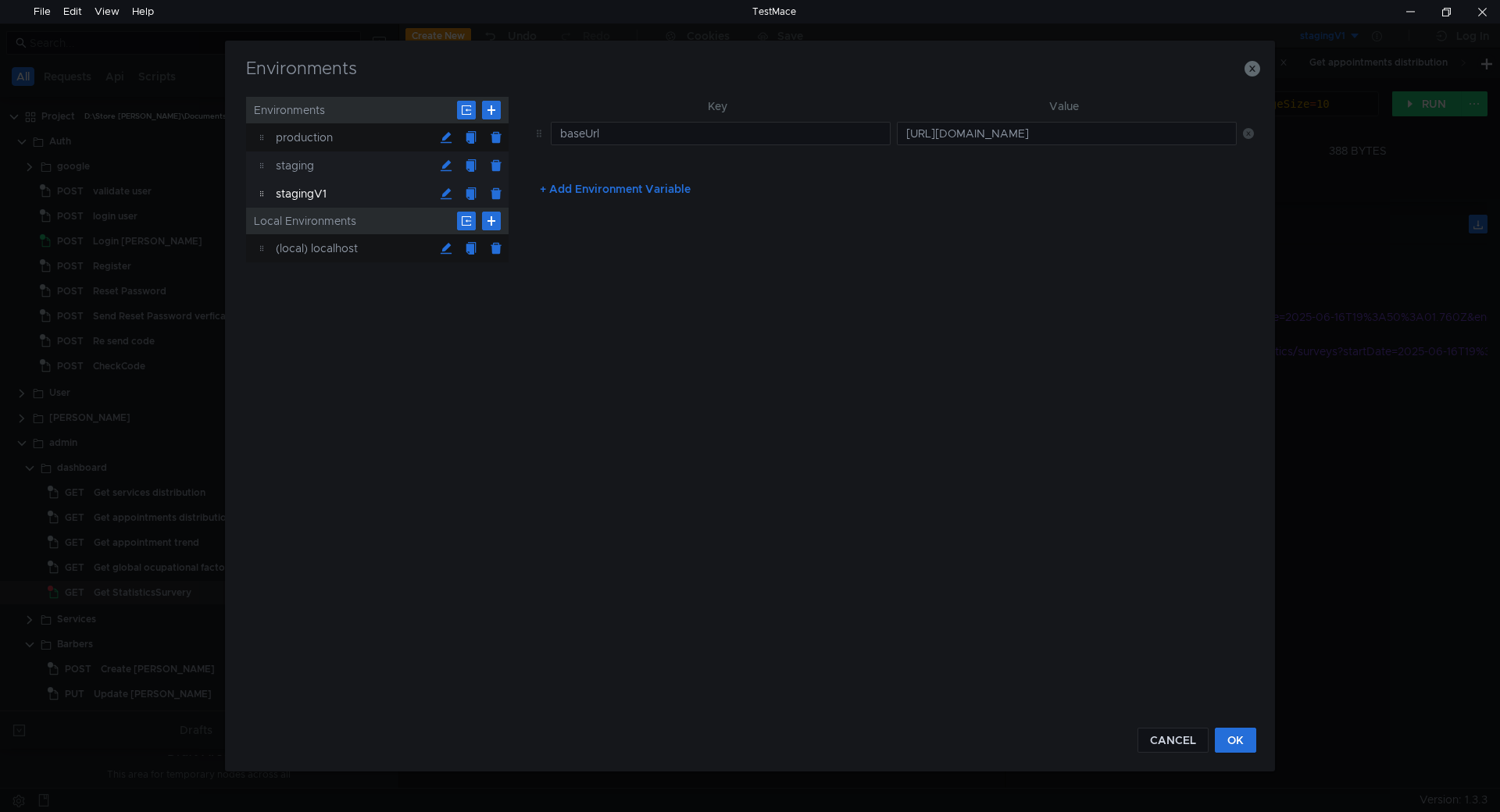
click at [307, 168] on div "staging" at bounding box center [354, 166] width 158 height 28
click at [308, 199] on div "stagingV1" at bounding box center [354, 194] width 158 height 28
type input "https://npe910l1he.execute-api.us-east-2.amazonaws.com/api"
click at [308, 199] on div "stagingV1" at bounding box center [354, 194] width 158 height 28
click at [1253, 69] on icon "button" at bounding box center [1252, 68] width 16 height 16
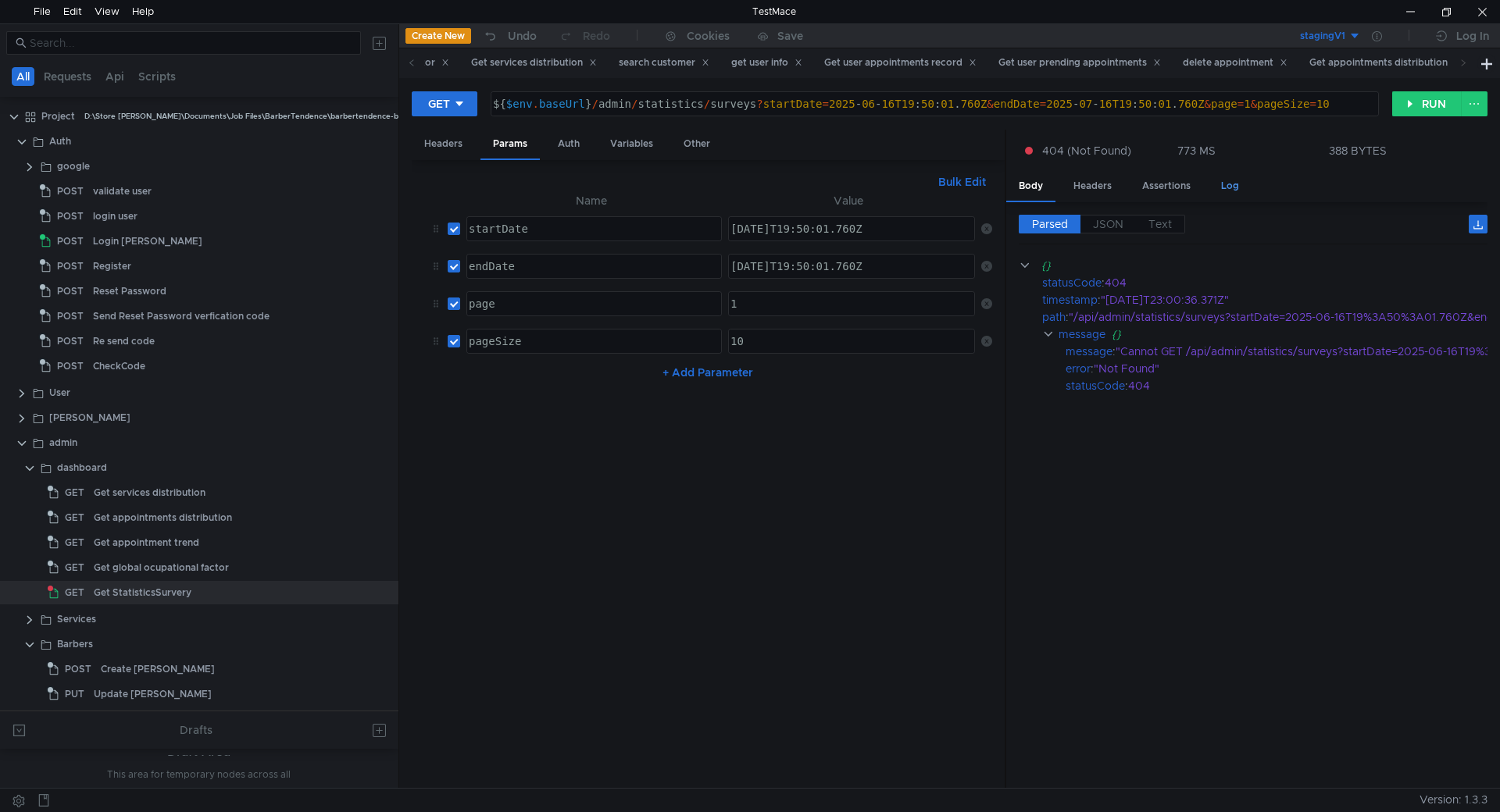
click at [1228, 187] on div "Log" at bounding box center [1230, 186] width 43 height 29
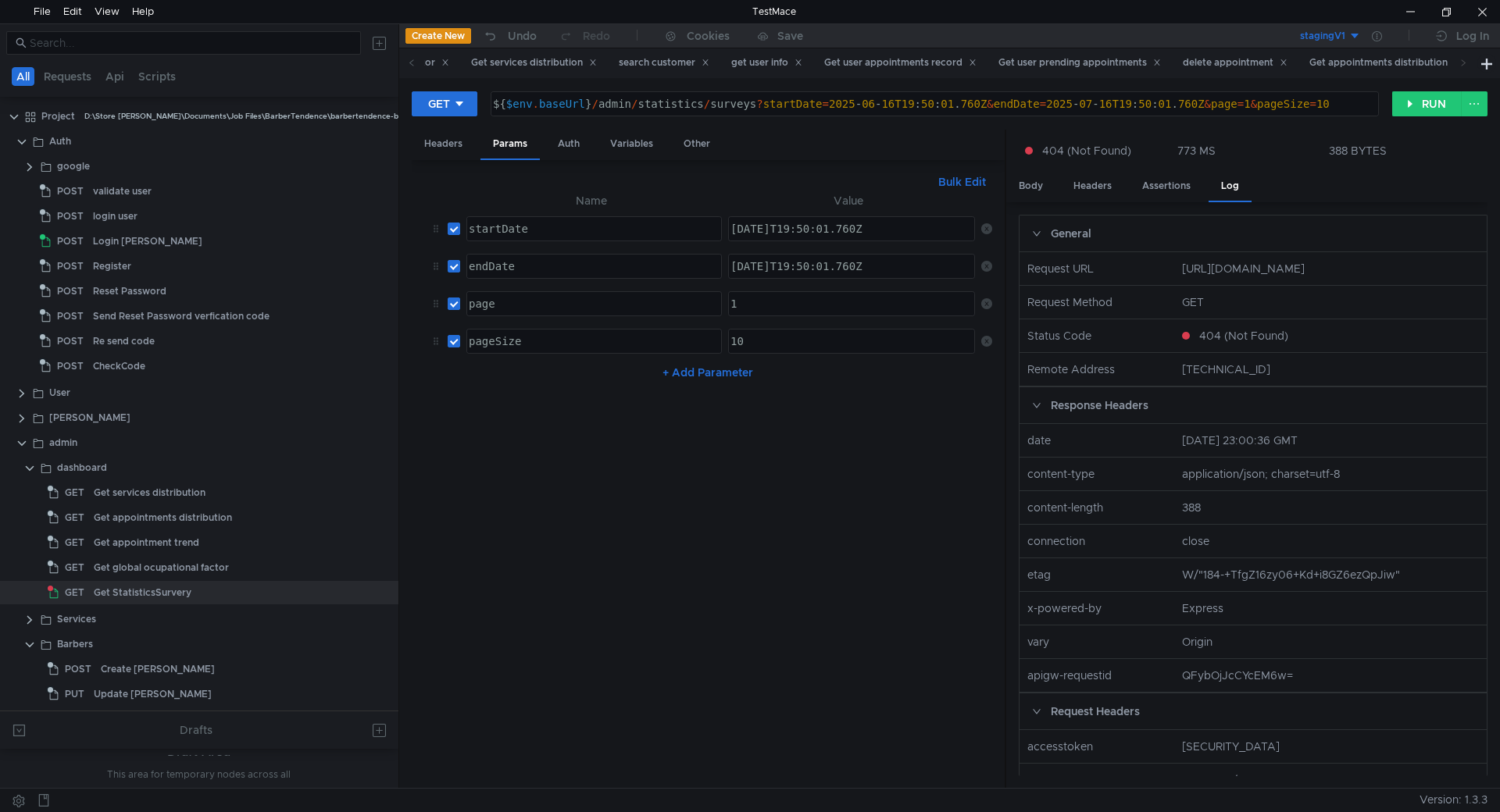
click at [1347, 35] on button "stagingV1" at bounding box center [1307, 35] width 109 height 25
click at [1289, 116] on li "staging" at bounding box center [1307, 119] width 109 height 25
click at [753, 532] on nz-table "Name Value startDate הההההההההההההההההההההההההההההההההההההההההההההההההההההההההה…" at bounding box center [708, 484] width 568 height 585
click at [1401, 105] on button "RUN" at bounding box center [1427, 104] width 69 height 25
click at [1034, 185] on div "Body" at bounding box center [1031, 186] width 50 height 29
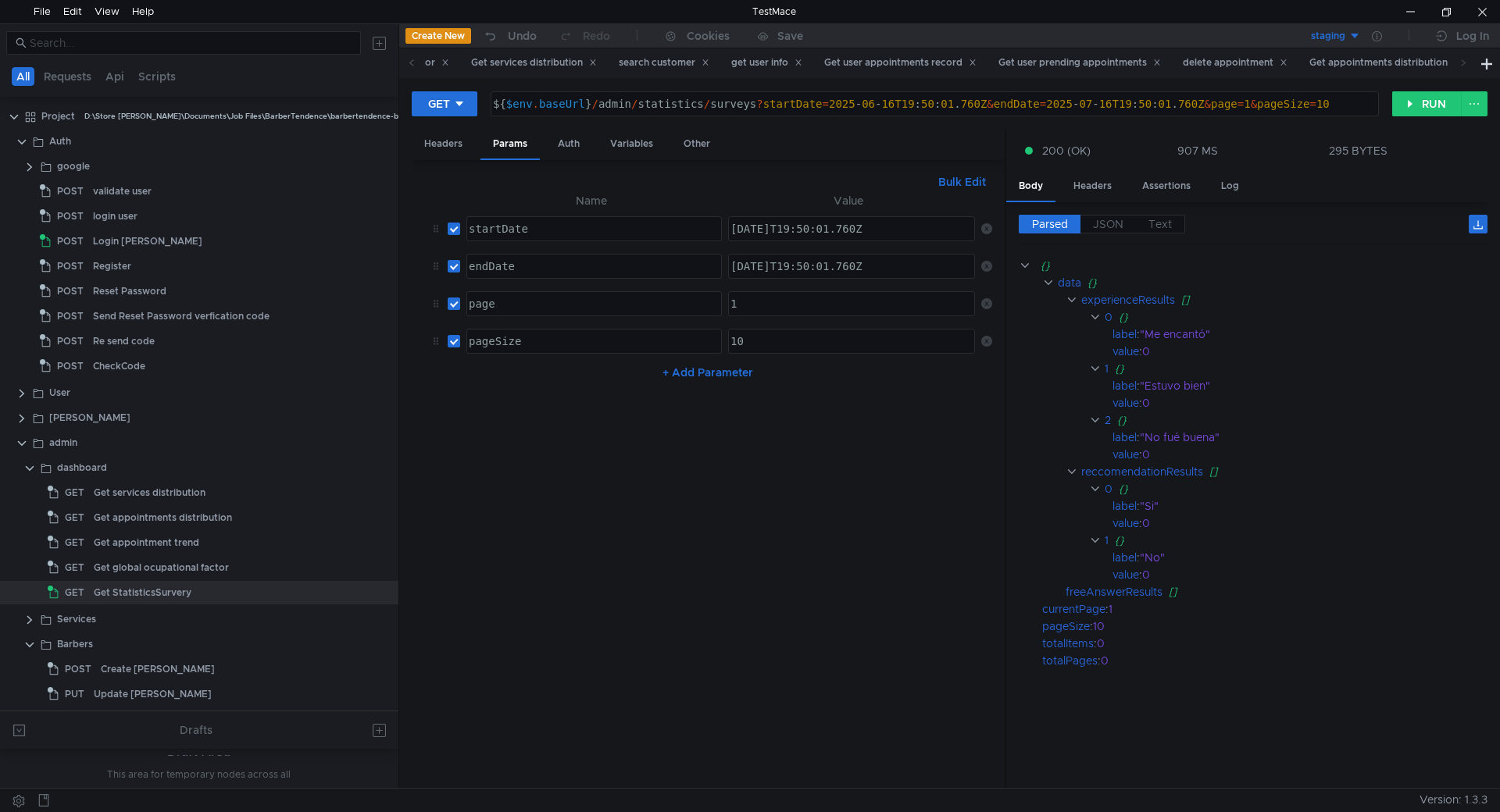
click at [1333, 105] on div "${ $env . baseUrl } / admin / statistics / surveys ? startDate = 2025 - 06 - 16…" at bounding box center [933, 116] width 887 height 37
click at [1358, 106] on div "${ $env . baseUrl } / admin / statistics / surveys ? startDate = 2025 - 06 - 16…" at bounding box center [923, 116] width 906 height 37
type textarea "${$env.baseUrl}/admin/statistics/surveys?startDate=2025-06-16T19:50:01.760Z&end…"
click at [1436, 109] on button "RUN" at bounding box center [1427, 104] width 69 height 25
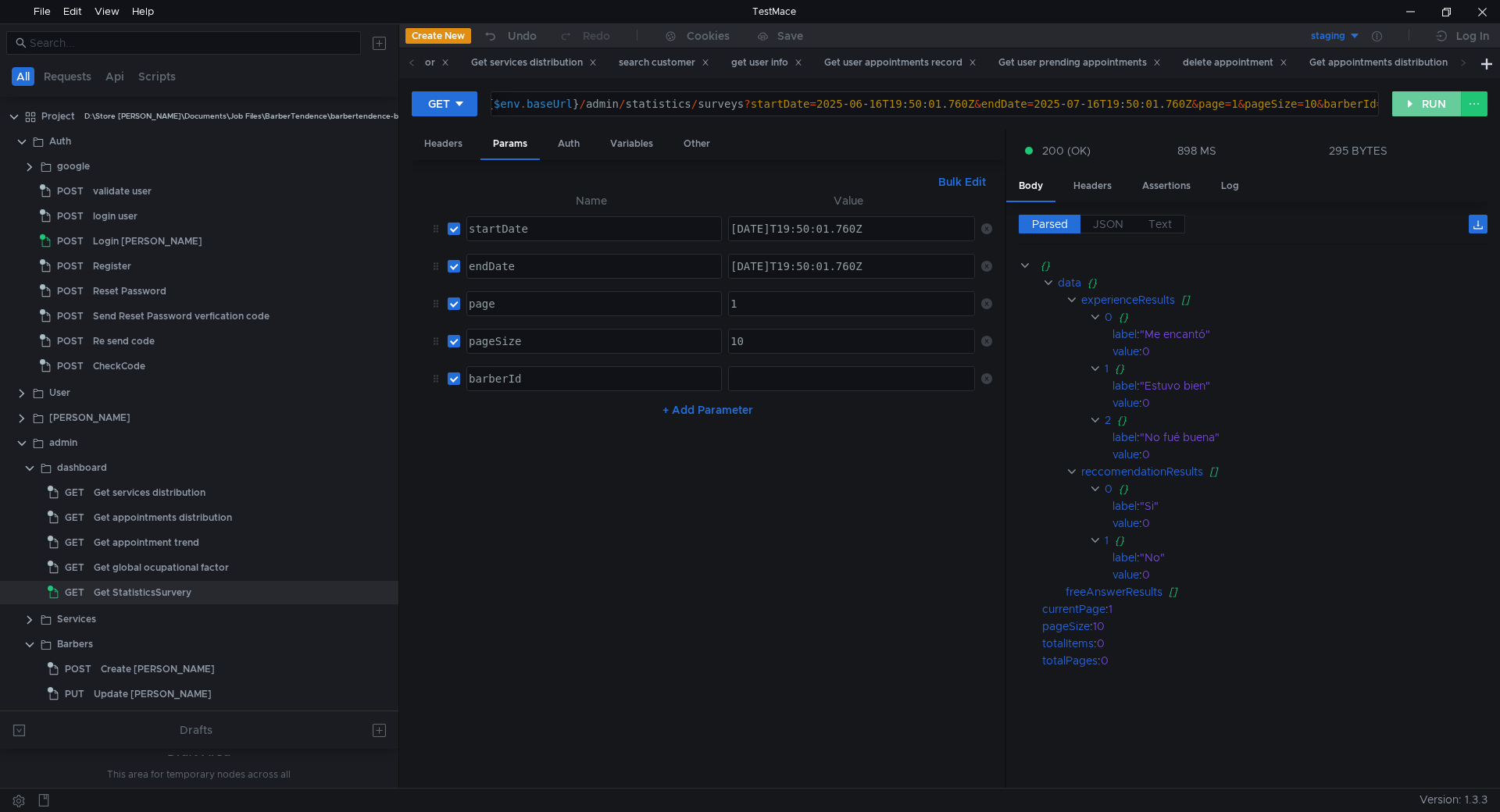
click at [1404, 108] on button "RUN" at bounding box center [1427, 104] width 69 height 25
click at [1111, 226] on span "JSON" at bounding box center [1108, 224] width 31 height 14
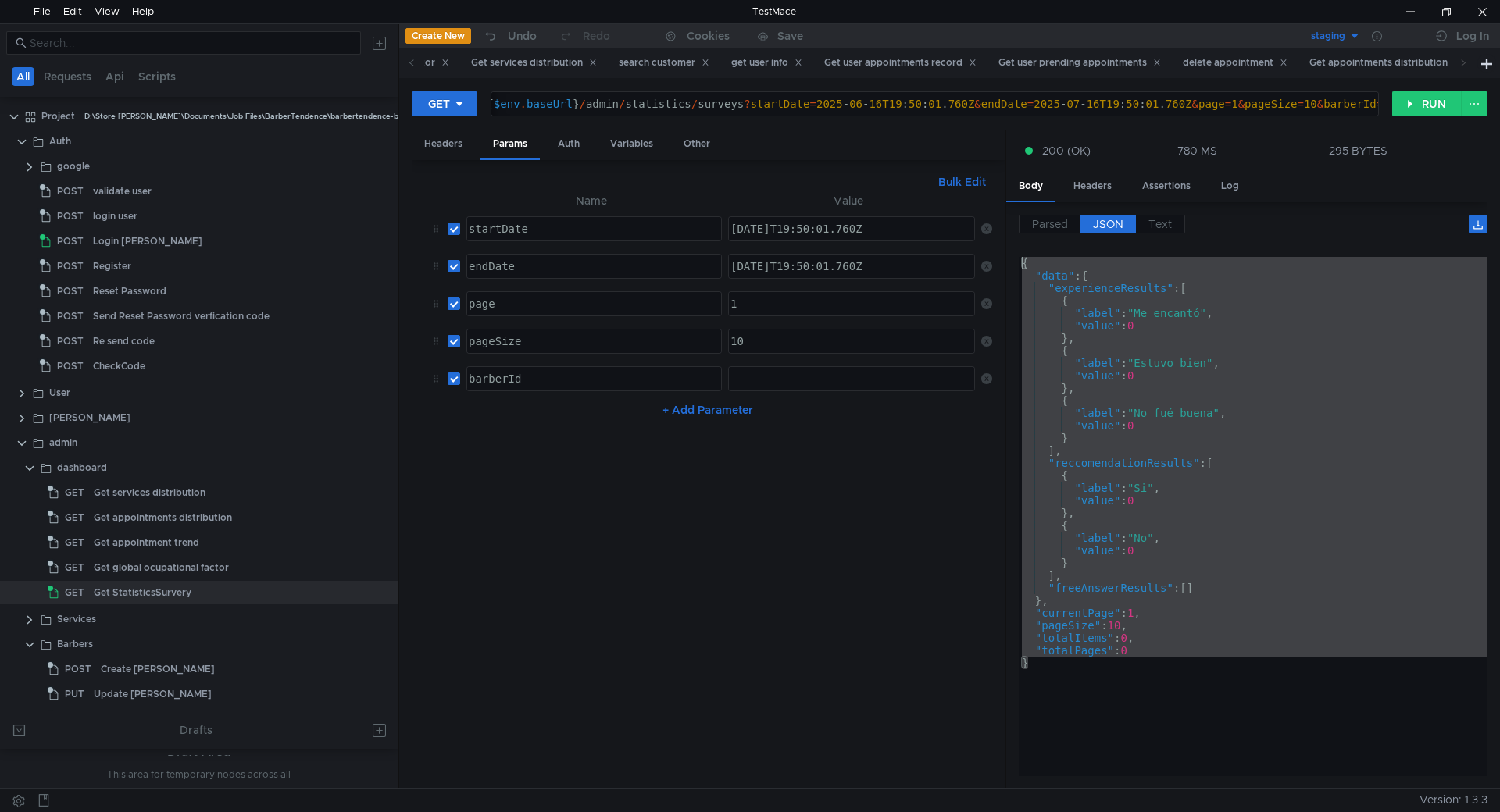
drag, startPoint x: 1082, startPoint y: 666, endPoint x: 1021, endPoint y: 266, distance: 404.6
click at [1021, 266] on div "{ "data" : { "experienceResults" : [ { "label" : "Me encantó" , "value" : 0 } ,…" at bounding box center [1253, 528] width 469 height 544
type textarea "{ "data": {"
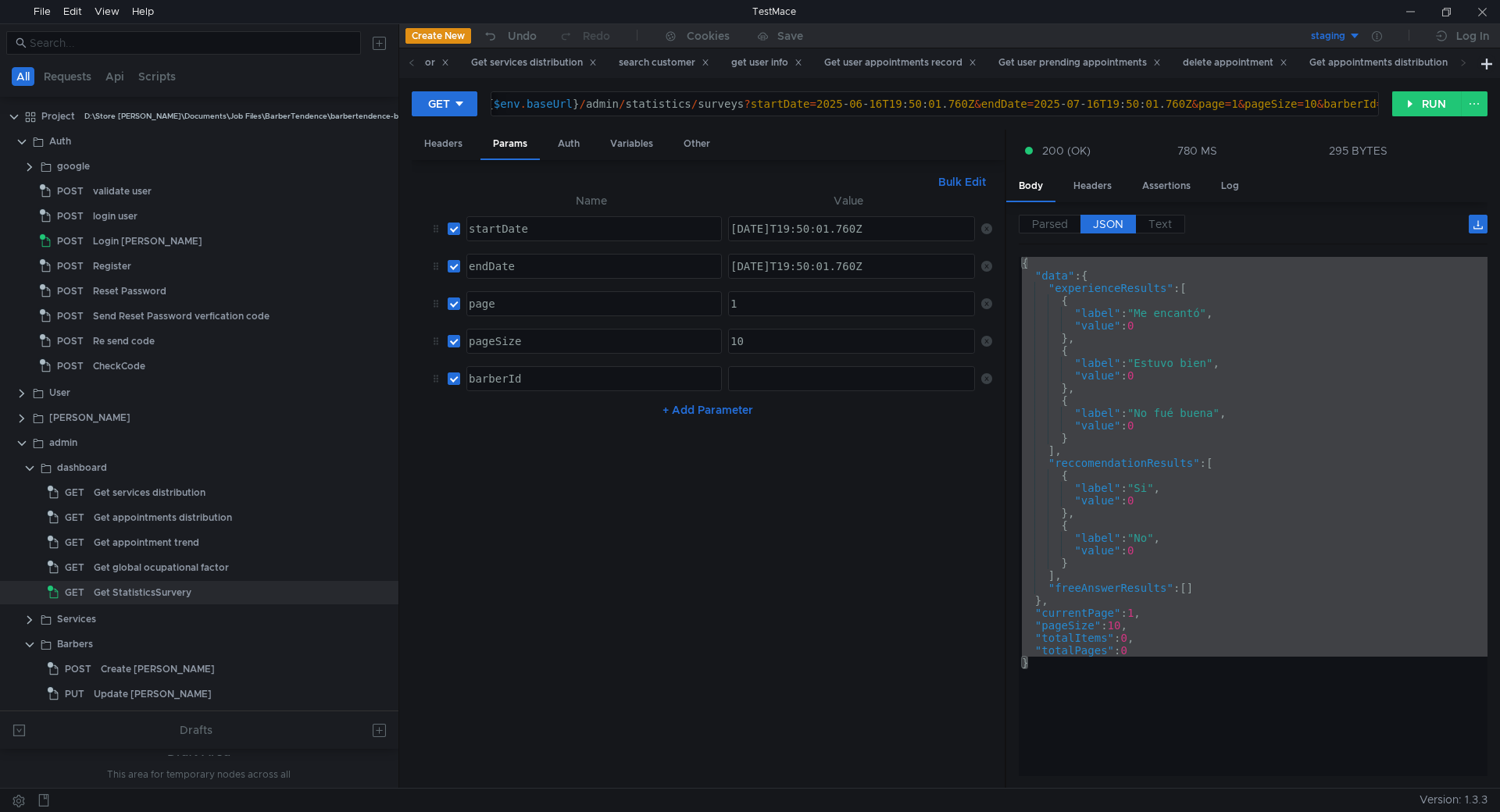
scroll to position [0, 64]
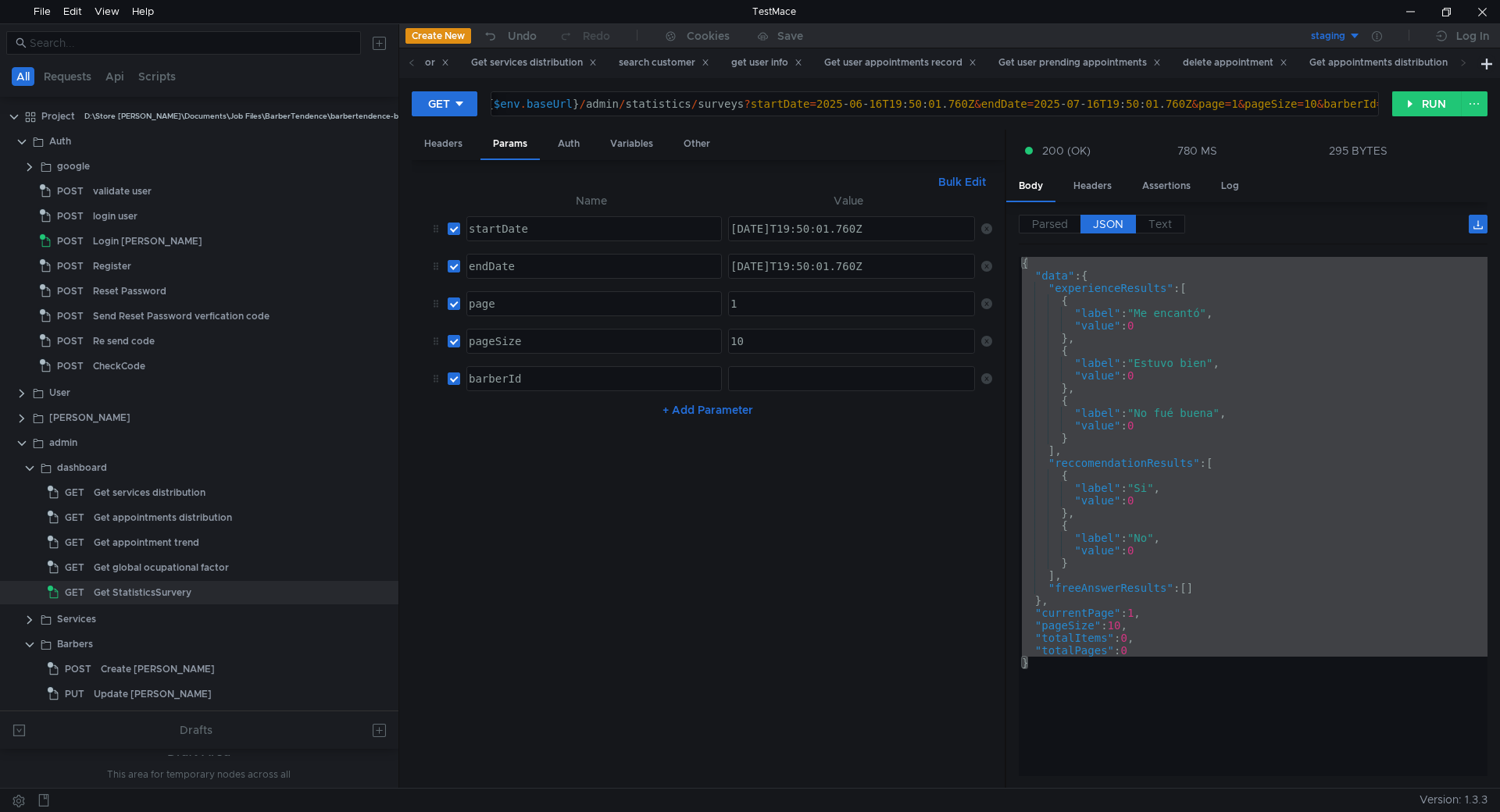
click at [1341, 40] on div "staging" at bounding box center [1328, 36] width 35 height 15
click at [1294, 97] on li "production" at bounding box center [1307, 93] width 109 height 25
click at [1268, 603] on div "{ "data" : { "experienceResults" : [ { "label" : "Me encantó" , "value" : 0 } ,…" at bounding box center [1253, 516] width 469 height 519
type textarea "},"
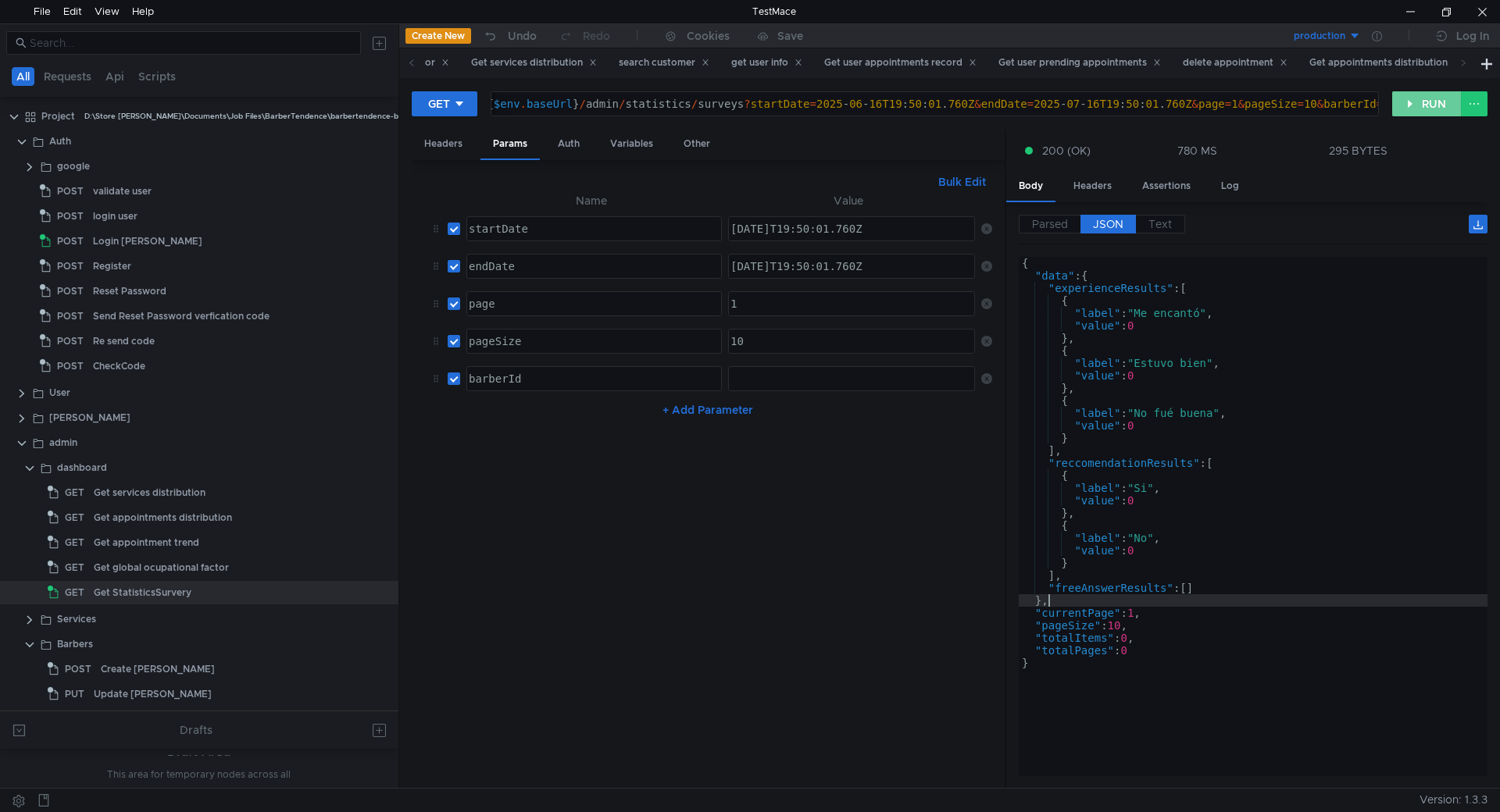
click at [1399, 105] on button "RUN" at bounding box center [1427, 104] width 69 height 25
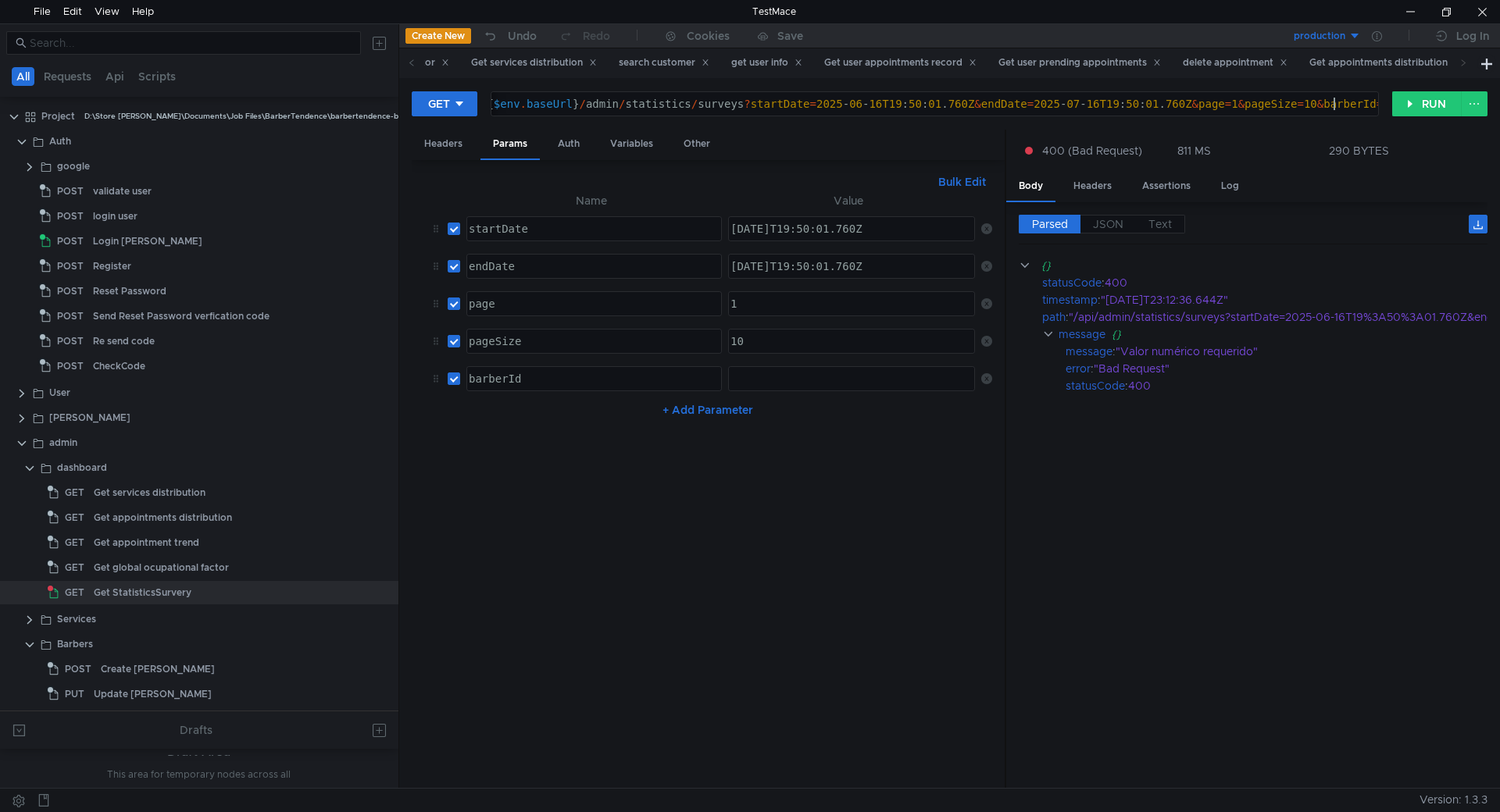
click at [1332, 105] on div "${ $env . baseUrl } / admin / statistics / surveys ? startDate = 2025 - 06 - 16…" at bounding box center [930, 116] width 906 height 37
drag, startPoint x: 1423, startPoint y: 106, endPoint x: 1415, endPoint y: 137, distance: 32.0
click at [1423, 105] on button "RUN" at bounding box center [1427, 104] width 69 height 25
click at [1242, 106] on div "${ $env . baseUrl } / admin / statistics / surveys ? startDate = 2025 - 06 - 16…" at bounding box center [933, 116] width 887 height 37
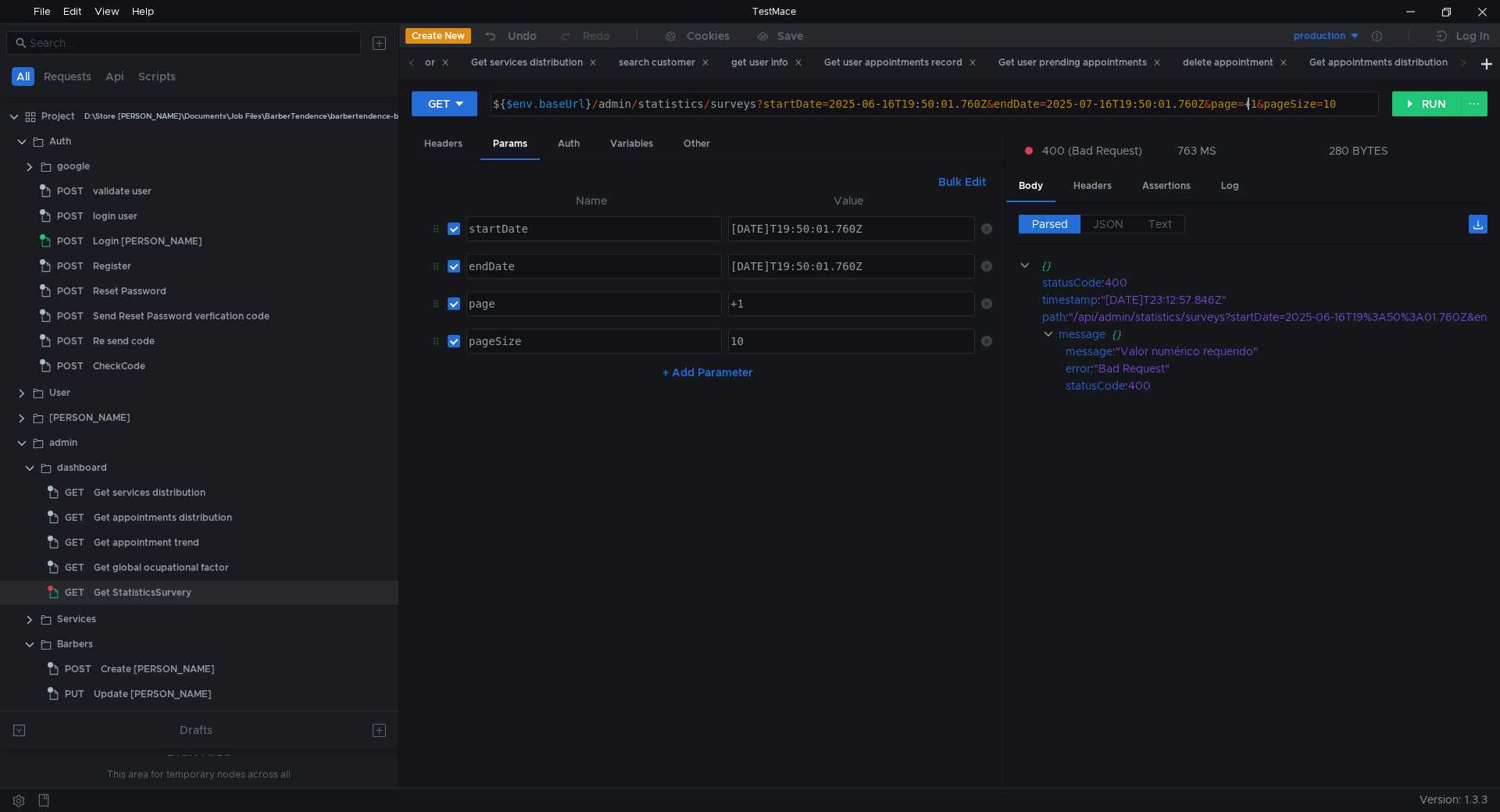
scroll to position [0, 54]
type textarea "${$env.baseUrl}/admin/statistics/surveys?startDate=[DATE]T19:50:01.760Z&endDate…"
type textarea "1"
click at [845, 295] on div "1" at bounding box center [851, 304] width 245 height 23
click at [892, 304] on div "1" at bounding box center [851, 315] width 248 height 37
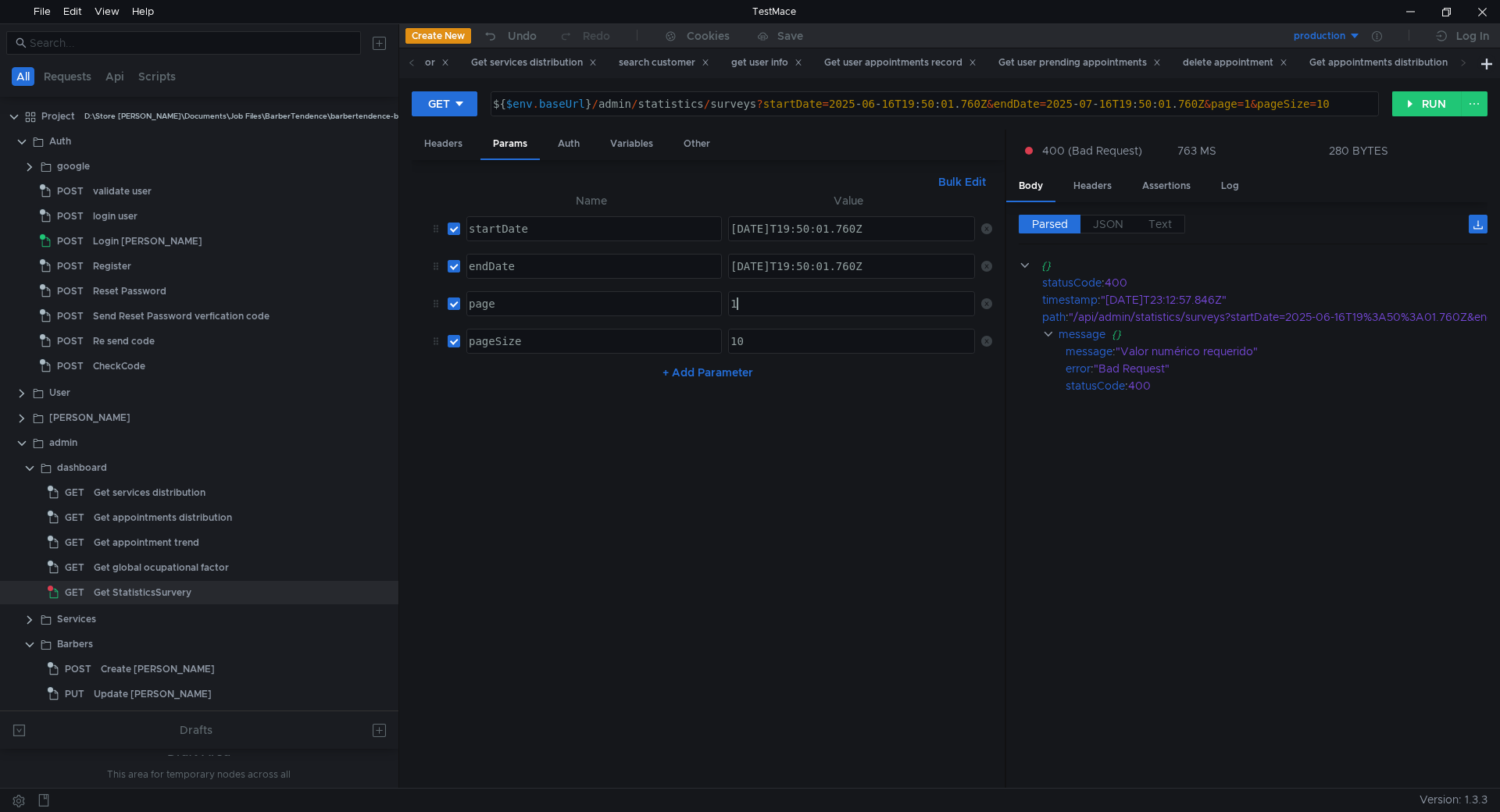
type textarea "10"
click at [877, 352] on div "10" at bounding box center [851, 353] width 248 height 37
click at [1324, 442] on cdk-virtual-scroll-viewport "{} statusCode : 400 timestamp : "2025-08-29T23:12:57.846Z" path : "/api/admin/s…" at bounding box center [1253, 516] width 469 height 519
click at [1405, 111] on button "RUN" at bounding box center [1427, 104] width 69 height 25
click at [184, 237] on div "Login [PERSON_NAME]" at bounding box center [224, 241] width 261 height 23
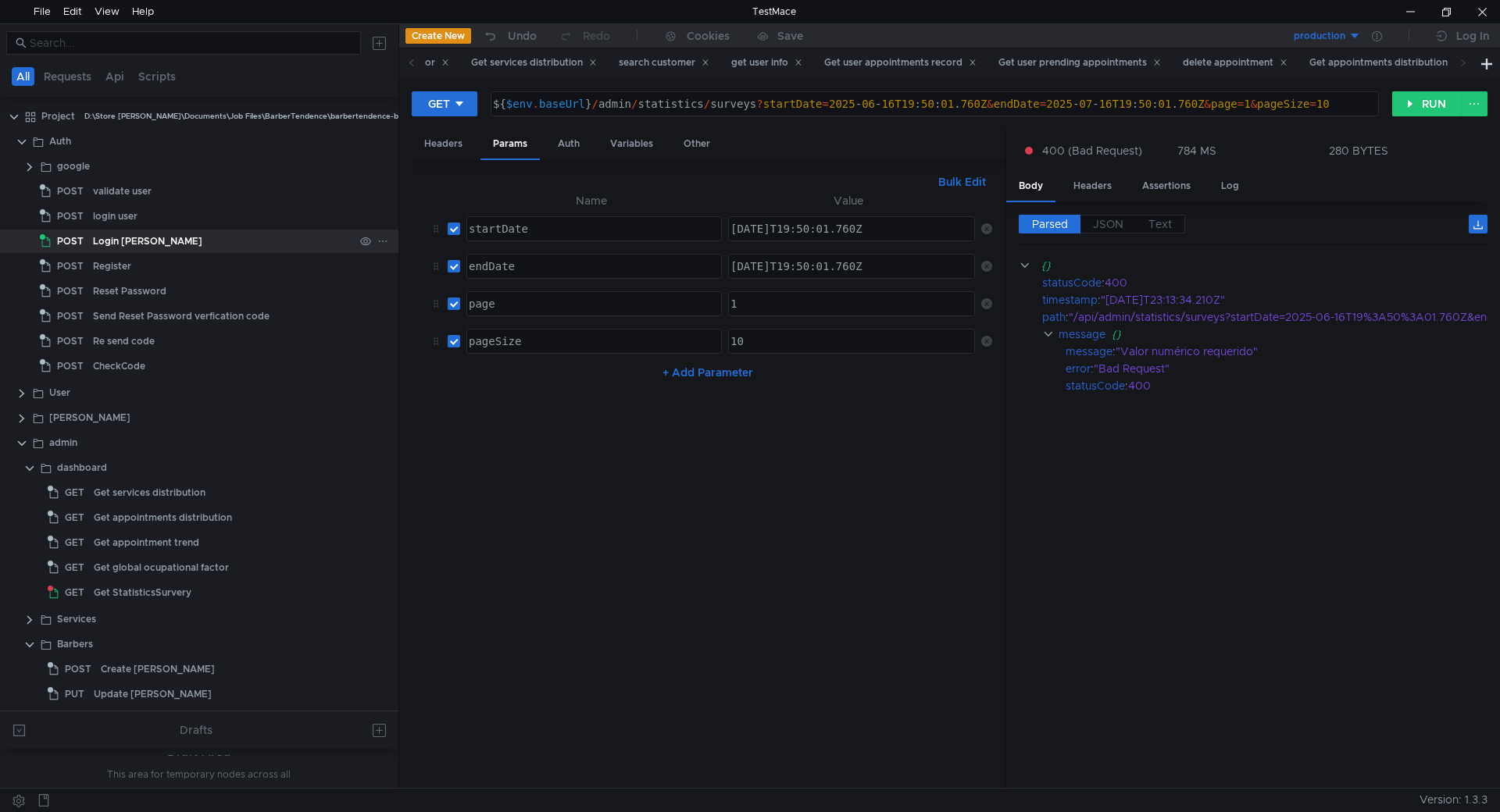
click at [184, 237] on div "Login [PERSON_NAME]" at bounding box center [224, 241] width 261 height 23
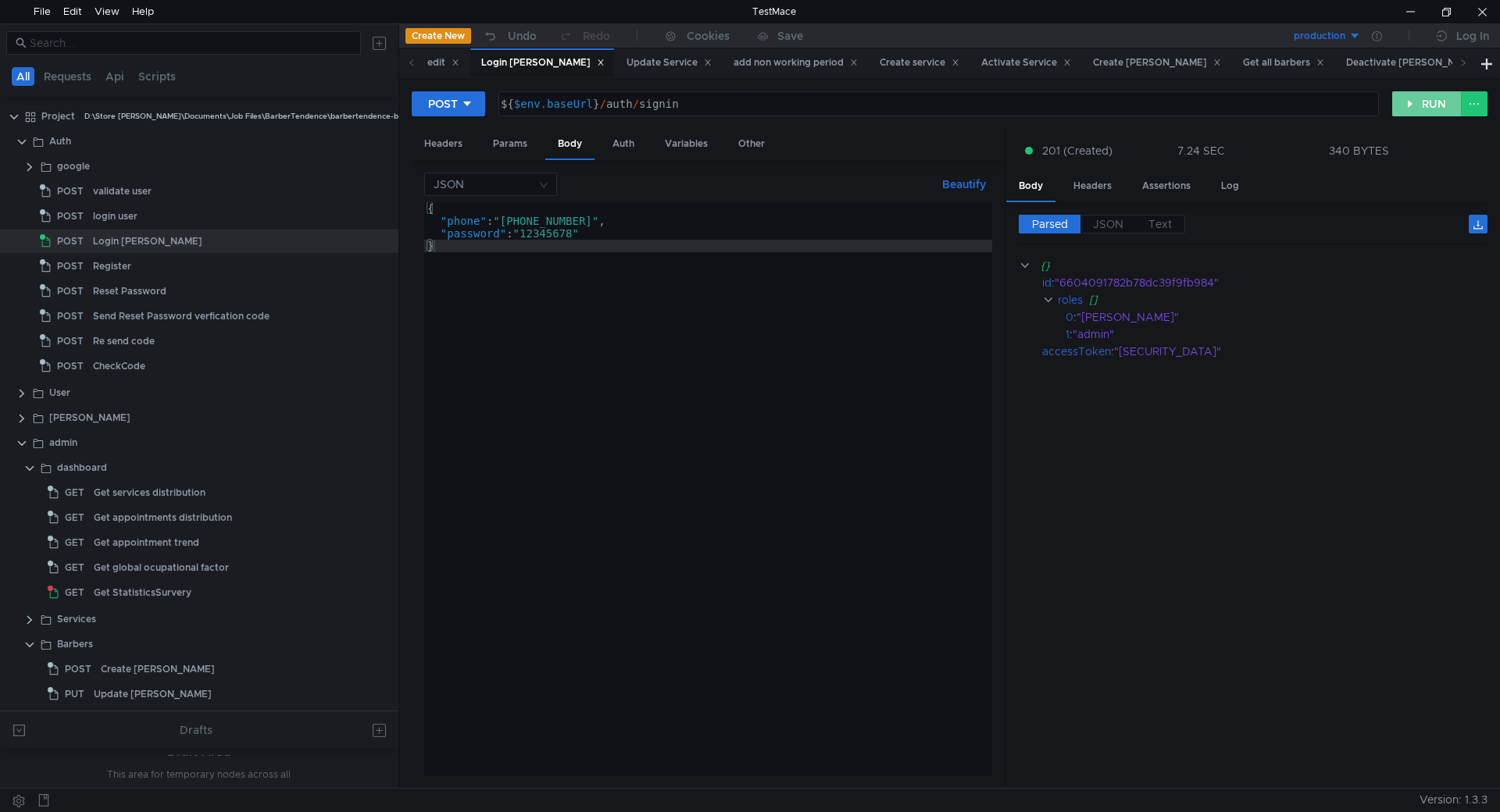
click at [1398, 100] on button "RUN" at bounding box center [1427, 104] width 69 height 25
click at [1325, 28] on button "production" at bounding box center [1307, 35] width 109 height 25
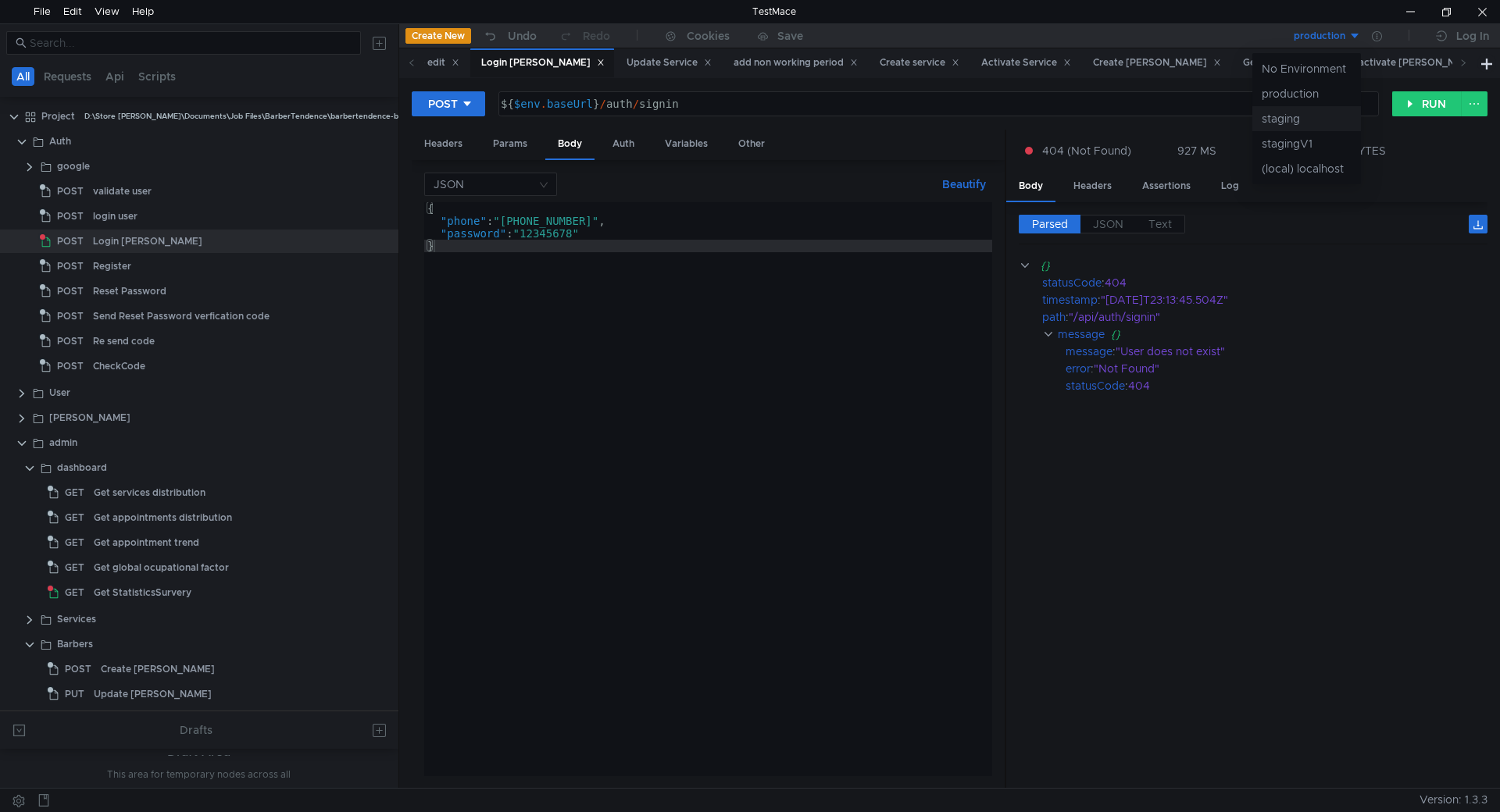
click at [1300, 121] on li "staging" at bounding box center [1307, 119] width 109 height 25
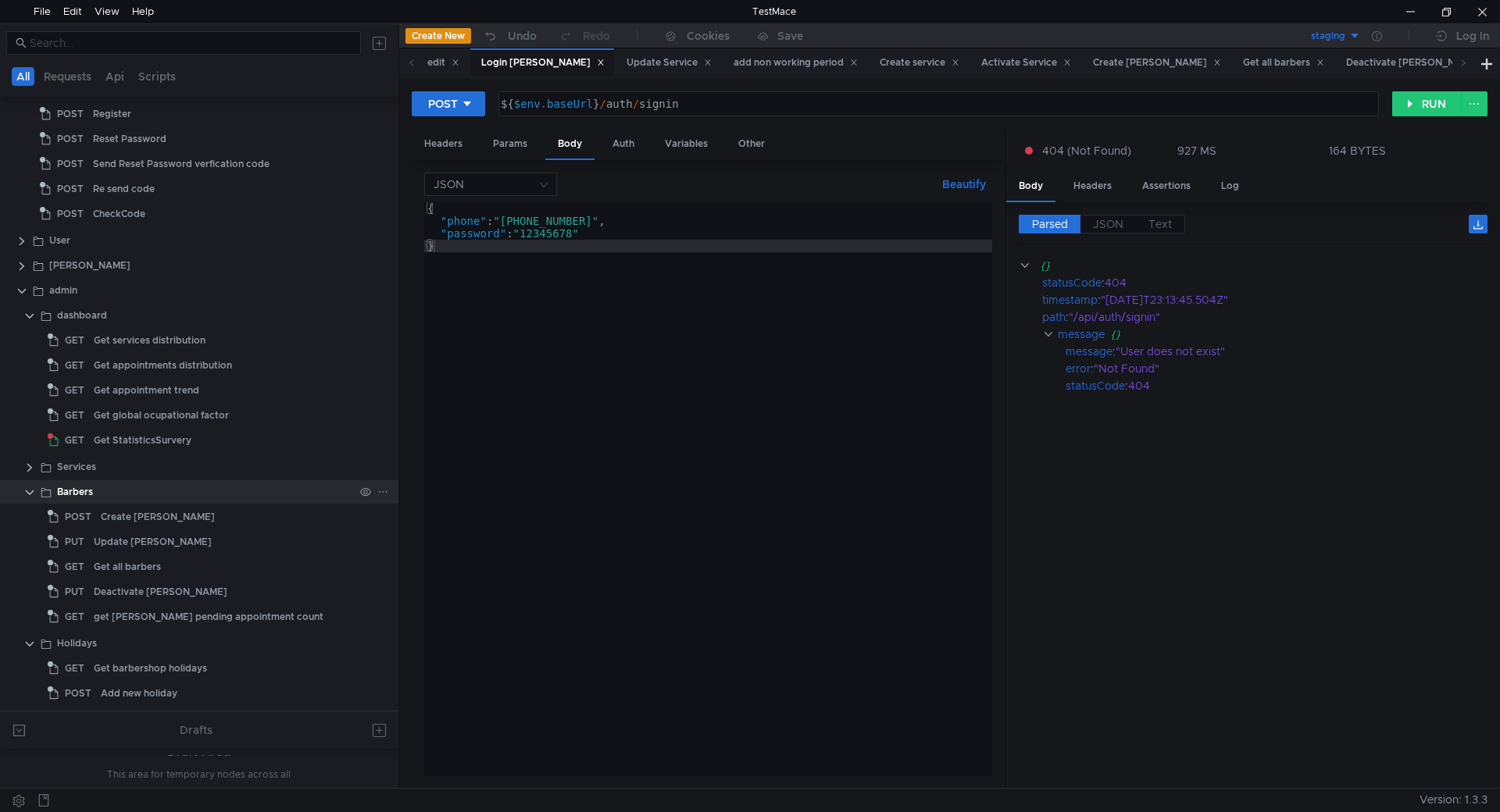
scroll to position [156, 0]
click at [163, 441] on div "Get StatisticsSurvery" at bounding box center [143, 437] width 97 height 23
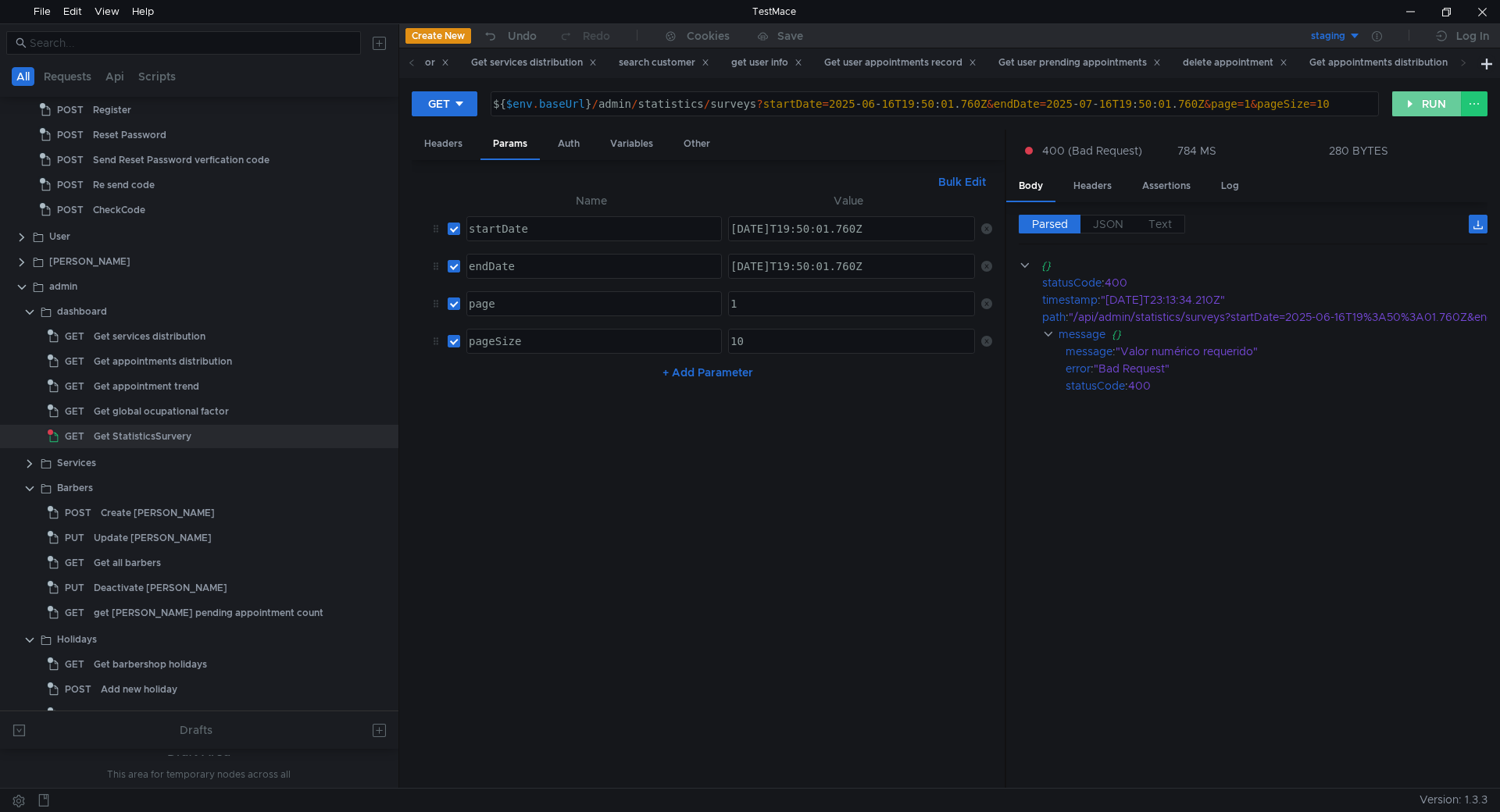
drag, startPoint x: 1424, startPoint y: 95, endPoint x: 1363, endPoint y: 153, distance: 84.2
click at [1423, 95] on button "RUN" at bounding box center [1427, 104] width 69 height 25
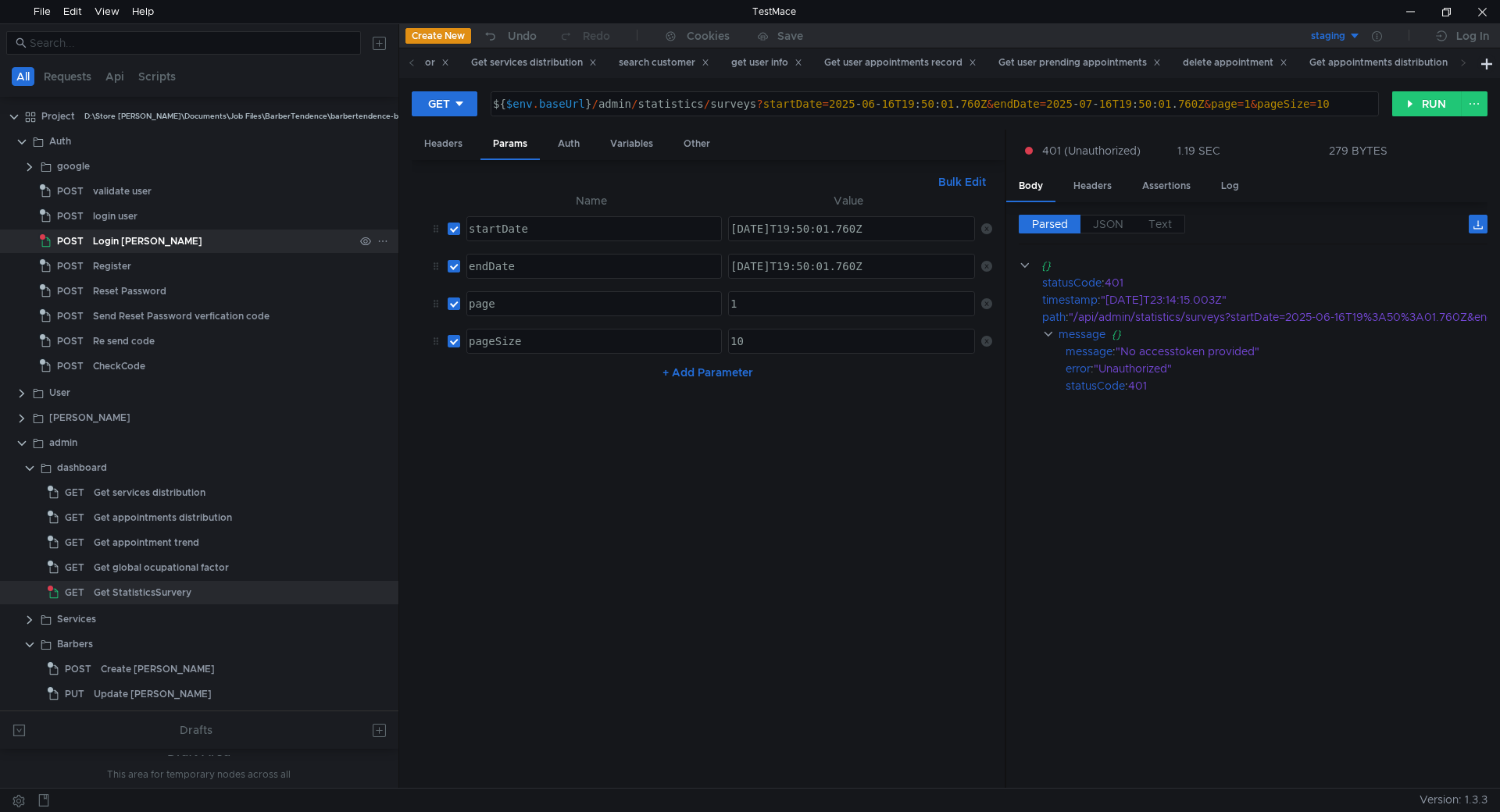
click at [146, 251] on div "Login [PERSON_NAME]" at bounding box center [148, 241] width 109 height 23
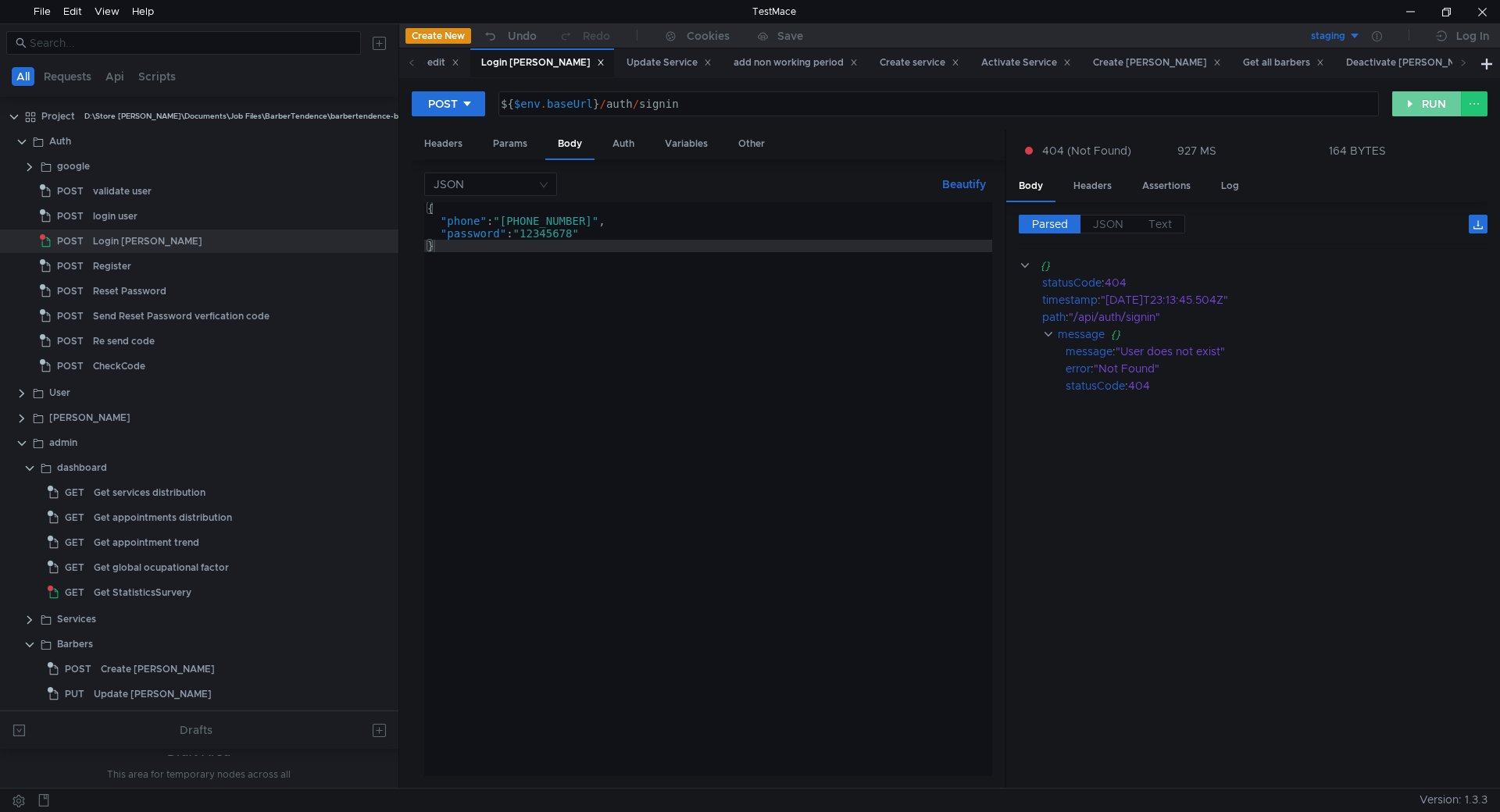
click at [1415, 105] on button "RUN" at bounding box center [1427, 104] width 69 height 25
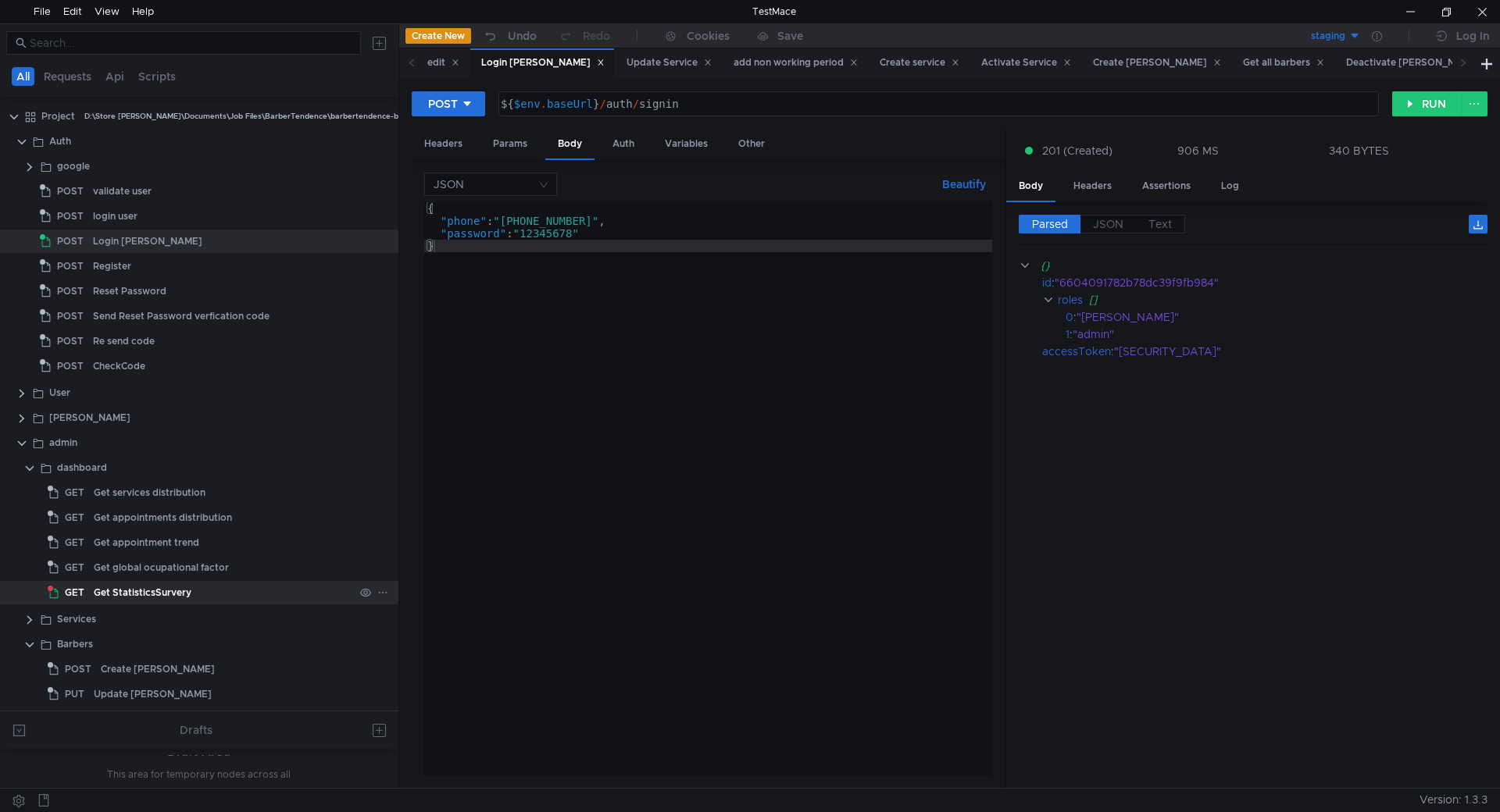
click at [173, 588] on div "Get StatisticsSurvery" at bounding box center [143, 592] width 97 height 23
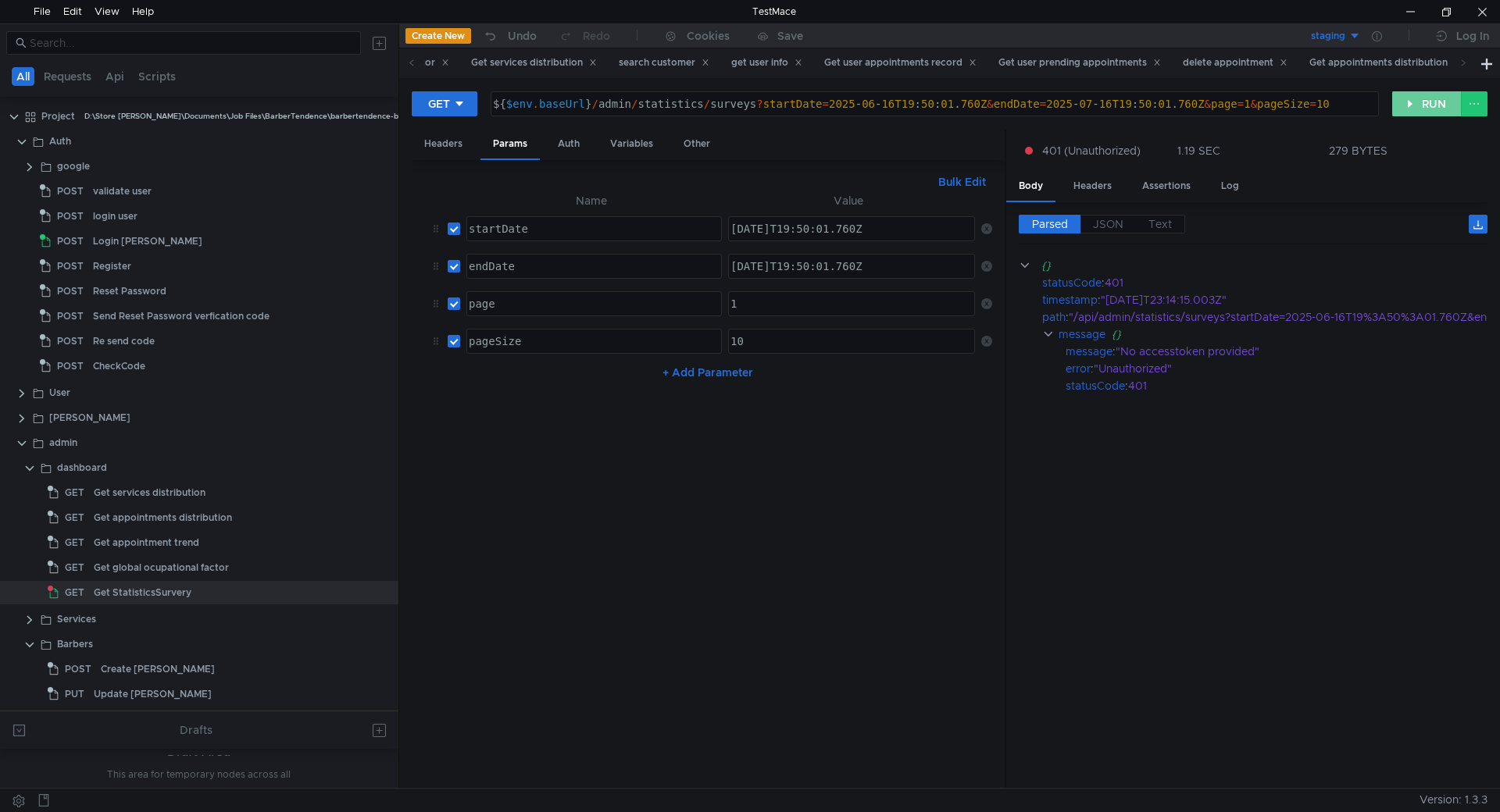
click at [1417, 104] on button "RUN" at bounding box center [1427, 104] width 69 height 25
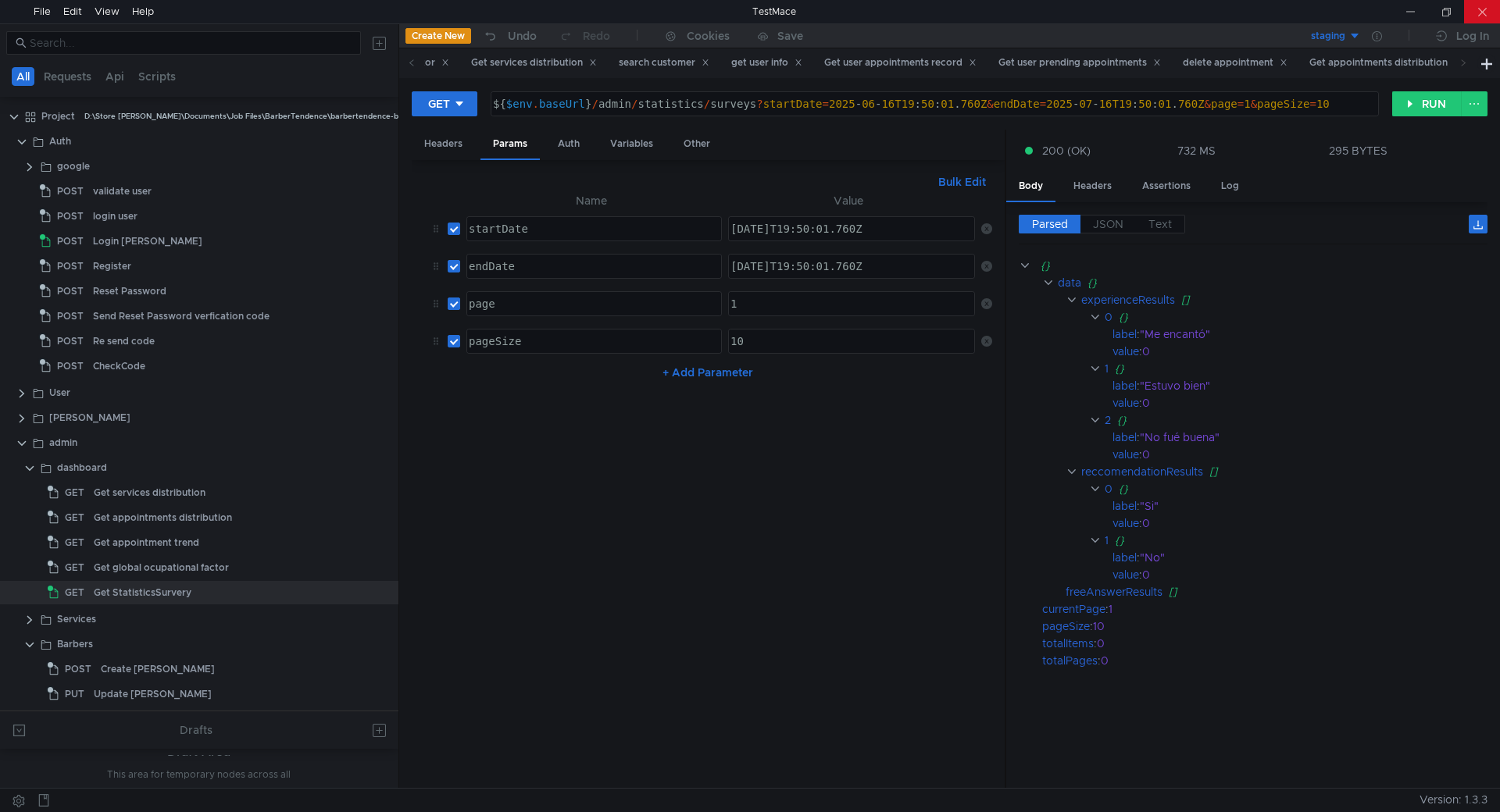
click at [1484, 2] on div at bounding box center [1482, 12] width 36 height 23
